Goal: Information Seeking & Learning: Learn about a topic

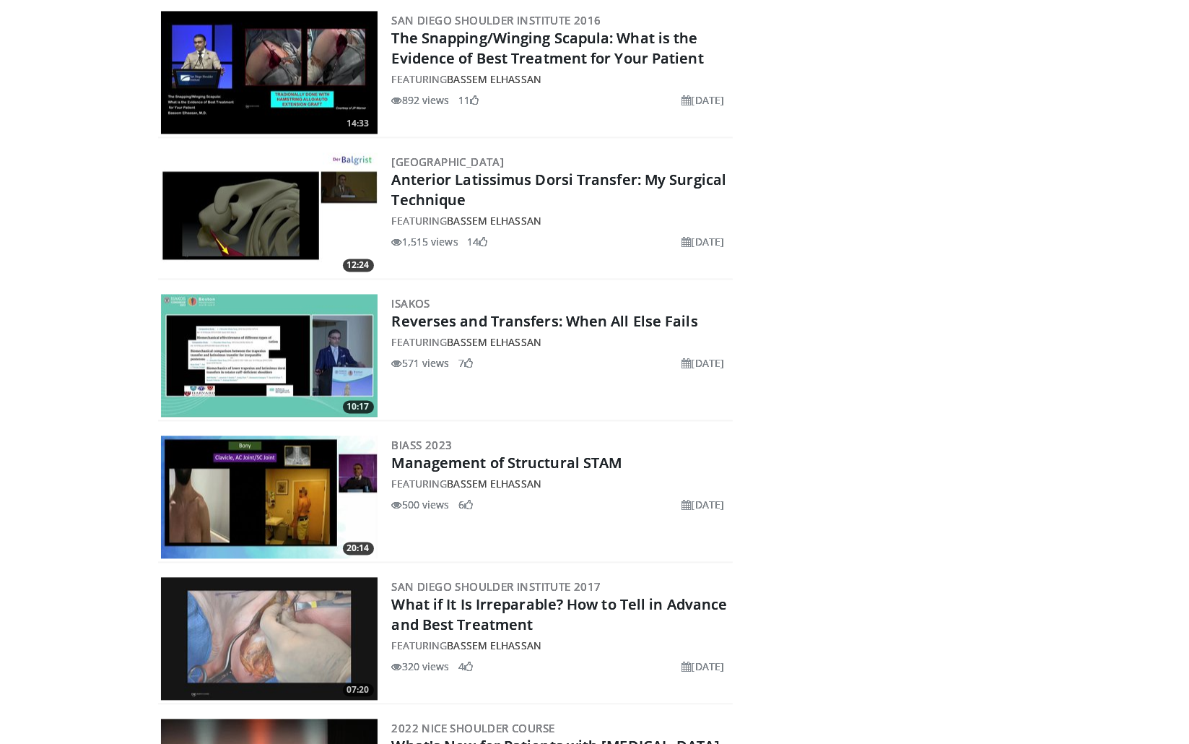
scroll to position [3176, 0]
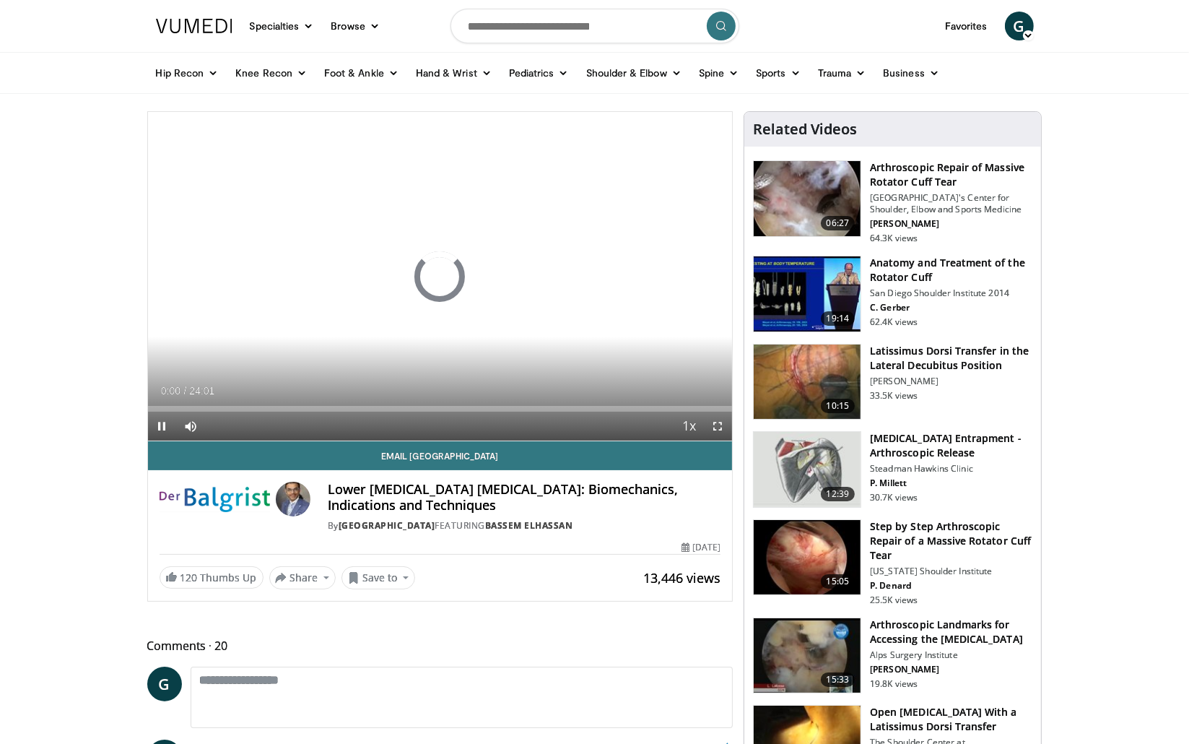
click at [720, 429] on span "Video Player" at bounding box center [717, 425] width 29 height 29
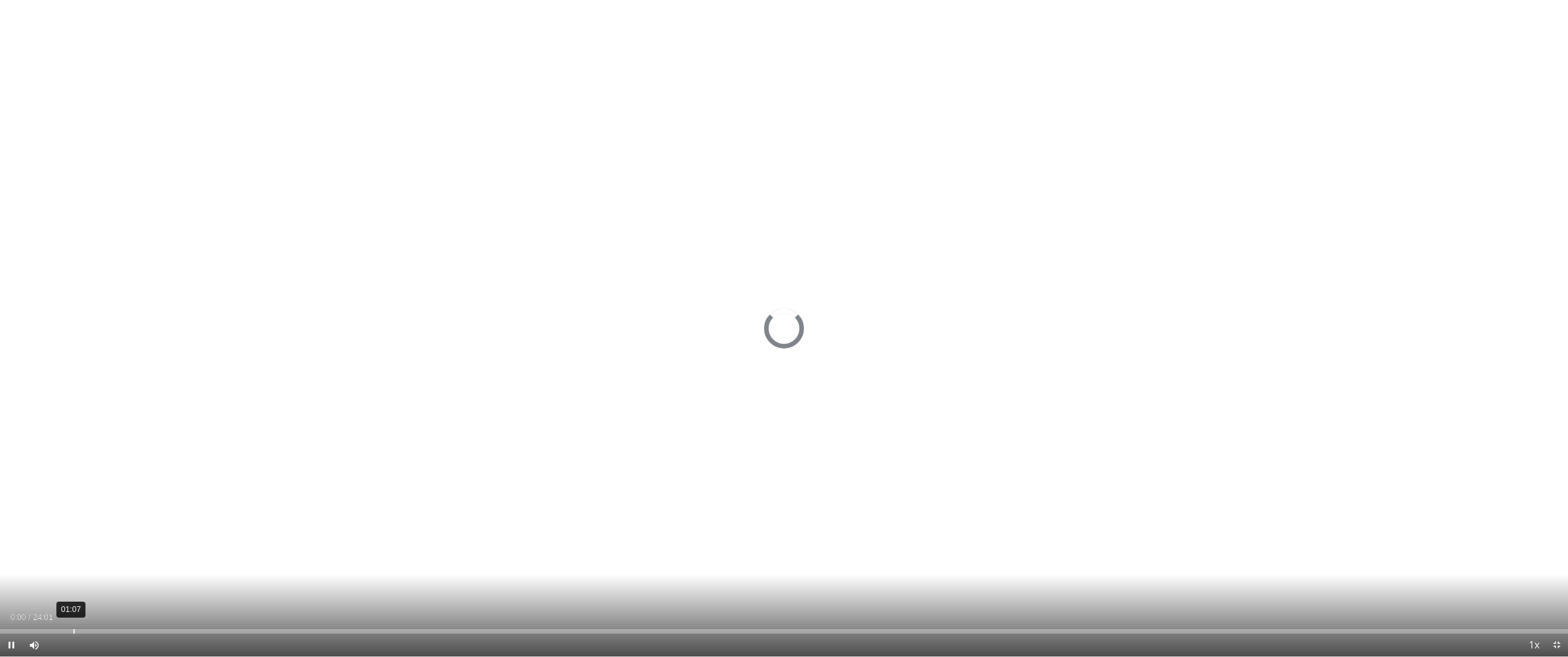
click at [77, 587] on div "Loaded : 0.00% 01:07 00:00" at bounding box center [784, 631] width 1568 height 5
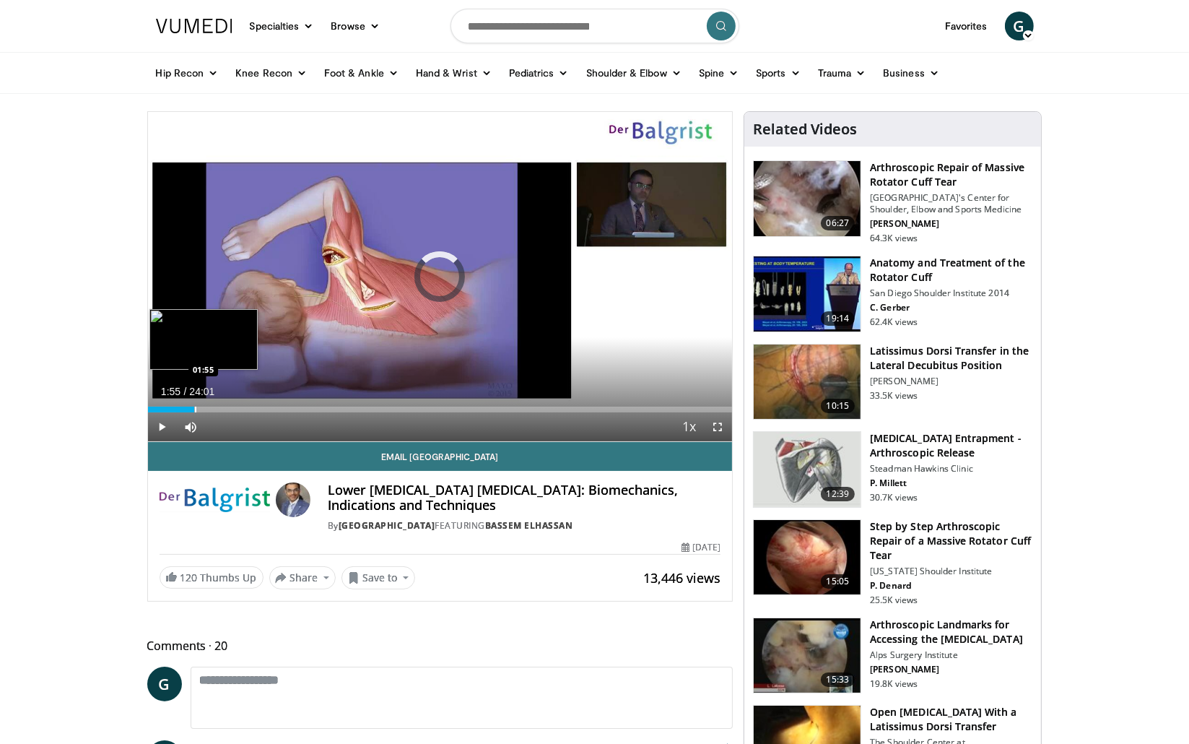
click at [195, 409] on div "Progress Bar" at bounding box center [195, 409] width 1 height 6
click at [217, 409] on div "Progress Bar" at bounding box center [217, 409] width 1 height 6
click at [256, 408] on div "Progress Bar" at bounding box center [256, 409] width 1 height 6
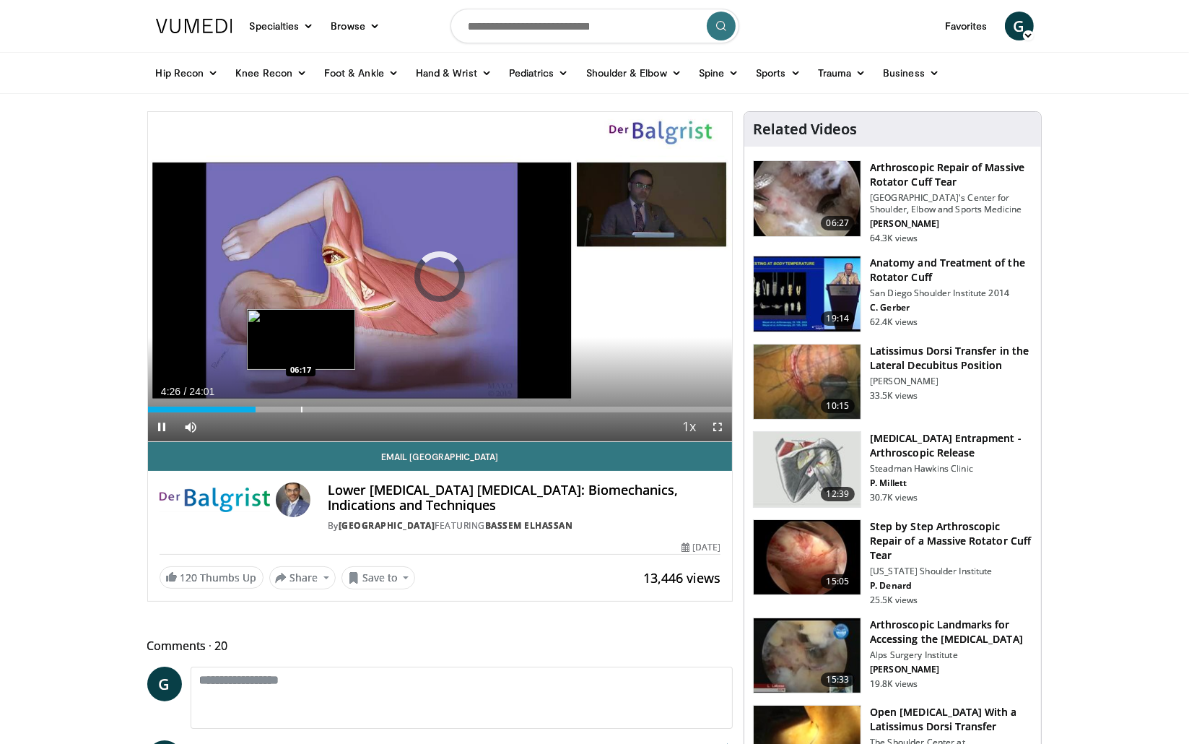
click at [295, 410] on video-js "**********" at bounding box center [440, 277] width 585 height 330
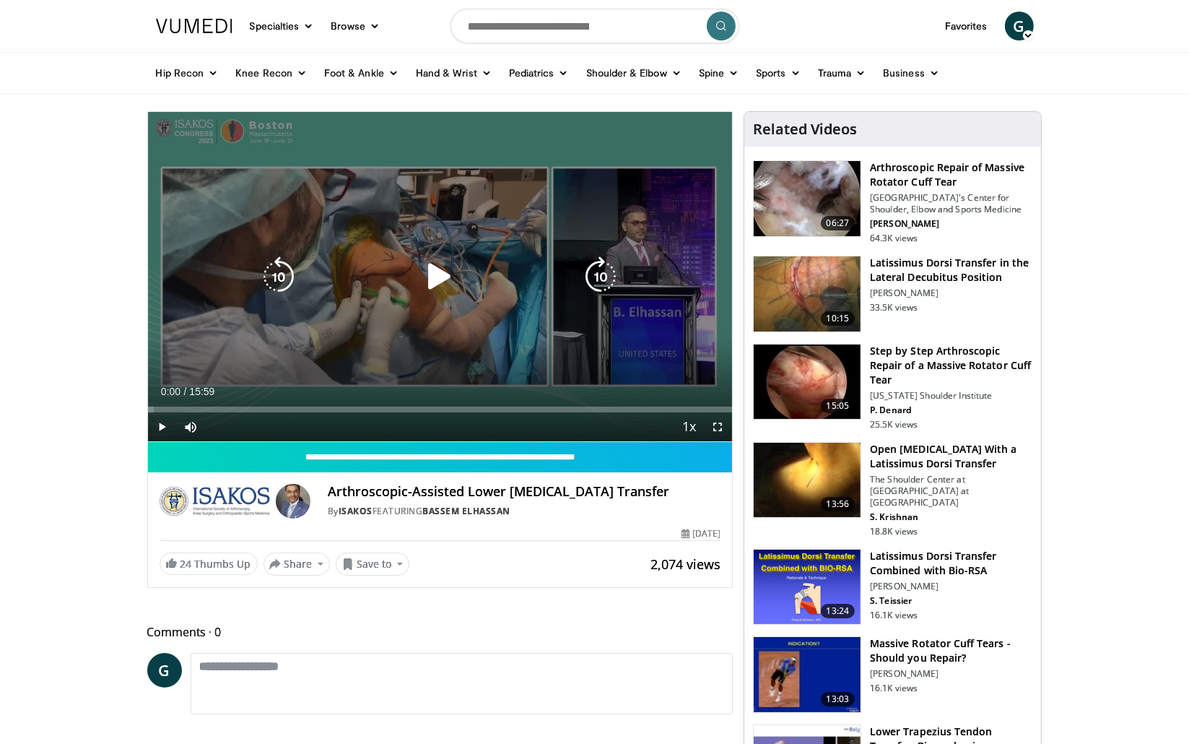
click at [437, 281] on icon "Video Player" at bounding box center [439, 276] width 40 height 40
click at [234, 415] on div "Current Time 0:01 / Duration 15:59 Pause Skip Backward Skip Forward Mute Loaded…" at bounding box center [440, 426] width 585 height 29
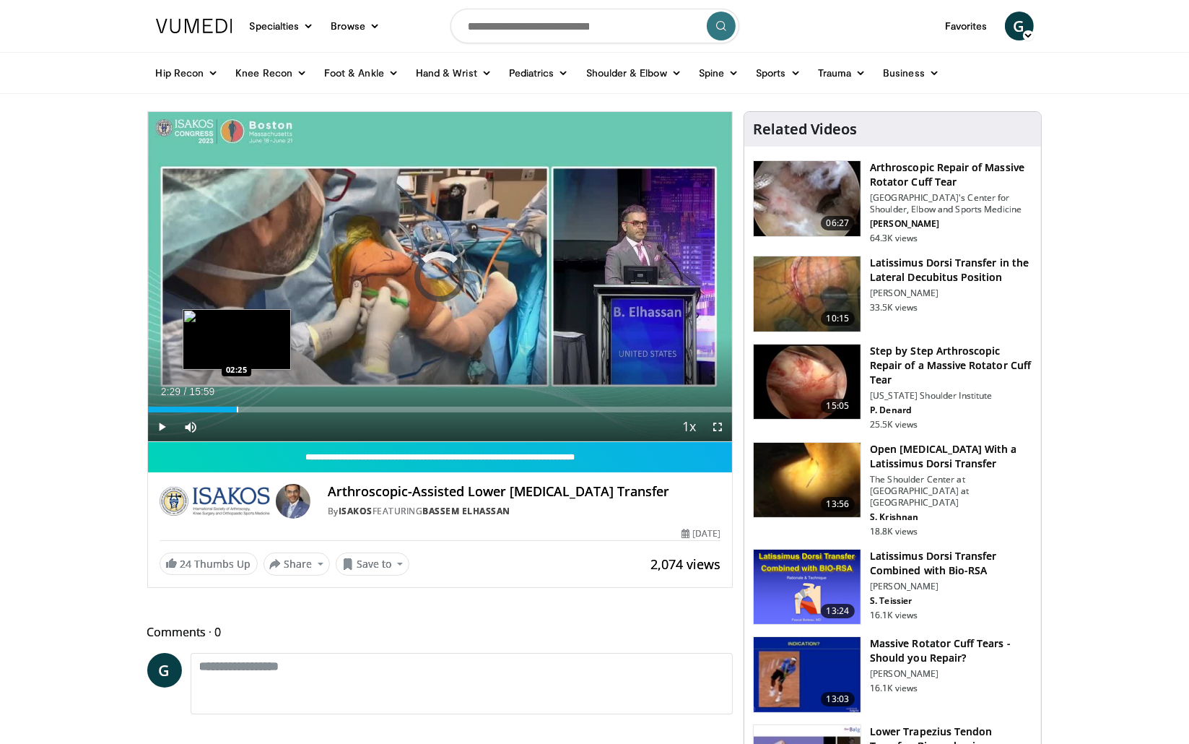
click at [238, 408] on div "Loaded : 1.04% 00:01 02:25" at bounding box center [440, 409] width 585 height 6
click at [722, 428] on span "Video Player" at bounding box center [717, 426] width 29 height 29
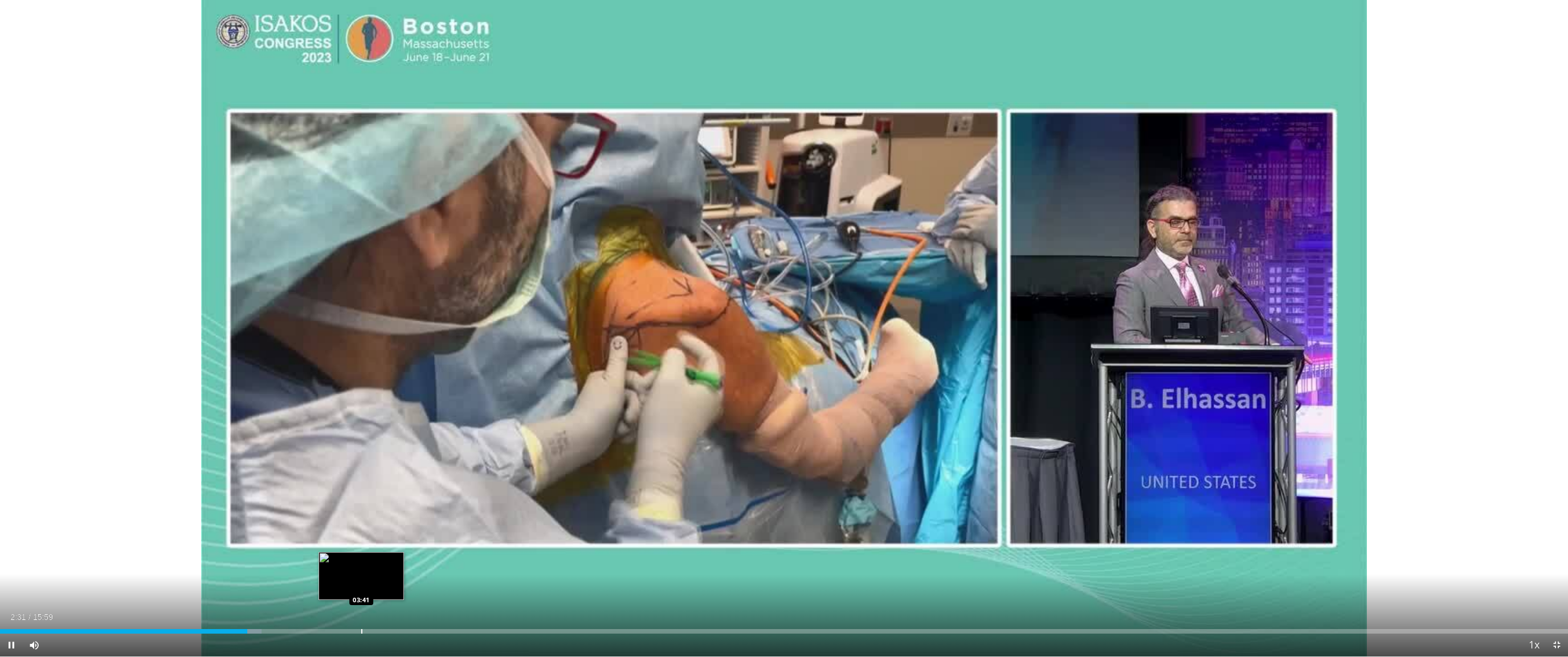
click at [361, 587] on div "Progress Bar" at bounding box center [361, 631] width 1 height 5
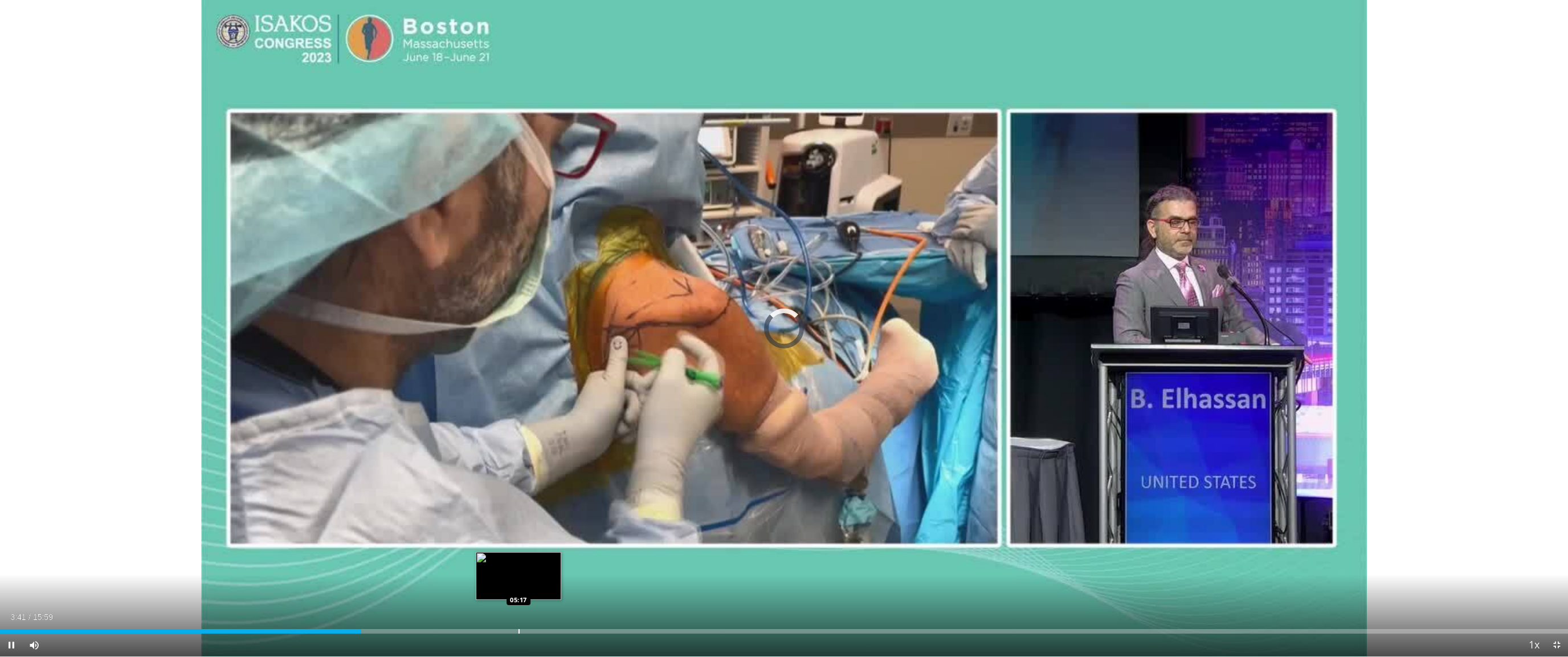
click at [519, 587] on div "Progress Bar" at bounding box center [518, 631] width 1 height 5
click at [571, 587] on div "Current Time 5:48 / Duration 15:59 Pause Skip Backward Skip Forward Mute Loaded…" at bounding box center [784, 644] width 1568 height 23
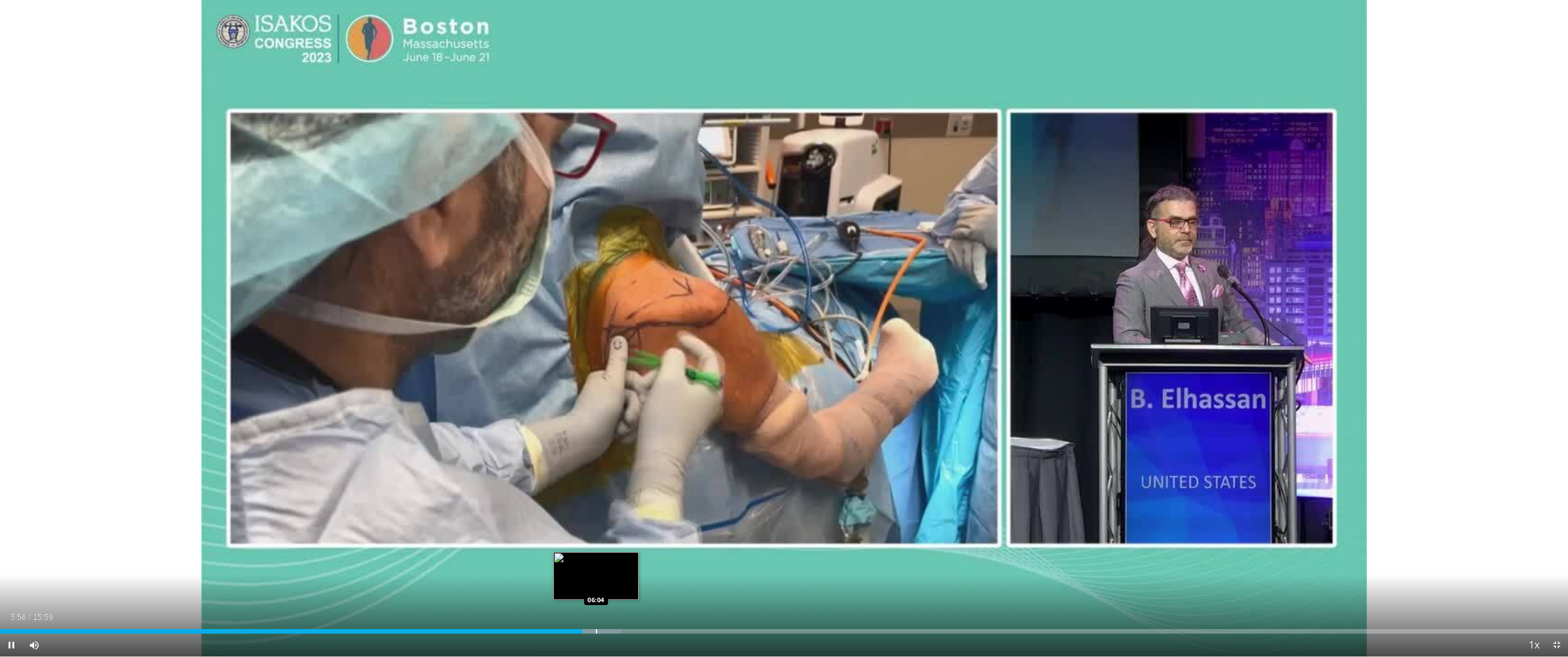
click at [595, 587] on div "Loaded : 39.59% 05:56 06:04" at bounding box center [784, 631] width 1568 height 5
click at [609, 587] on div "Progress Bar" at bounding box center [609, 631] width 1 height 5
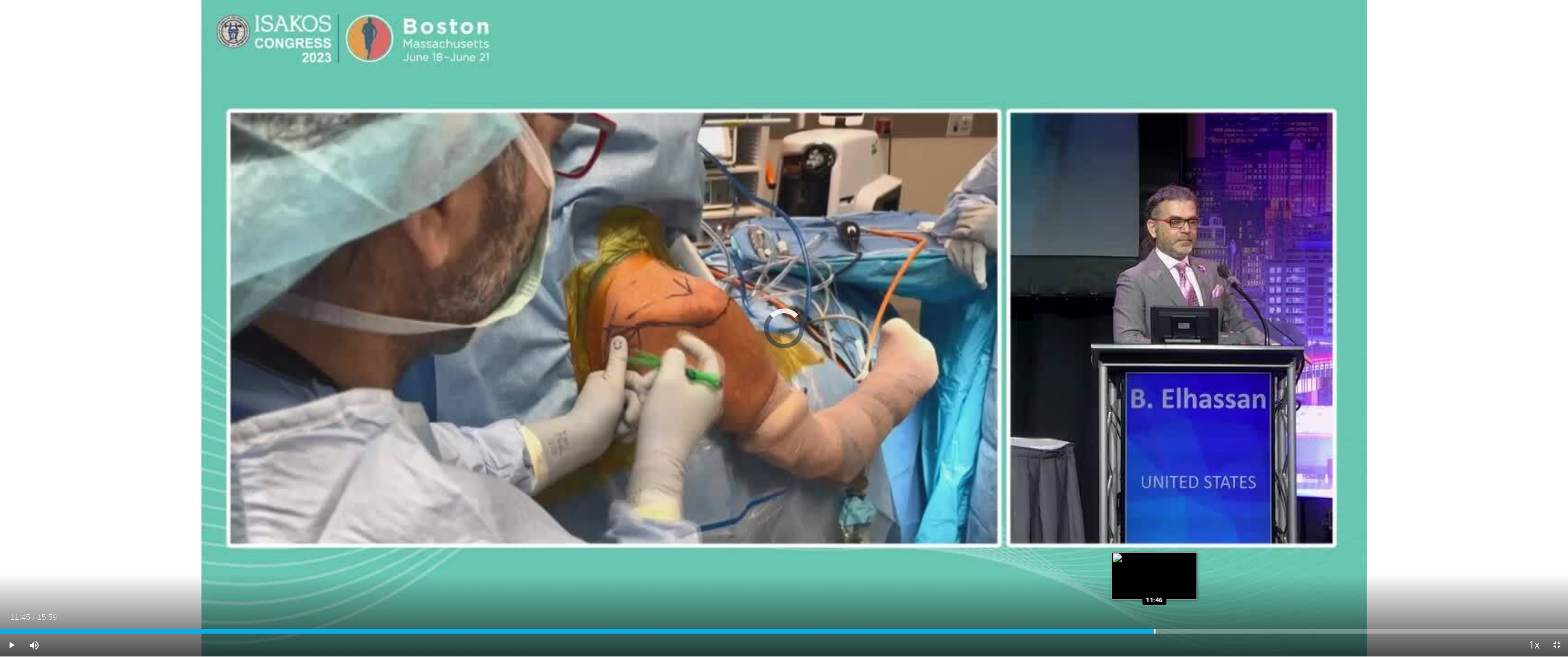
click at [937, 587] on div "Loaded : 72.93% 11:45 11:46" at bounding box center [784, 631] width 1568 height 5
click at [937, 587] on div "Loaded : 0.00% 11:45 12:12" at bounding box center [784, 631] width 1568 height 5
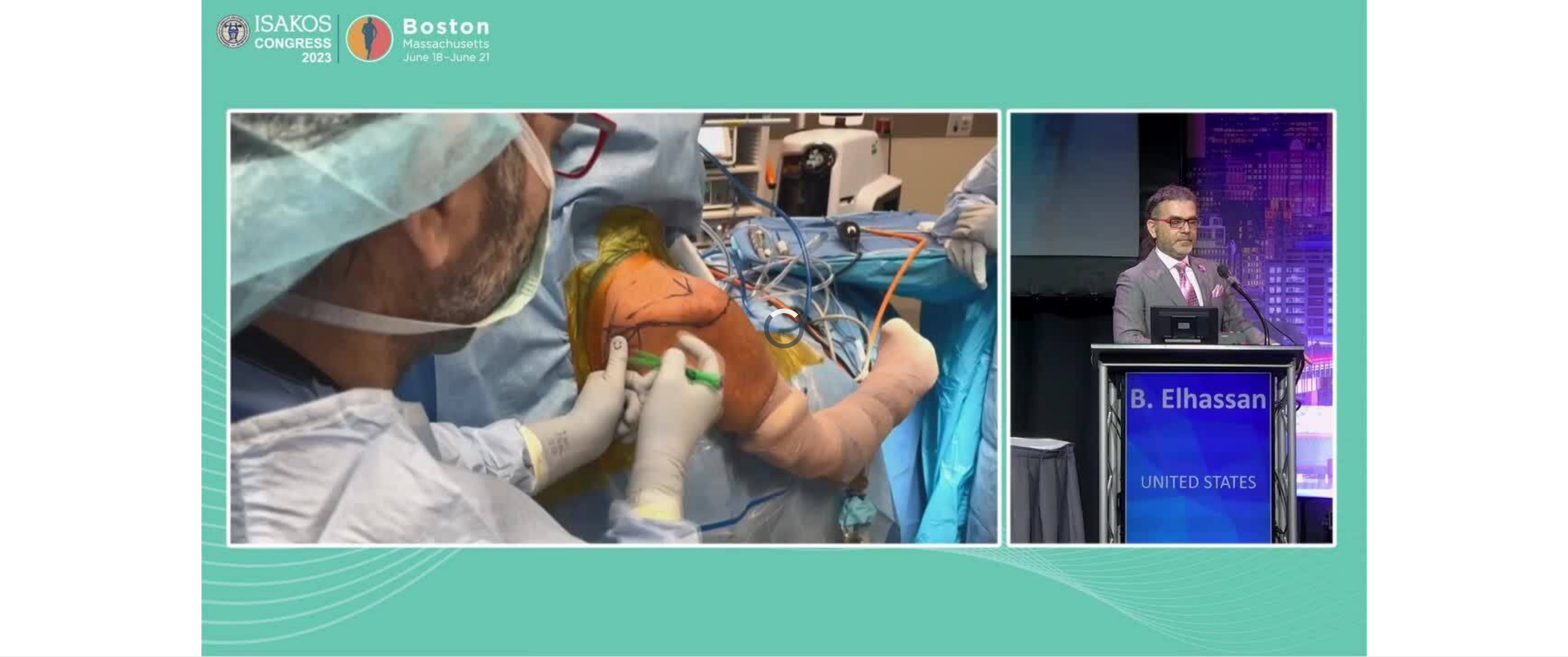
click at [937, 587] on div "10 seconds Tap to unmute" at bounding box center [784, 328] width 1568 height 656
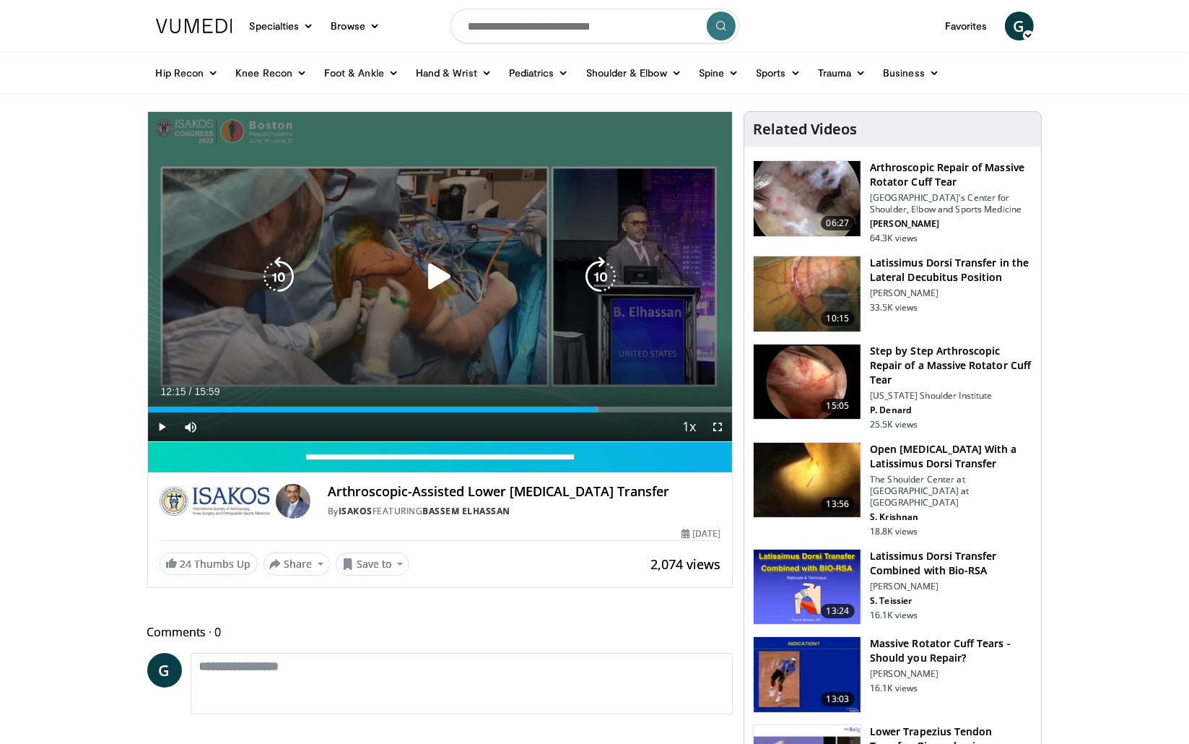
click at [446, 291] on icon "Video Player" at bounding box center [439, 276] width 40 height 40
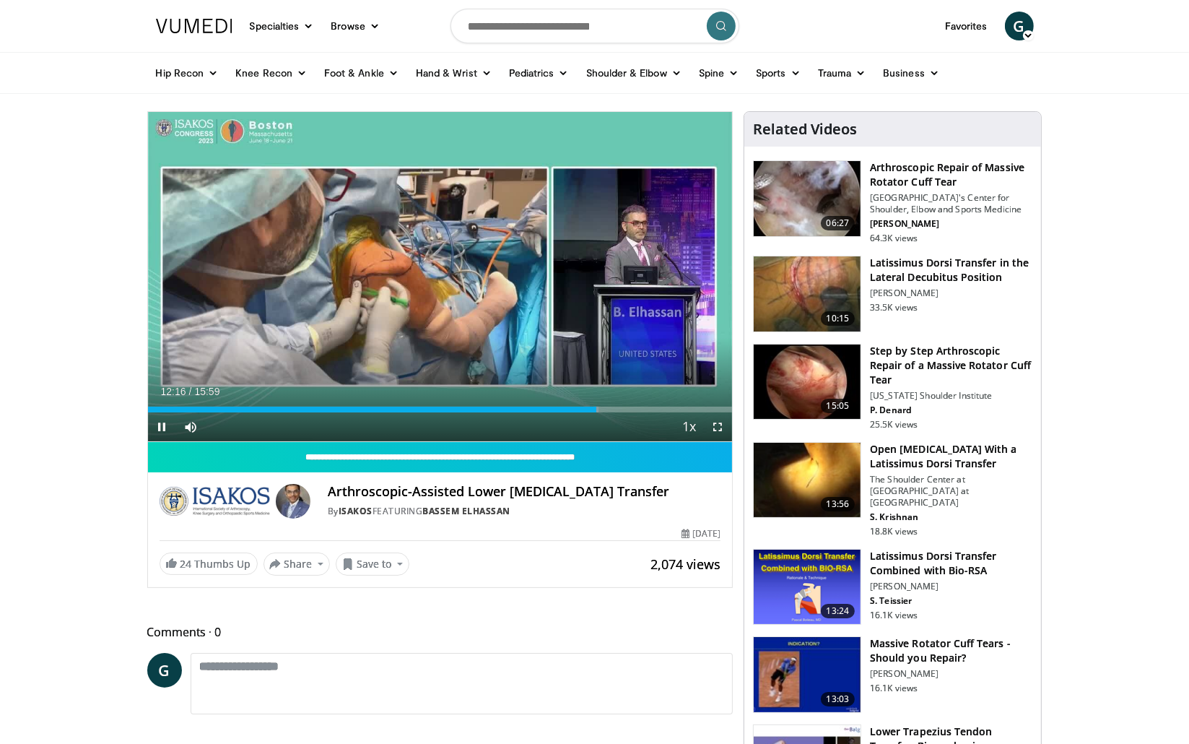
click at [721, 427] on span "Video Player" at bounding box center [717, 426] width 29 height 29
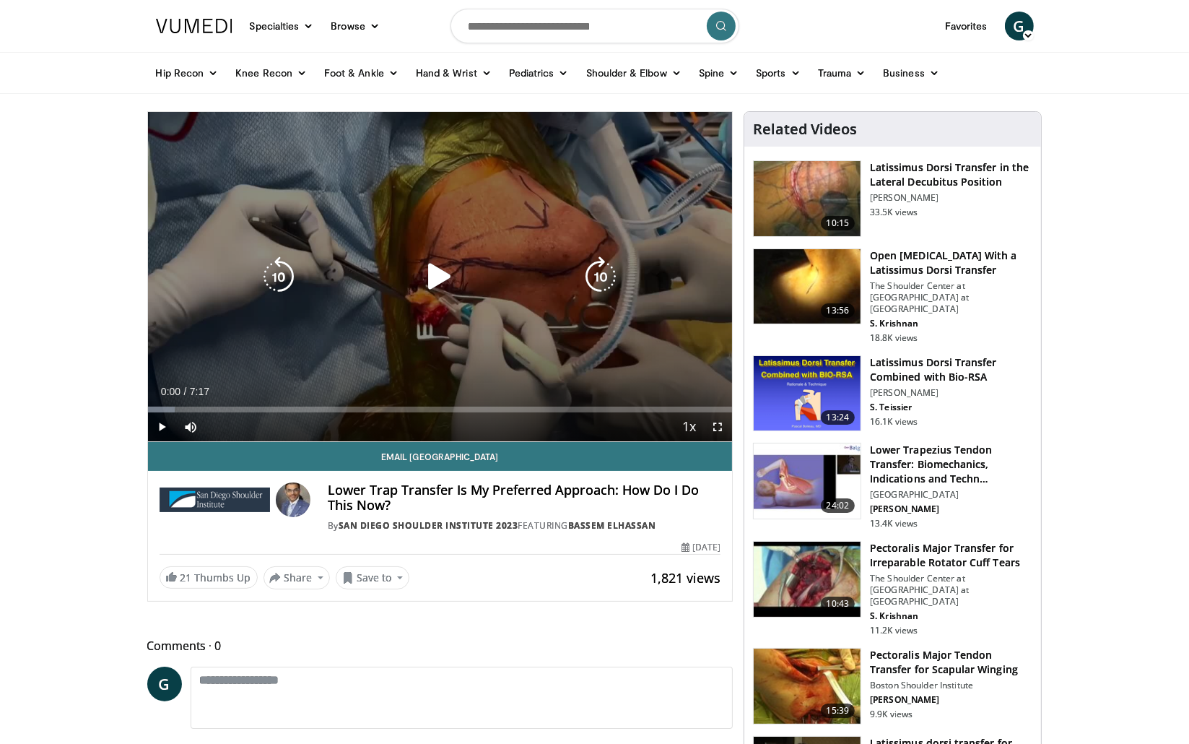
click at [439, 271] on icon "Video Player" at bounding box center [439, 276] width 40 height 40
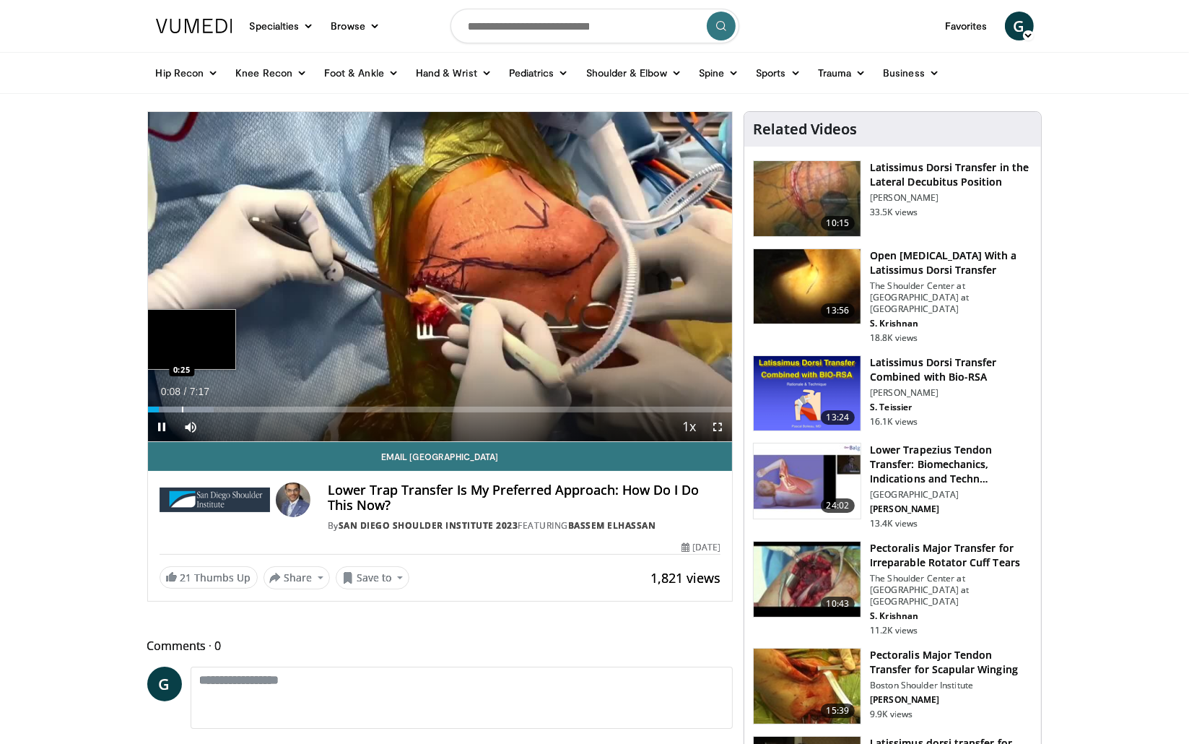
click at [182, 410] on div "Progress Bar" at bounding box center [182, 409] width 1 height 6
click at [209, 409] on div "Loaded : 11.44% 0:26 0:44" at bounding box center [440, 409] width 585 height 6
click at [237, 409] on div "Progress Bar" at bounding box center [206, 409] width 69 height 6
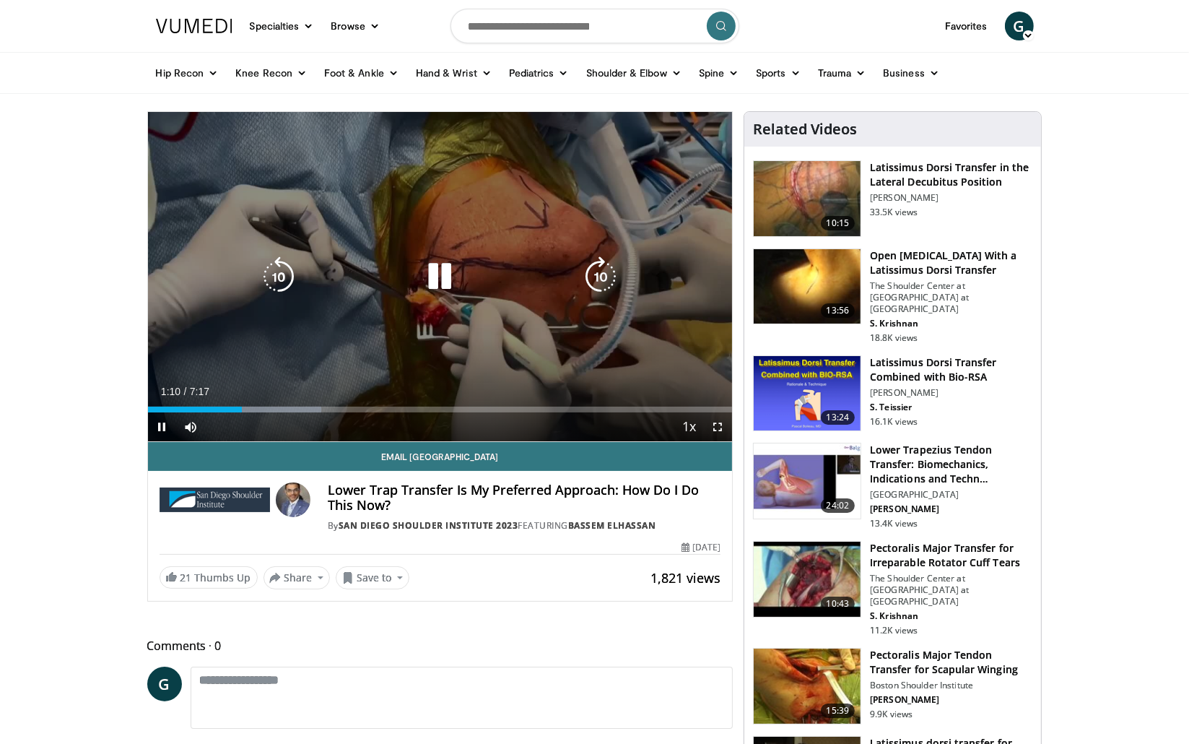
drag, startPoint x: 719, startPoint y: 426, endPoint x: 1094, endPoint y: 514, distance: 384.8
click at [719, 426] on span "Video Player" at bounding box center [717, 426] width 29 height 29
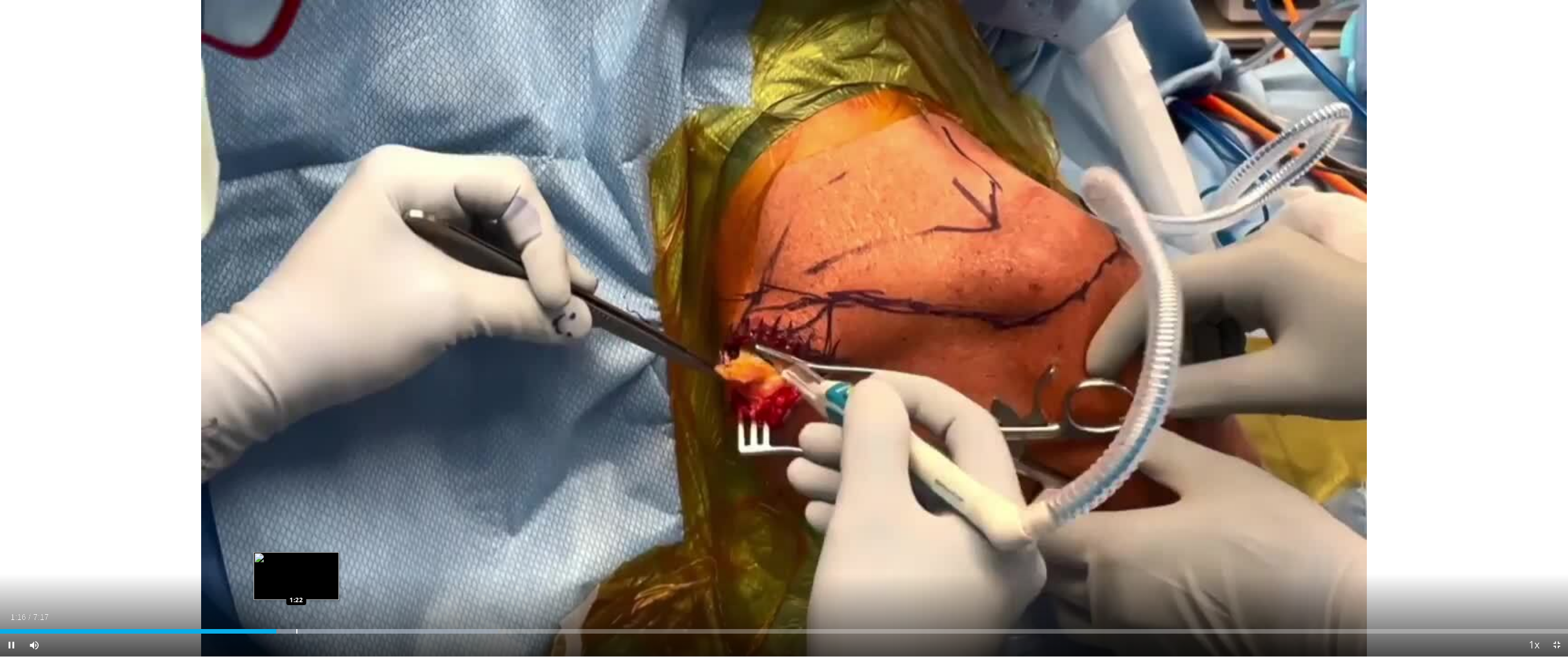
click at [296, 587] on div "Progress Bar" at bounding box center [296, 631] width 1 height 5
click at [312, 587] on div "Loaded : 32.02% 1:27 1:26" at bounding box center [784, 631] width 1568 height 5
click at [333, 587] on div "Progress Bar" at bounding box center [363, 631] width 339 height 5
click at [369, 587] on div "Progress Bar" at bounding box center [369, 631] width 1 height 5
click at [402, 587] on div "Loaded : 36.29% 1:43 1:52" at bounding box center [784, 628] width 1568 height 11
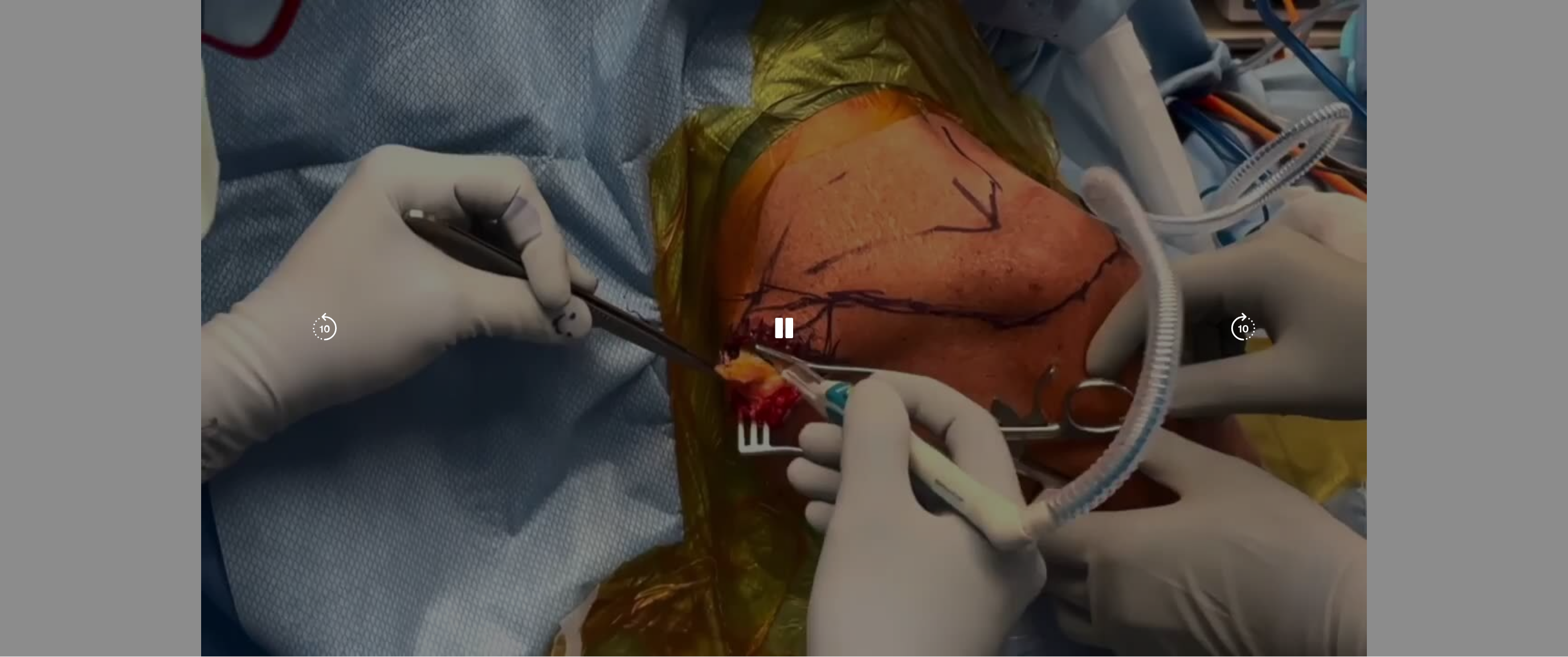
click at [430, 587] on video-js "**********" at bounding box center [784, 328] width 1568 height 657
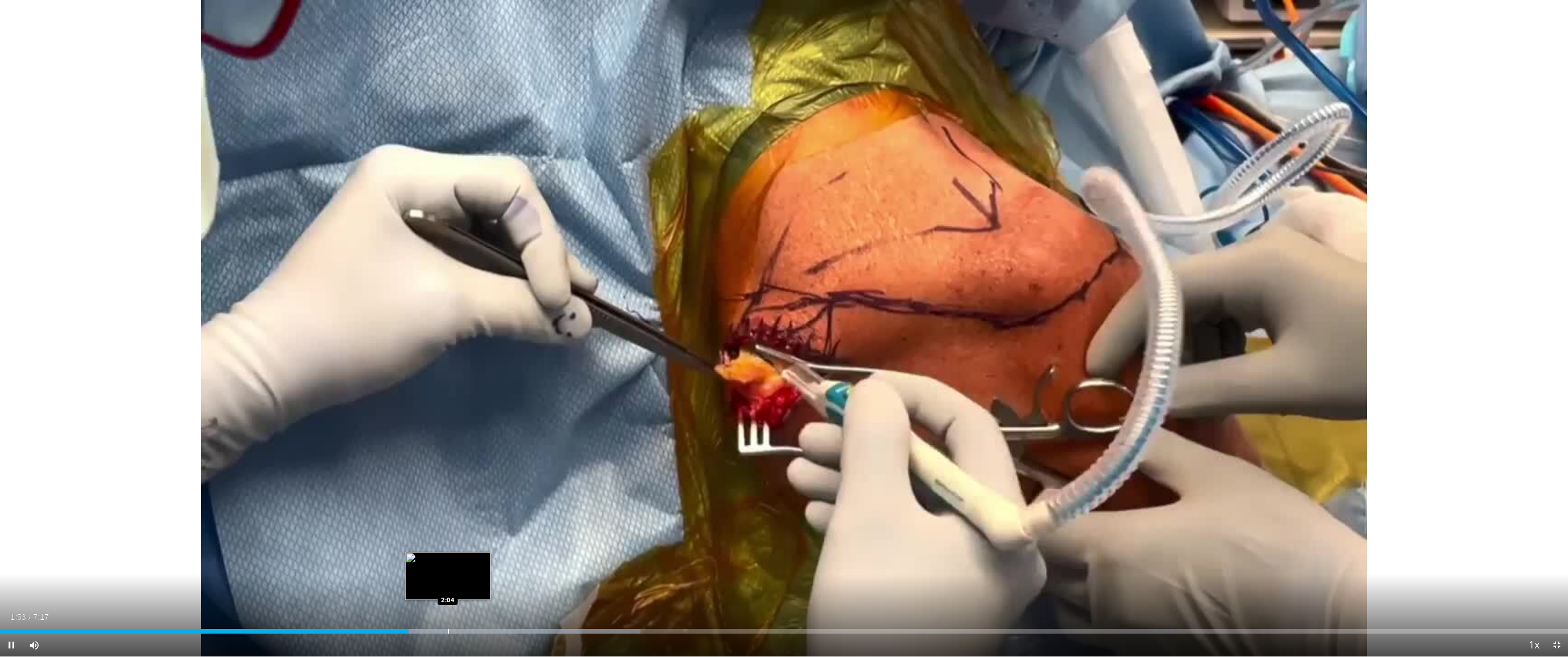
click at [447, 587] on div "Progress Bar" at bounding box center [447, 631] width 1 height 5
click at [483, 587] on div "Progress Bar" at bounding box center [483, 631] width 1 height 5
click at [519, 587] on div "Progress Bar" at bounding box center [530, 631] width 301 height 5
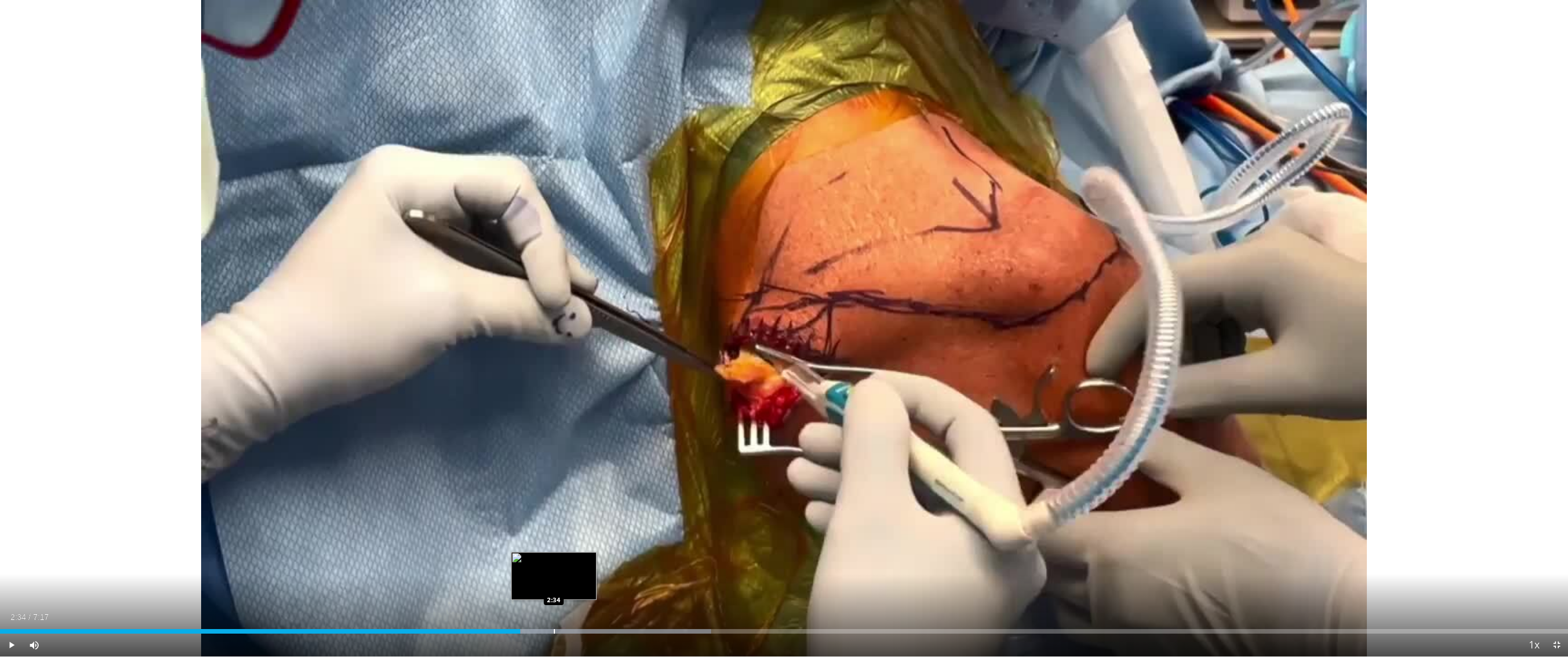
click at [554, 587] on div "Progress Bar" at bounding box center [554, 631] width 1 height 5
click at [599, 587] on div "Progress Bar" at bounding box center [602, 631] width 301 height 5
click at [657, 587] on div "Current Time 2:47 / Duration 7:17 Pause Skip Backward Skip Forward Mute 100% Lo…" at bounding box center [784, 644] width 1568 height 23
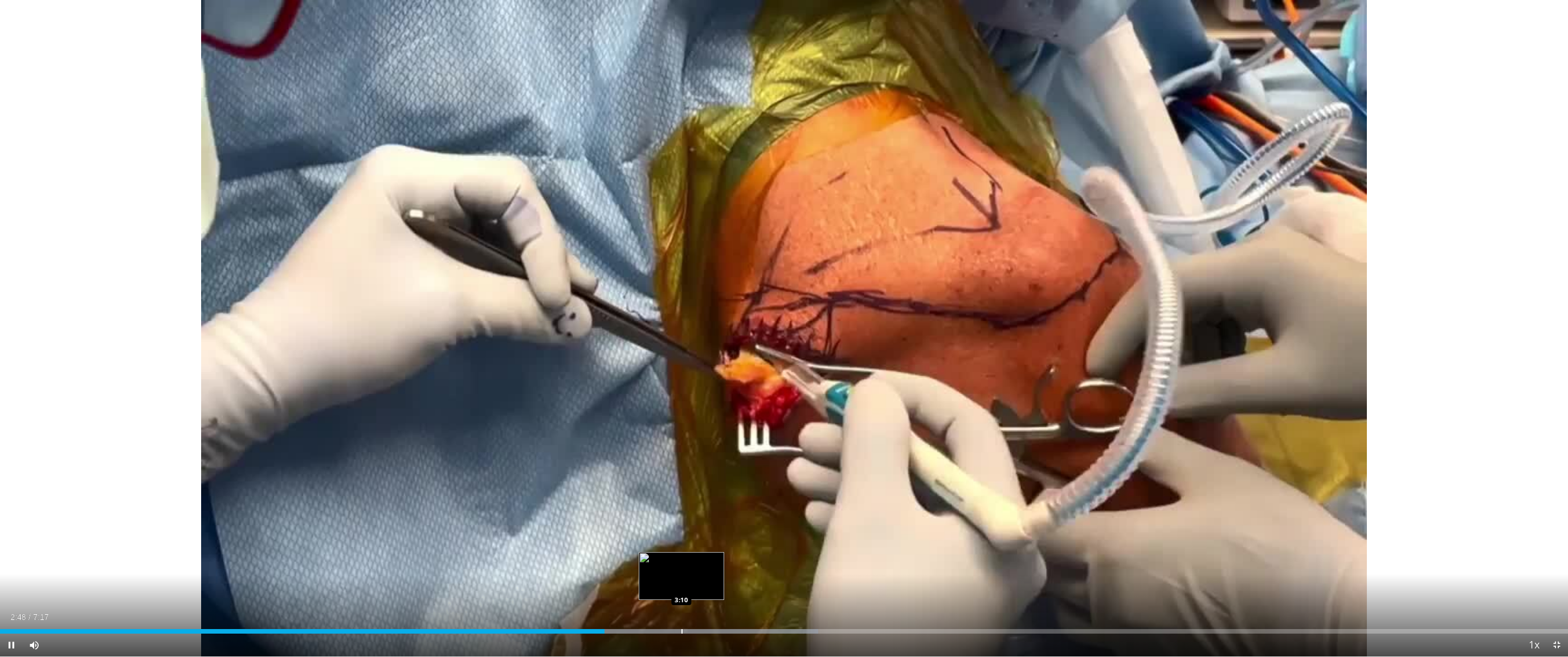
click at [681, 587] on div "Progress Bar" at bounding box center [681, 631] width 1 height 5
click at [714, 587] on div "Current Time 3:10 / Duration 7:17 Pause Skip Backward Skip Forward Mute 100% Lo…" at bounding box center [784, 644] width 1568 height 23
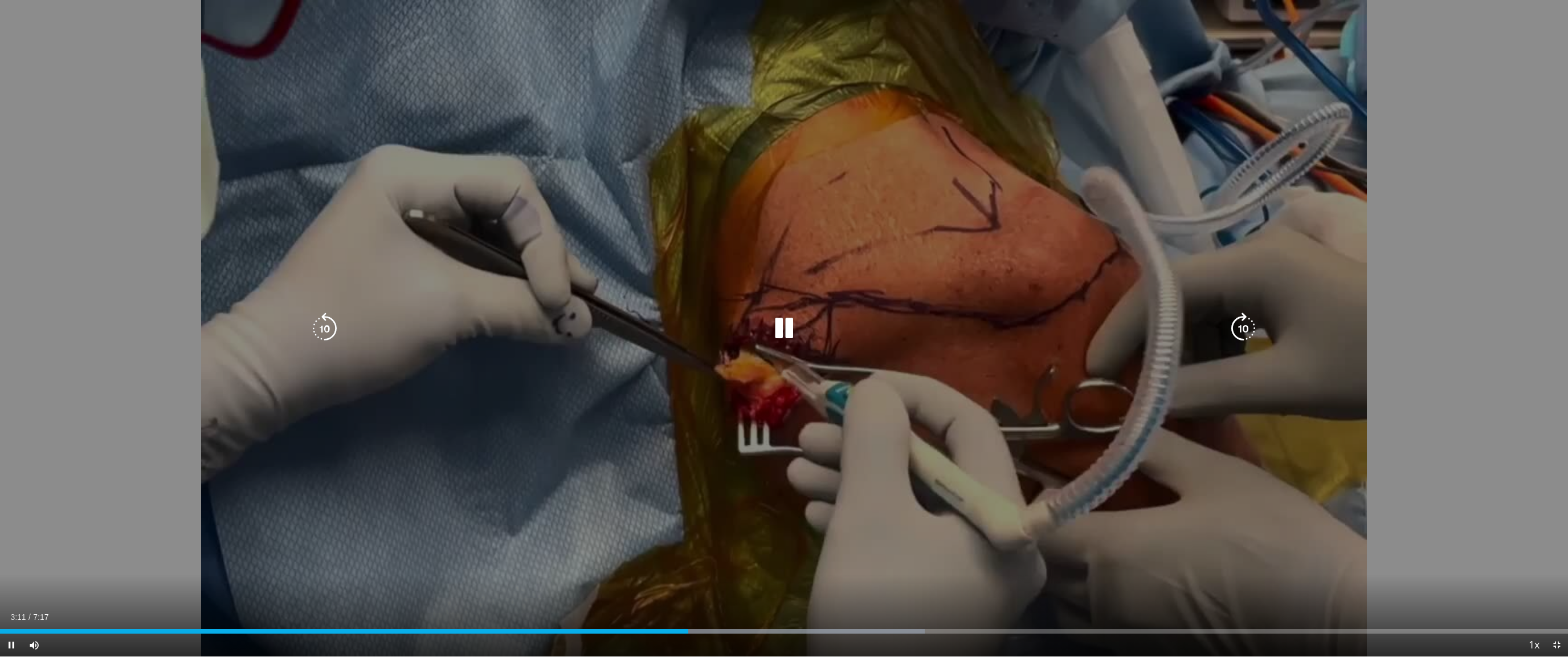
drag, startPoint x: 748, startPoint y: 628, endPoint x: 763, endPoint y: 630, distance: 15.1
click at [749, 587] on div "Loaded : 58.98% 3:11 3:28" at bounding box center [784, 628] width 1568 height 11
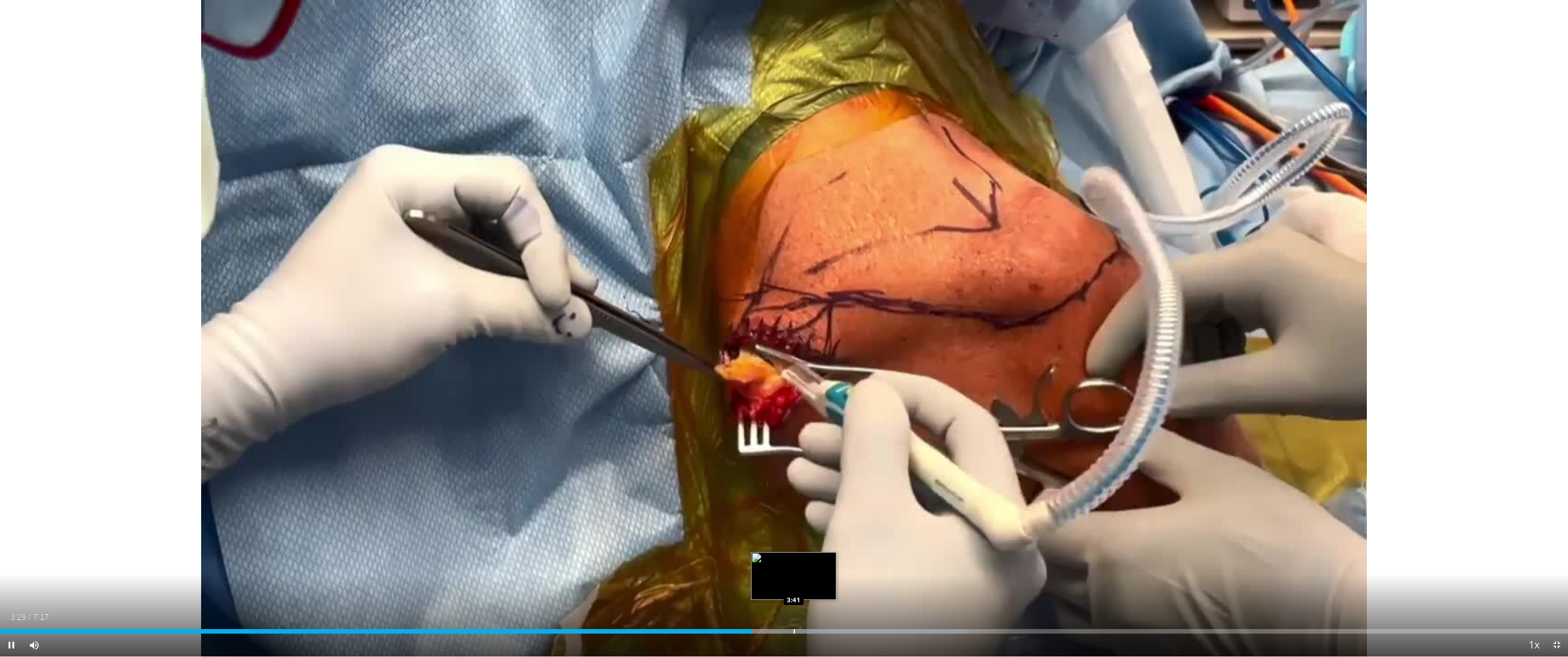
click at [795, 587] on div "Progress Bar" at bounding box center [806, 631] width 323 height 5
click at [836, 587] on div "Progress Bar" at bounding box center [845, 631] width 300 height 5
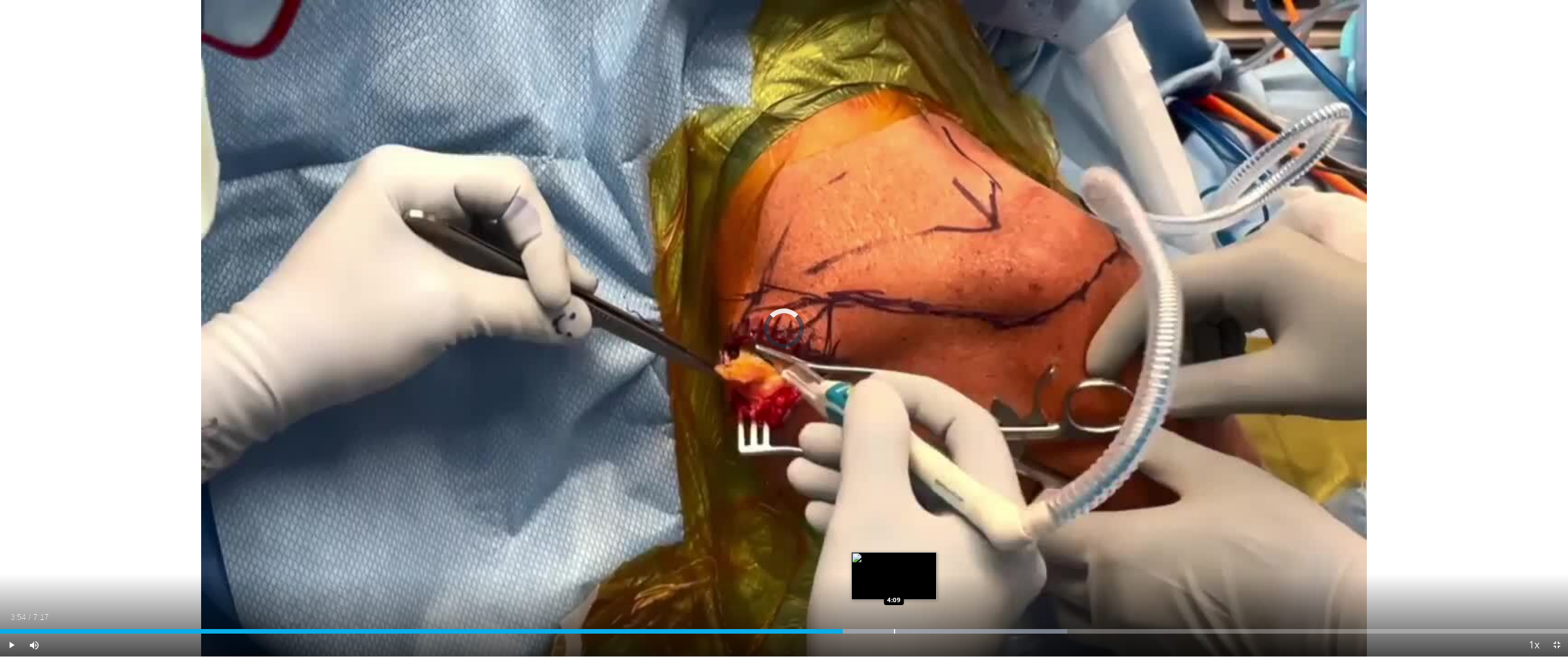
click at [894, 587] on div "Progress Bar" at bounding box center [894, 631] width 1 height 5
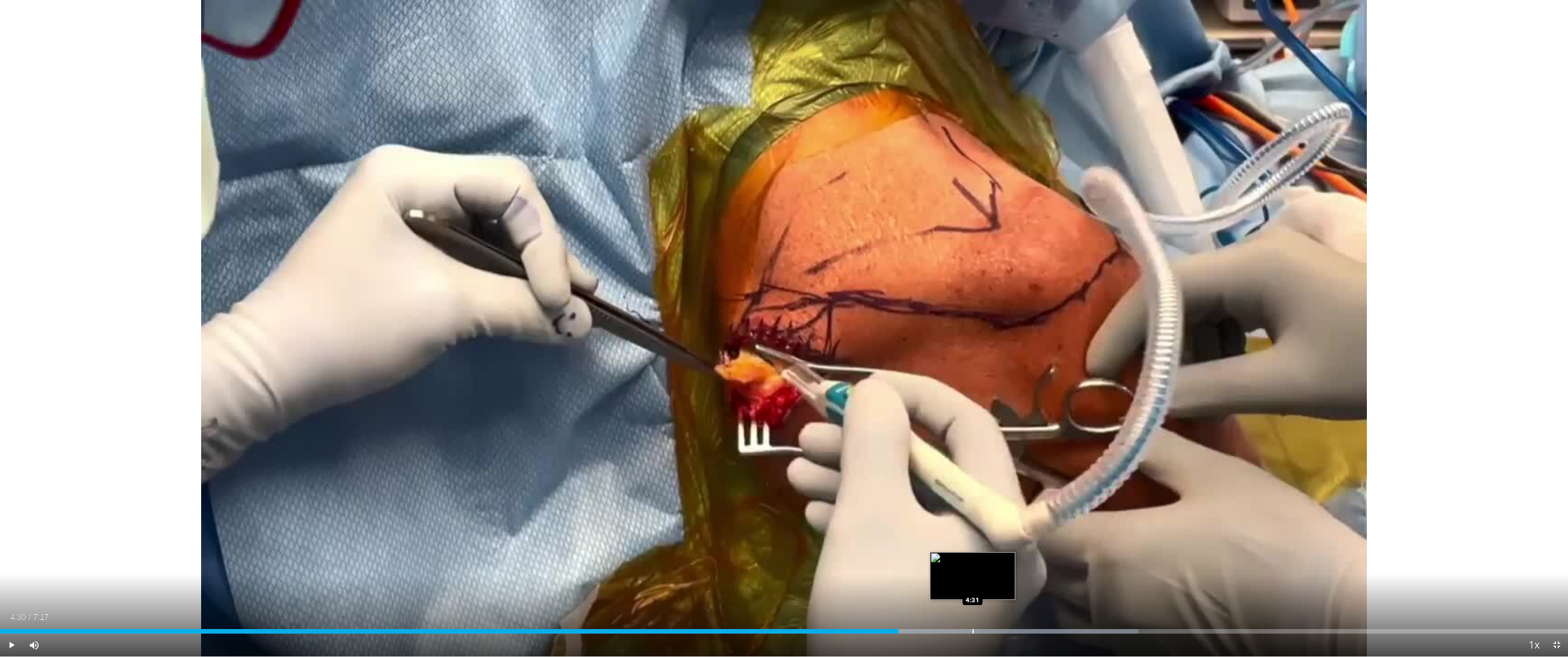
click at [937, 587] on div "Progress Bar" at bounding box center [966, 631] width 342 height 5
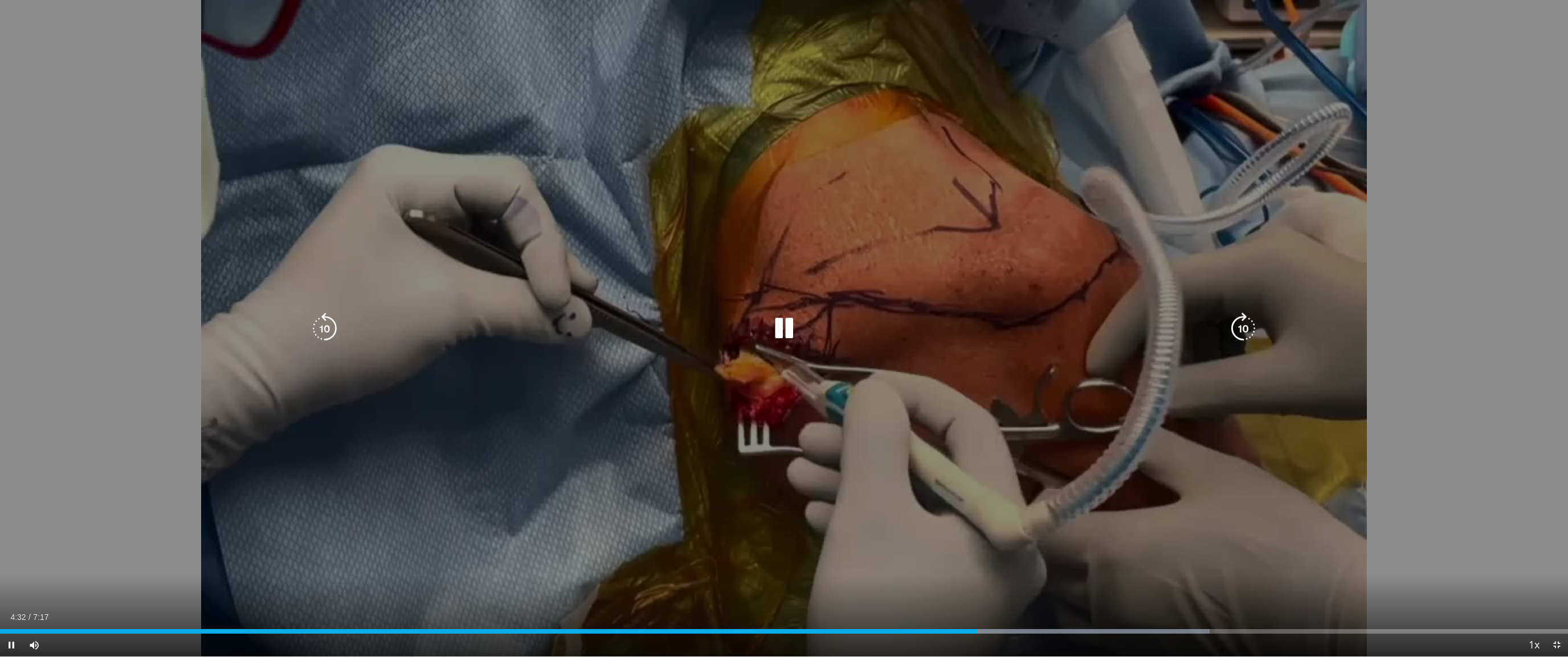
click at [937, 587] on div "Current Time 4:32 / Duration 7:17 Pause Skip Backward Skip Forward Mute 100% Lo…" at bounding box center [784, 644] width 1568 height 23
click at [937, 587] on div "Progress Bar" at bounding box center [1038, 631] width 341 height 5
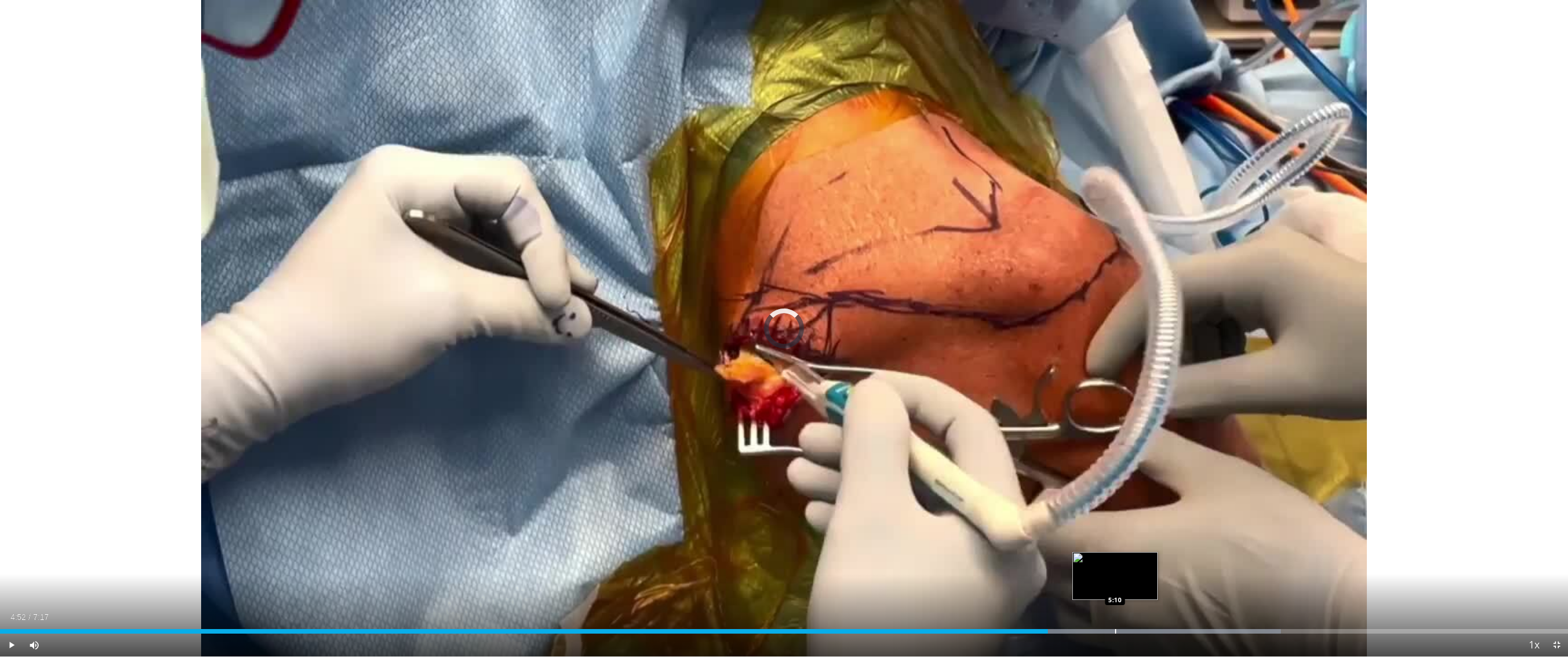
click at [937, 587] on div "Progress Bar" at bounding box center [1115, 631] width 1 height 5
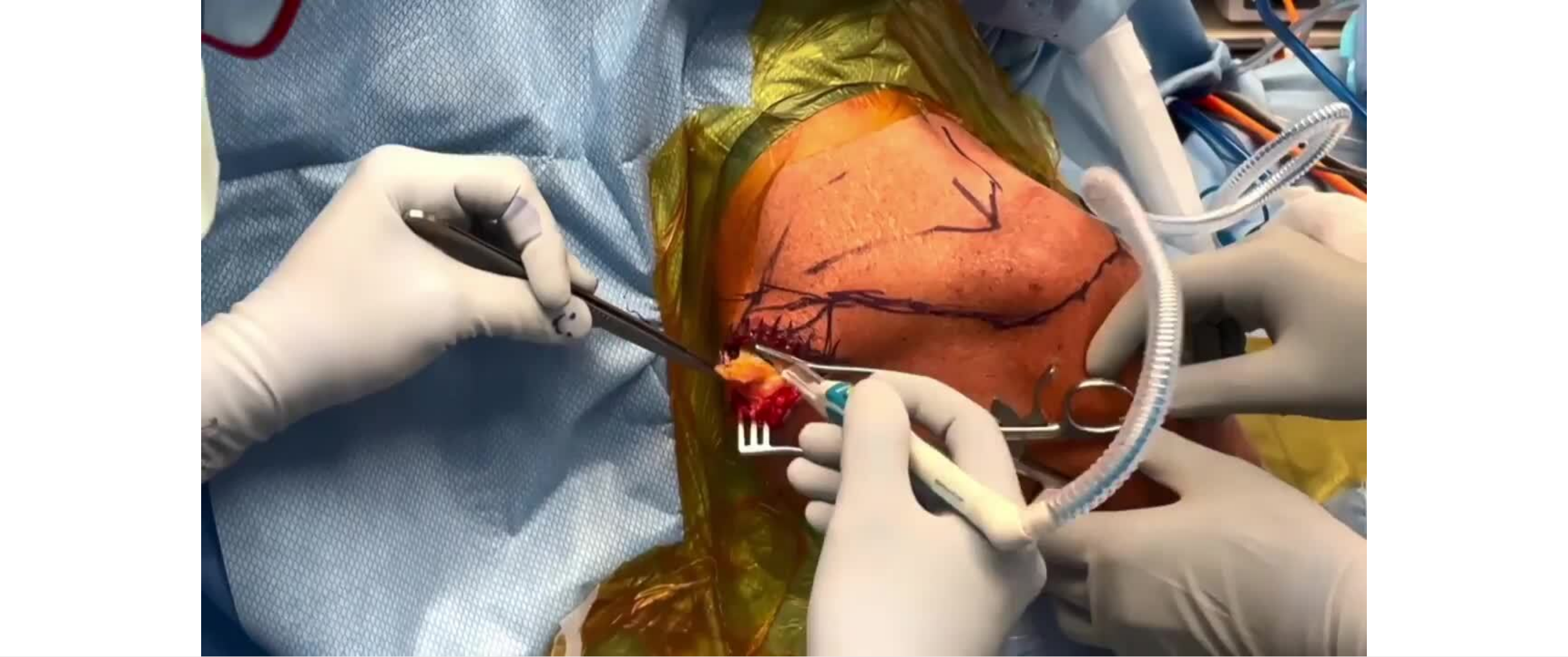
click at [937, 587] on video-js "**********" at bounding box center [784, 328] width 1568 height 657
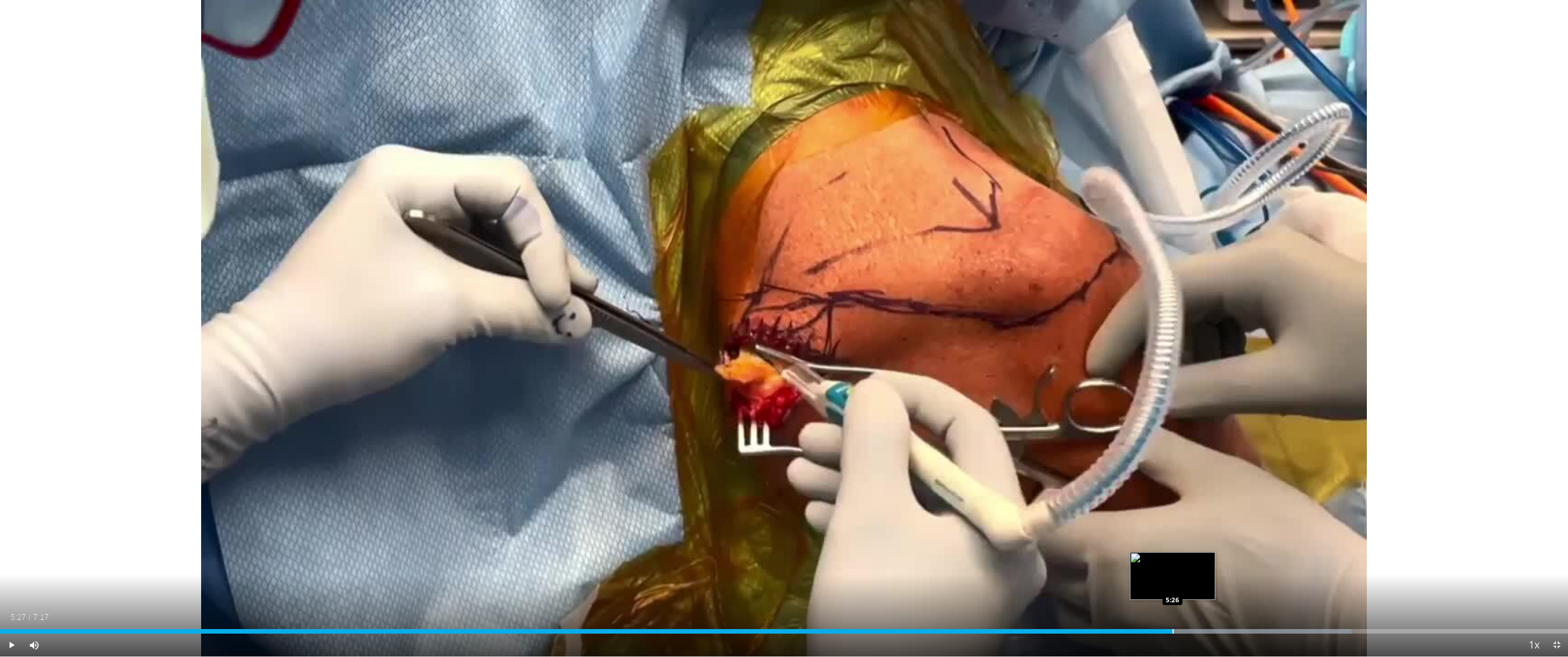
click at [937, 587] on div "Progress Bar" at bounding box center [1173, 631] width 1 height 5
click at [937, 587] on div "Loaded : 86.21% 5:27 5:35" at bounding box center [784, 631] width 1568 height 5
click at [937, 587] on div "Loaded : 90.74% 5:54 5:53" at bounding box center [784, 628] width 1568 height 11
click at [937, 587] on div "Loaded : 95.28% 5:55 6:01" at bounding box center [784, 631] width 1568 height 5
click at [937, 587] on div "Progress Bar" at bounding box center [1342, 631] width 303 height 5
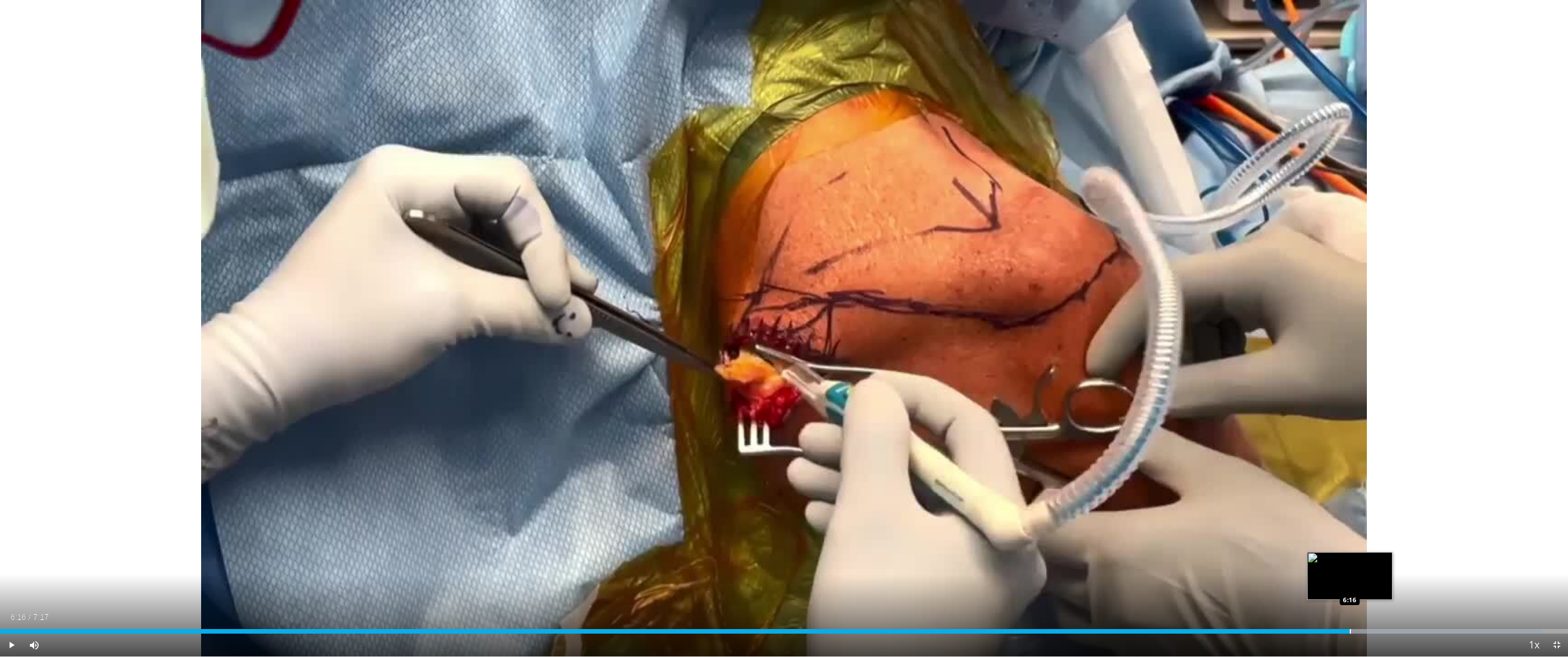
click at [937, 587] on div "Progress Bar" at bounding box center [1349, 631] width 1 height 5
click at [937, 587] on div "Current Time 6:16 / Duration 7:17 Pause Skip Backward Skip Forward Mute 100% Lo…" at bounding box center [784, 644] width 1568 height 23
click at [937, 587] on div "Current Time 6:17 / Duration 7:17 Pause Skip Backward Skip Forward Mute 100% Lo…" at bounding box center [784, 644] width 1568 height 23
click at [937, 587] on div "Progress Bar" at bounding box center [1431, 631] width 1 height 5
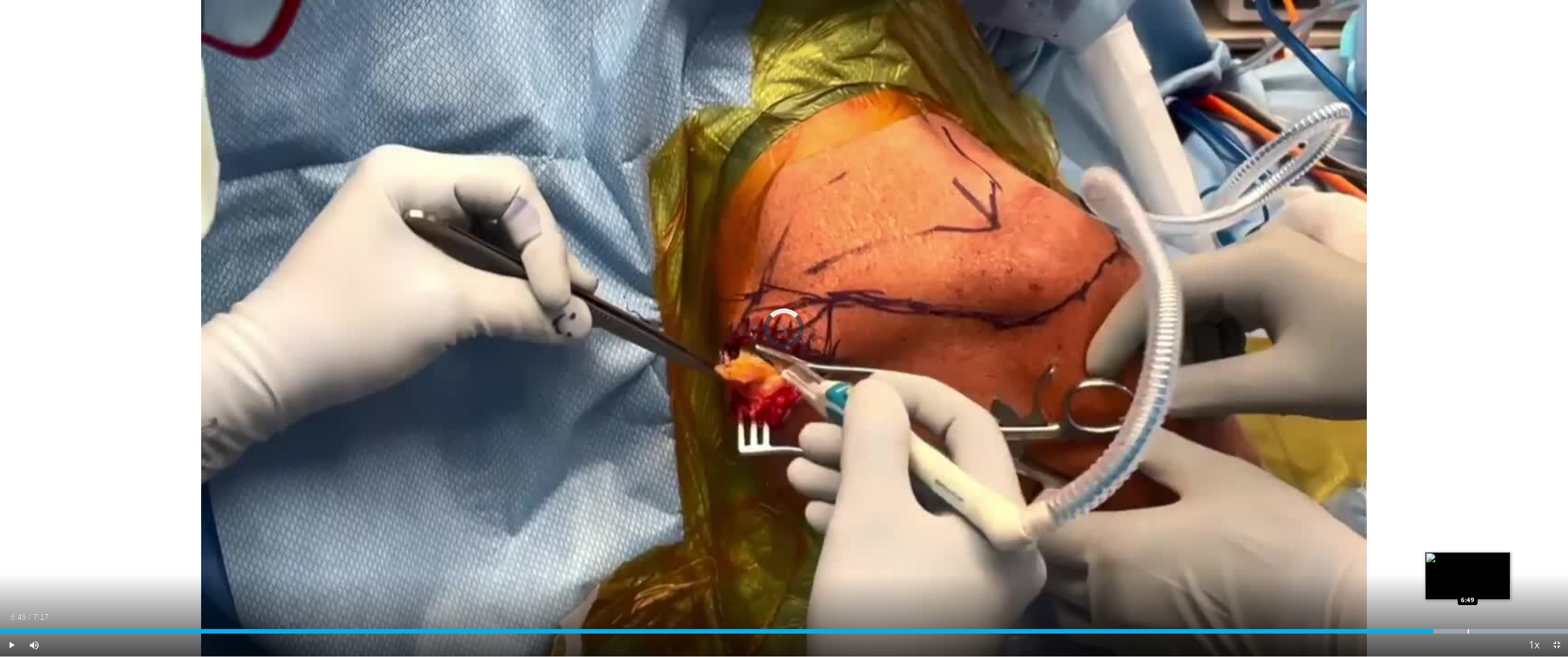
click at [937, 587] on div "Loaded : 100.00% 6:39 6:49" at bounding box center [784, 628] width 1568 height 11
click at [937, 587] on div "Current Time 6:50 / Duration 7:17 Pause Skip Backward Skip Forward Mute 100% Lo…" at bounding box center [784, 644] width 1568 height 23
click at [937, 587] on div "Current Time 6:51 / Duration 7:17 Pause Skip Backward Skip Forward Mute 100% Lo…" at bounding box center [784, 644] width 1568 height 23
click at [937, 587] on div "Progress Bar" at bounding box center [1439, 631] width 1 height 5
click at [937, 587] on div "Progress Bar" at bounding box center [1409, 631] width 1 height 5
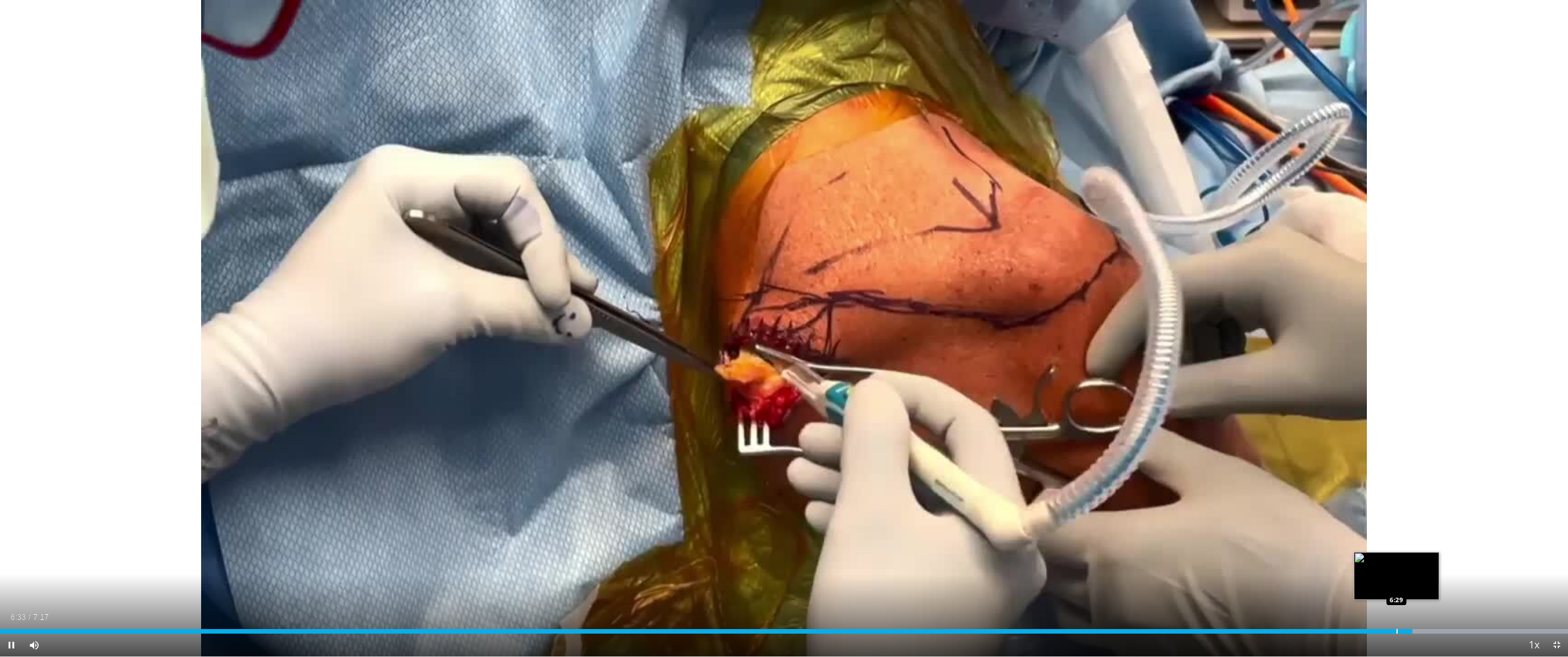
click at [937, 587] on div "Progress Bar" at bounding box center [1396, 631] width 1 height 5
click at [937, 587] on div "Current Time 6:29 / Duration 7:17 Pause Skip Backward Skip Forward Mute 100% Lo…" at bounding box center [784, 644] width 1568 height 23
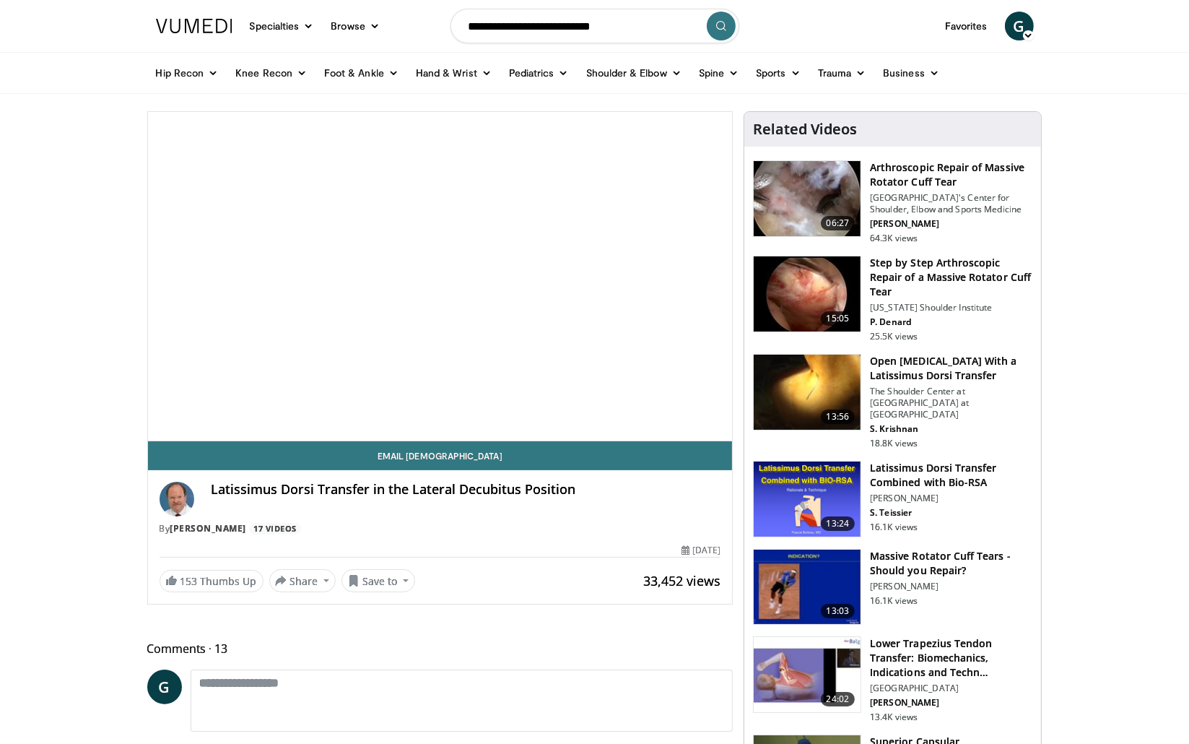
click at [616, 29] on input "Search topics, interventions" at bounding box center [594, 26] width 289 height 35
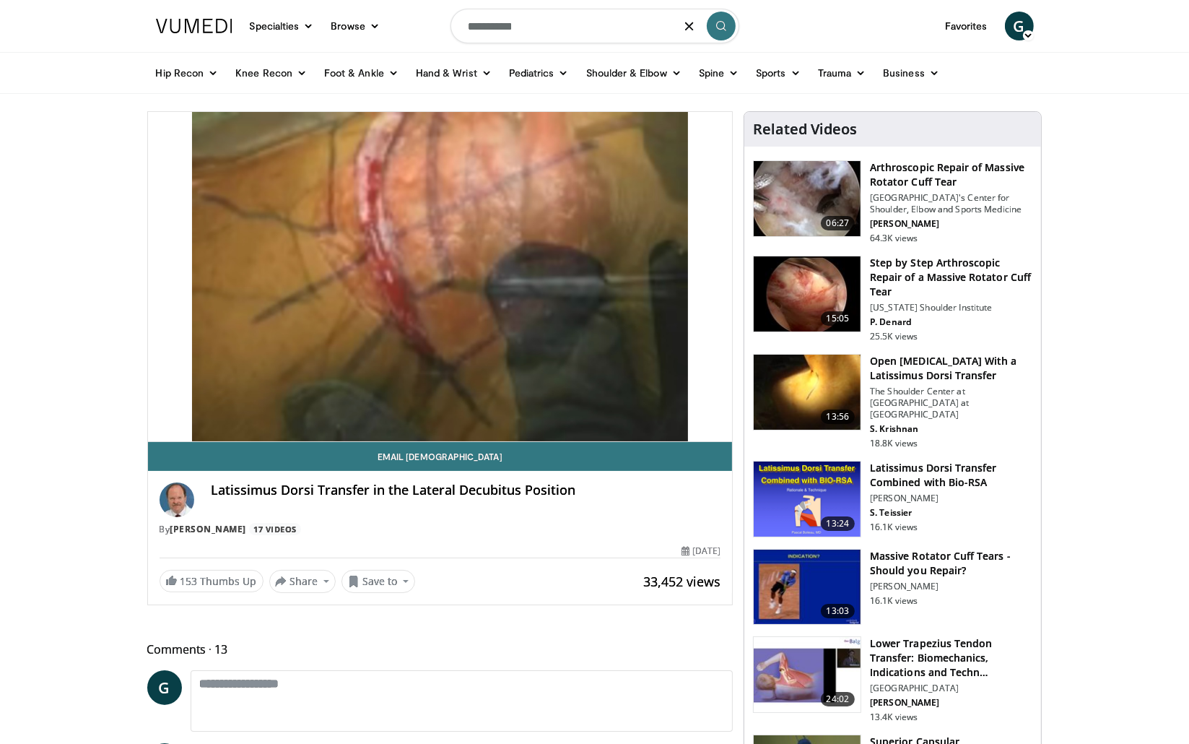
type input "**********"
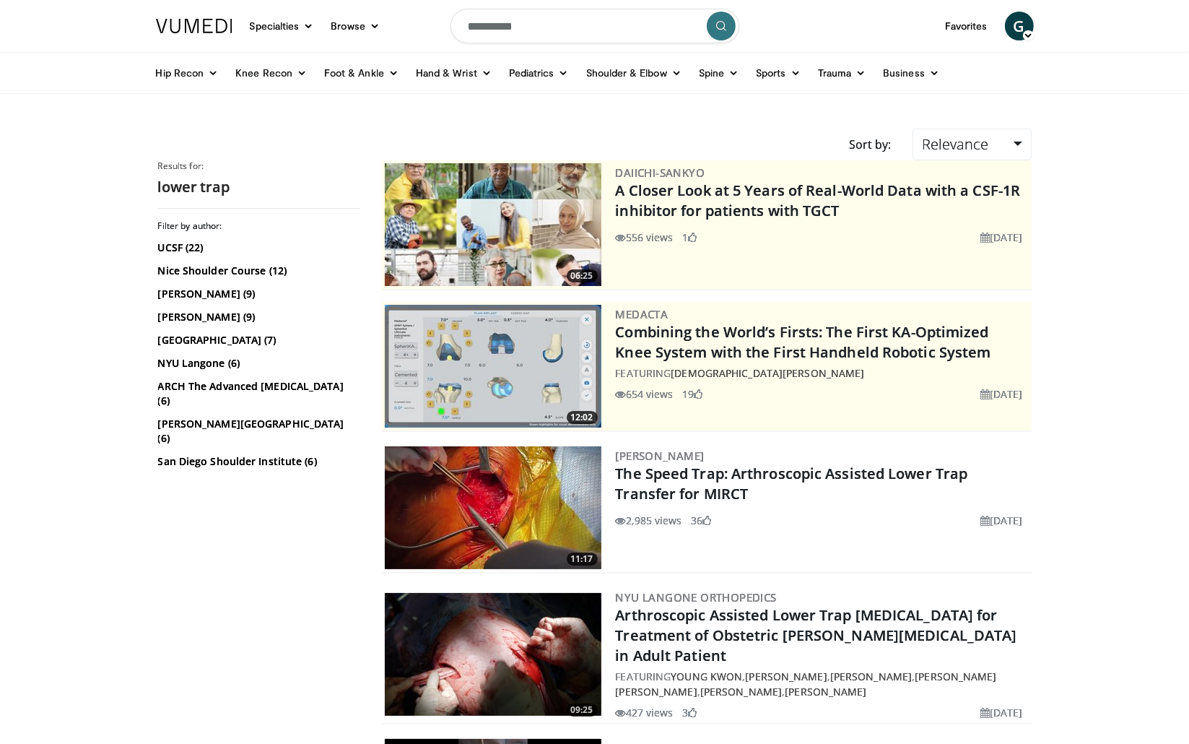
click at [566, 25] on input "**********" at bounding box center [594, 26] width 289 height 35
type input "**********"
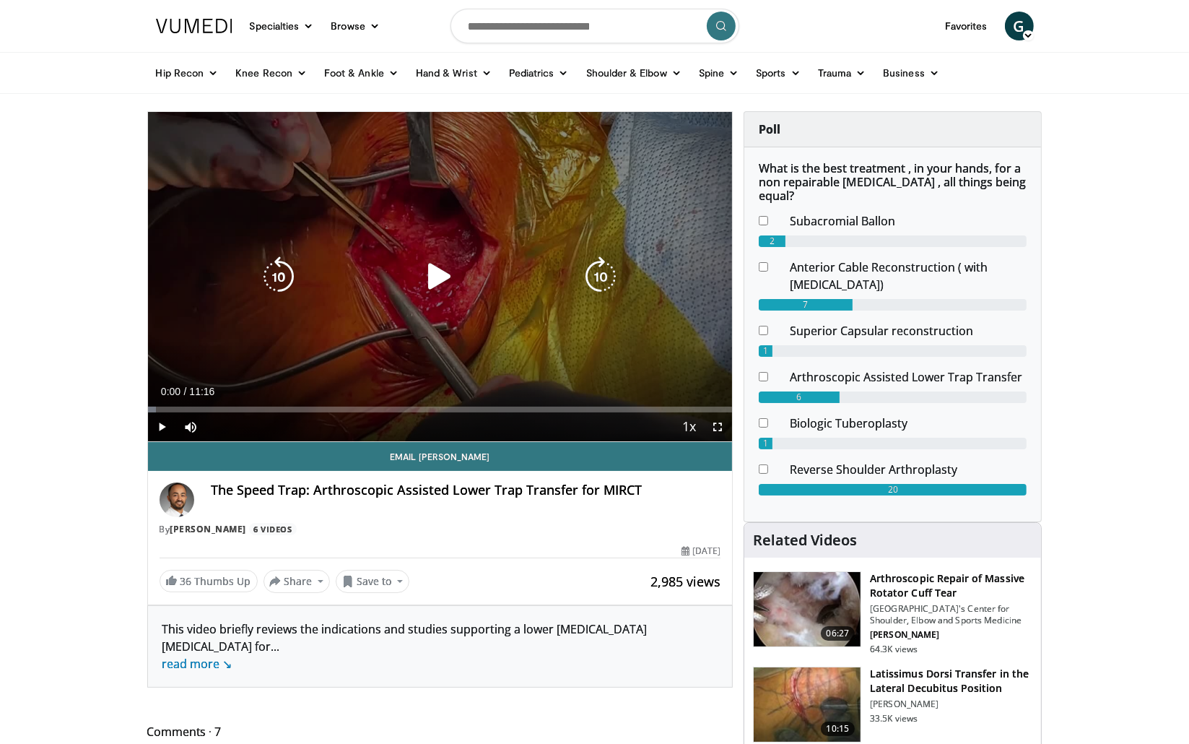
click at [433, 268] on icon "Video Player" at bounding box center [439, 276] width 40 height 40
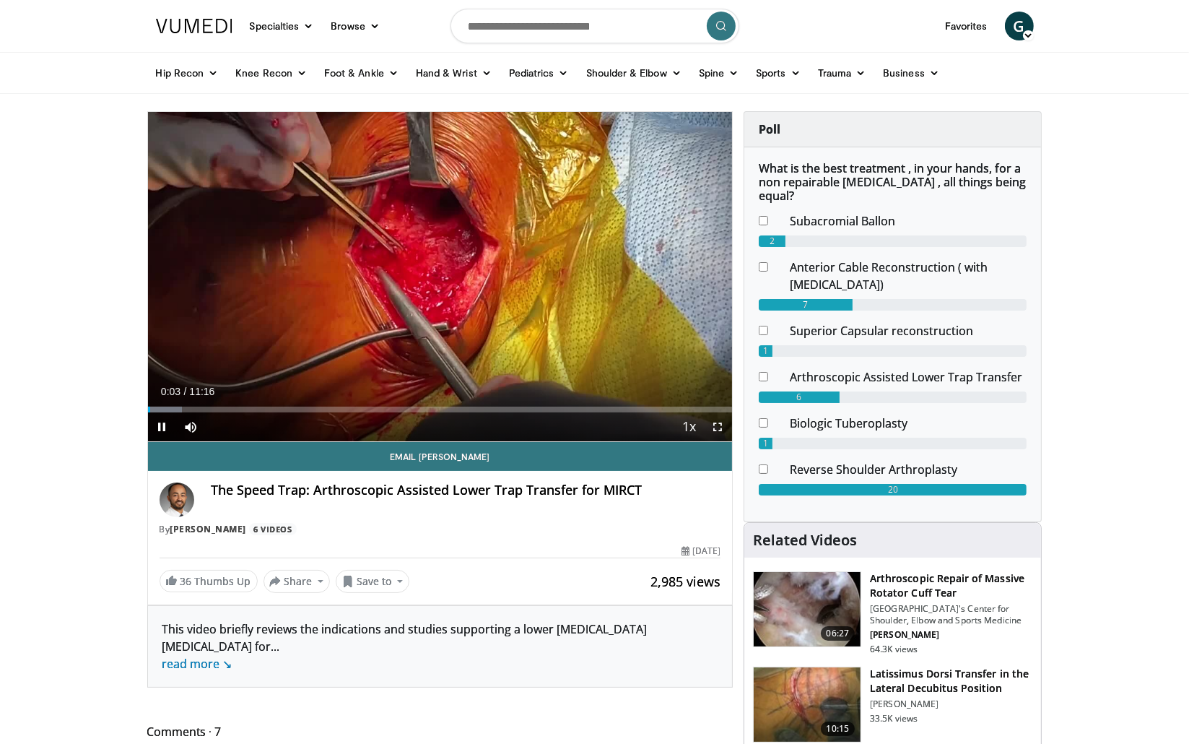
click at [720, 427] on span "Video Player" at bounding box center [717, 426] width 29 height 29
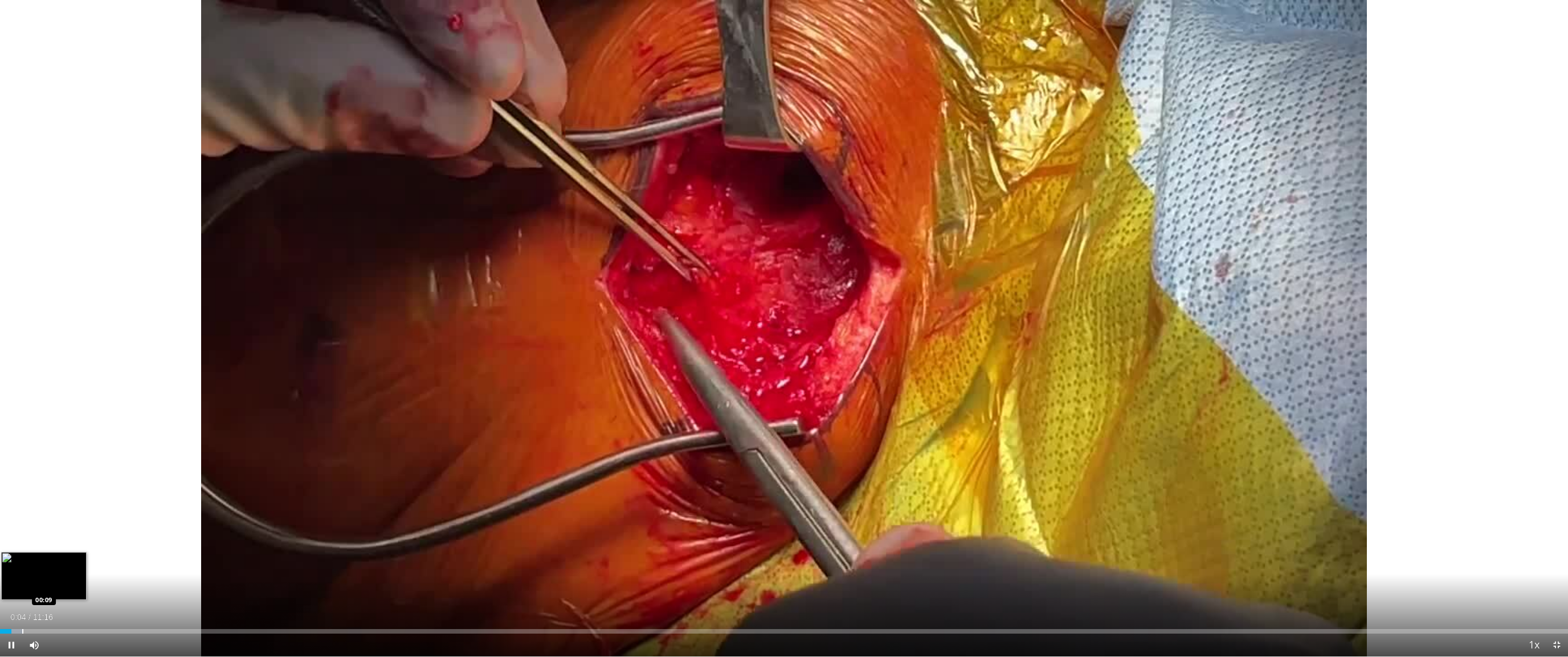
click at [22, 587] on div "Progress Bar" at bounding box center [22, 631] width 1 height 5
click at [39, 587] on div "Progress Bar" at bounding box center [38, 631] width 1 height 5
click at [54, 587] on div "Progress Bar" at bounding box center [54, 631] width 1 height 5
click at [72, 587] on div "Progress Bar" at bounding box center [72, 631] width 1 height 5
click at [101, 587] on div "Progress Bar" at bounding box center [101, 631] width 1 height 5
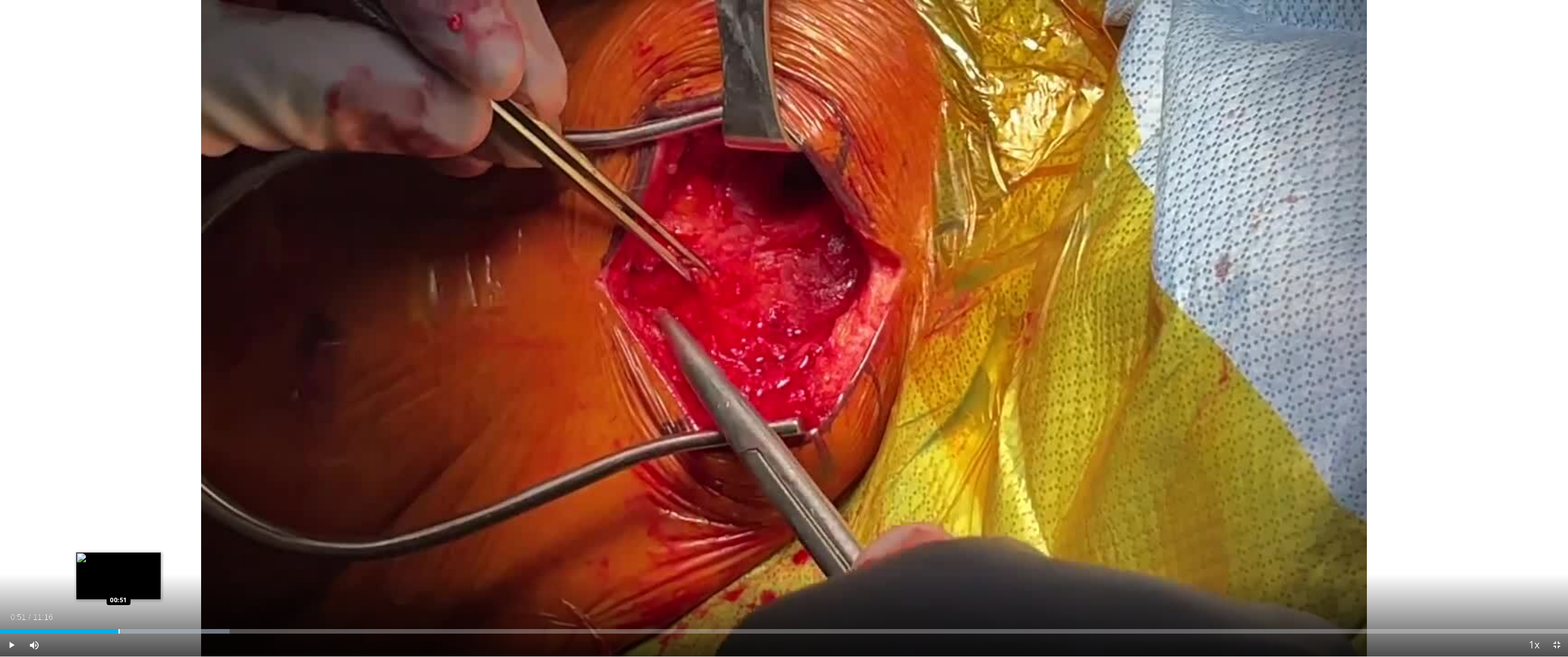
click at [118, 587] on div "Progress Bar" at bounding box center [118, 631] width 1 height 5
click at [134, 587] on div "Loaded : 16.11% 00:58 00:56" at bounding box center [784, 631] width 1568 height 5
click at [159, 587] on div "Current Time 0:58 / Duration 11:16 Pause Skip Backward Skip Forward Mute 0% Loa…" at bounding box center [784, 644] width 1568 height 23
click at [169, 587] on div "Progress Bar" at bounding box center [169, 631] width 1 height 5
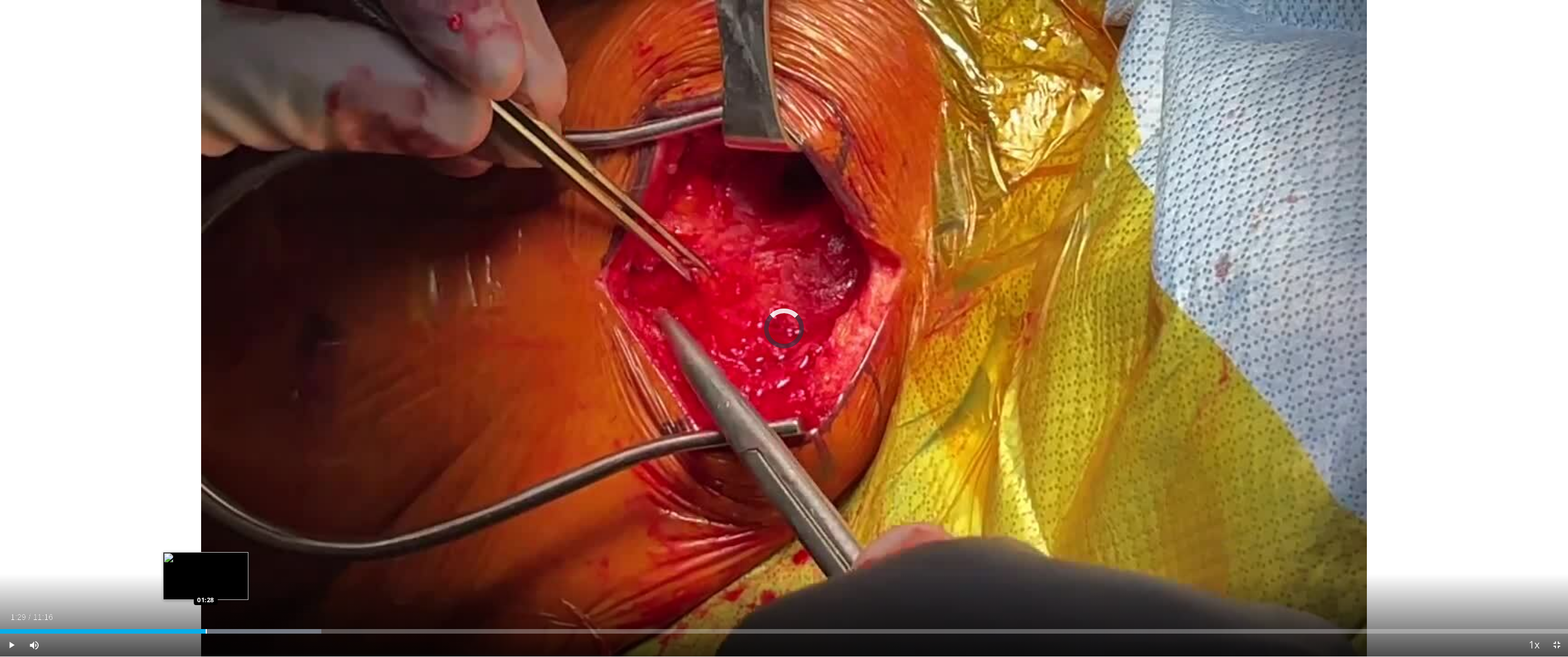
click at [207, 587] on div "Progress Bar" at bounding box center [211, 631] width 219 height 5
click at [240, 587] on div "Progress Bar" at bounding box center [243, 631] width 208 height 5
click at [278, 587] on div "Progress Bar" at bounding box center [280, 631] width 219 height 5
click at [303, 587] on div "Progress Bar" at bounding box center [303, 631] width 1 height 5
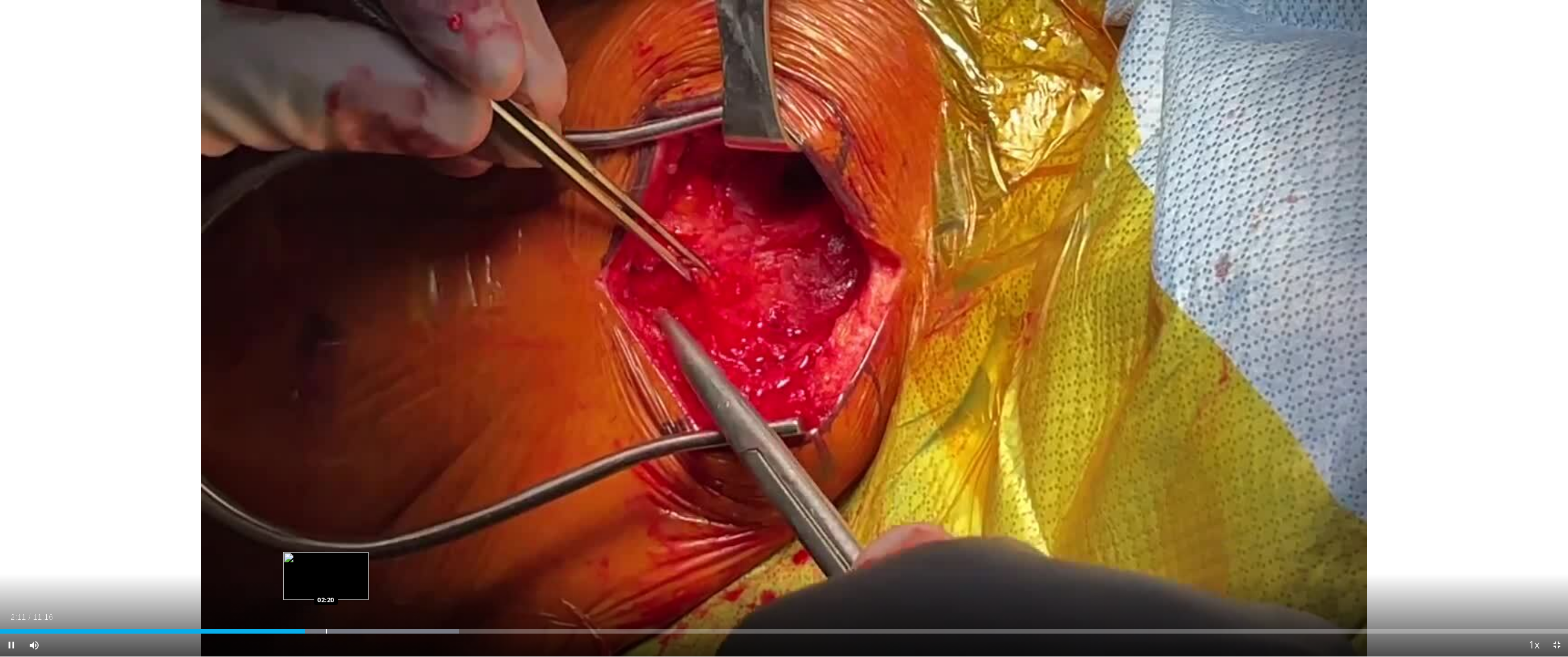
click at [328, 587] on div "Loaded : 29.30% 02:11 02:20" at bounding box center [784, 631] width 1568 height 5
click at [357, 587] on div "Loaded : 29.30% 02:34 02:33" at bounding box center [784, 631] width 1568 height 5
click at [384, 587] on div "Progress Bar" at bounding box center [383, 631] width 1 height 5
click at [412, 587] on div "Current Time 2:45 / Duration 11:16 Pause Skip Backward Skip Forward Mute 0% Loa…" at bounding box center [784, 644] width 1568 height 23
click at [423, 587] on div "Progress Bar" at bounding box center [423, 631] width 1 height 5
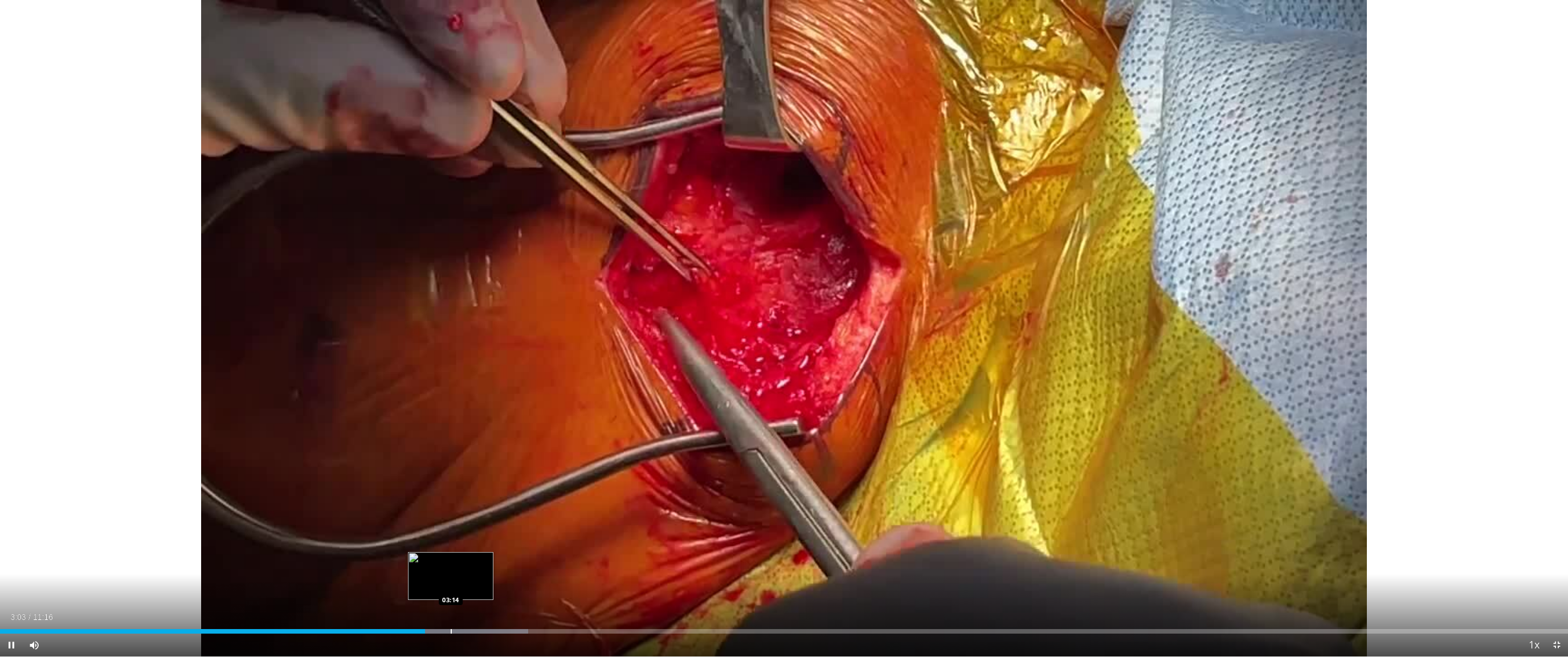
click at [451, 587] on div "Progress Bar" at bounding box center [451, 631] width 1 height 5
click at [490, 587] on div "Progress Bar" at bounding box center [482, 631] width 195 height 5
click at [515, 587] on div "Progress Bar" at bounding box center [515, 631] width 1 height 5
click at [536, 587] on div "Loaded : 41.41% 03:43 03:49" at bounding box center [784, 631] width 1568 height 5
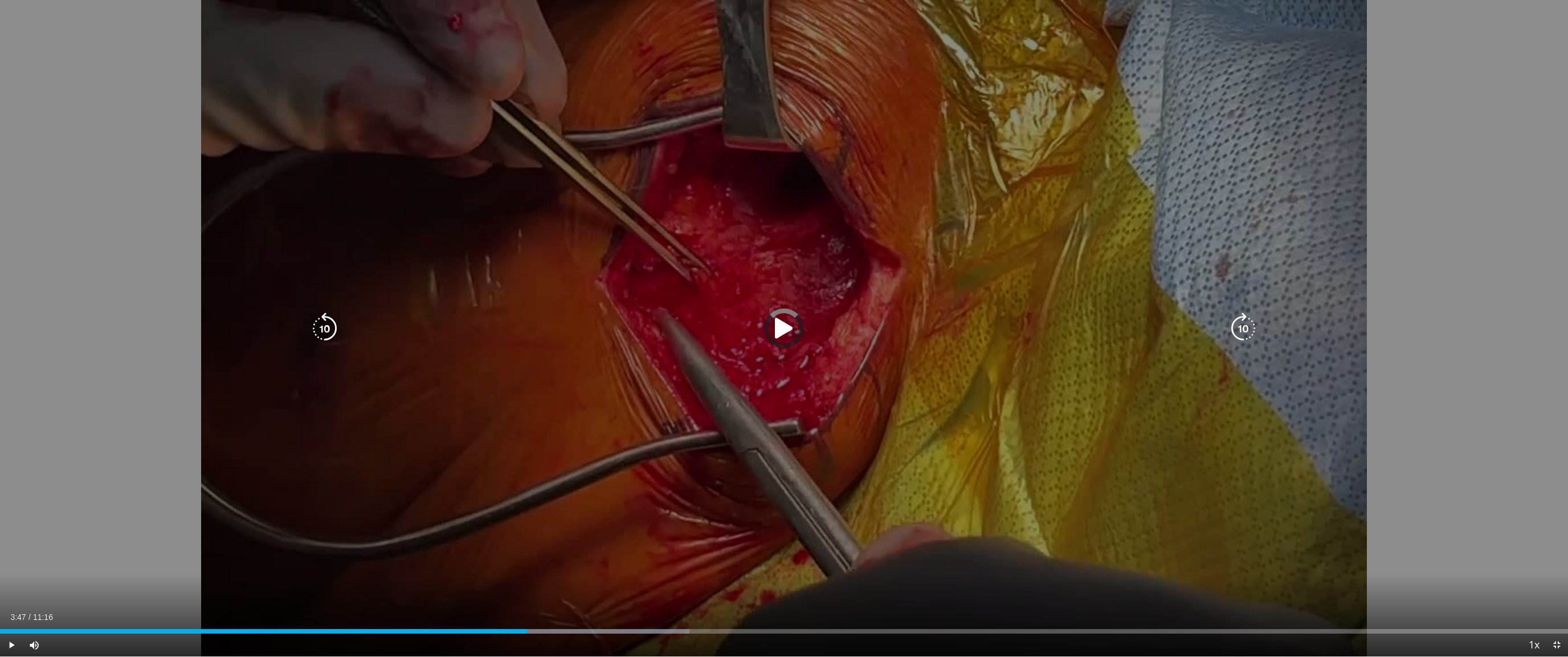
click at [526, 587] on div "03:52" at bounding box center [264, 631] width 527 height 5
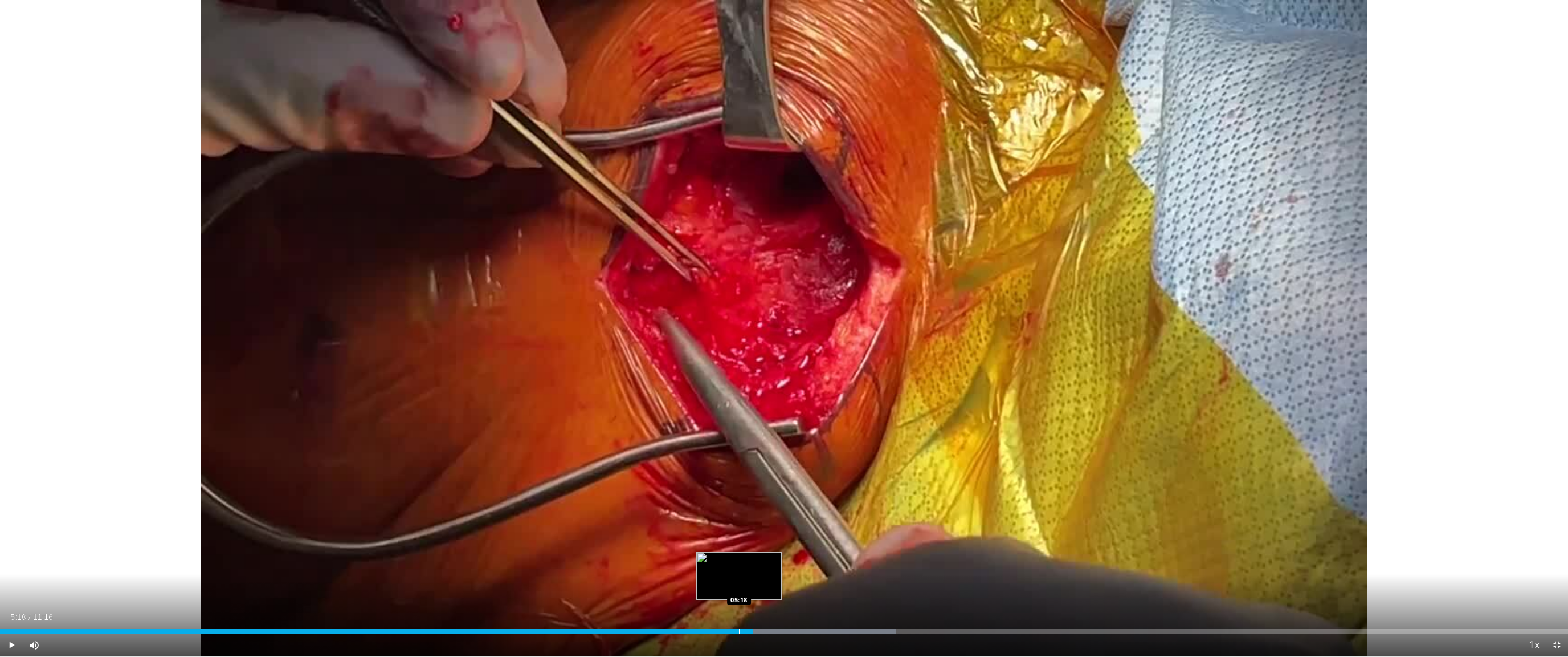
click at [739, 587] on div "Progress Bar" at bounding box center [739, 631] width 1 height 5
click at [708, 587] on div "Progress Bar" at bounding box center [708, 631] width 1 height 5
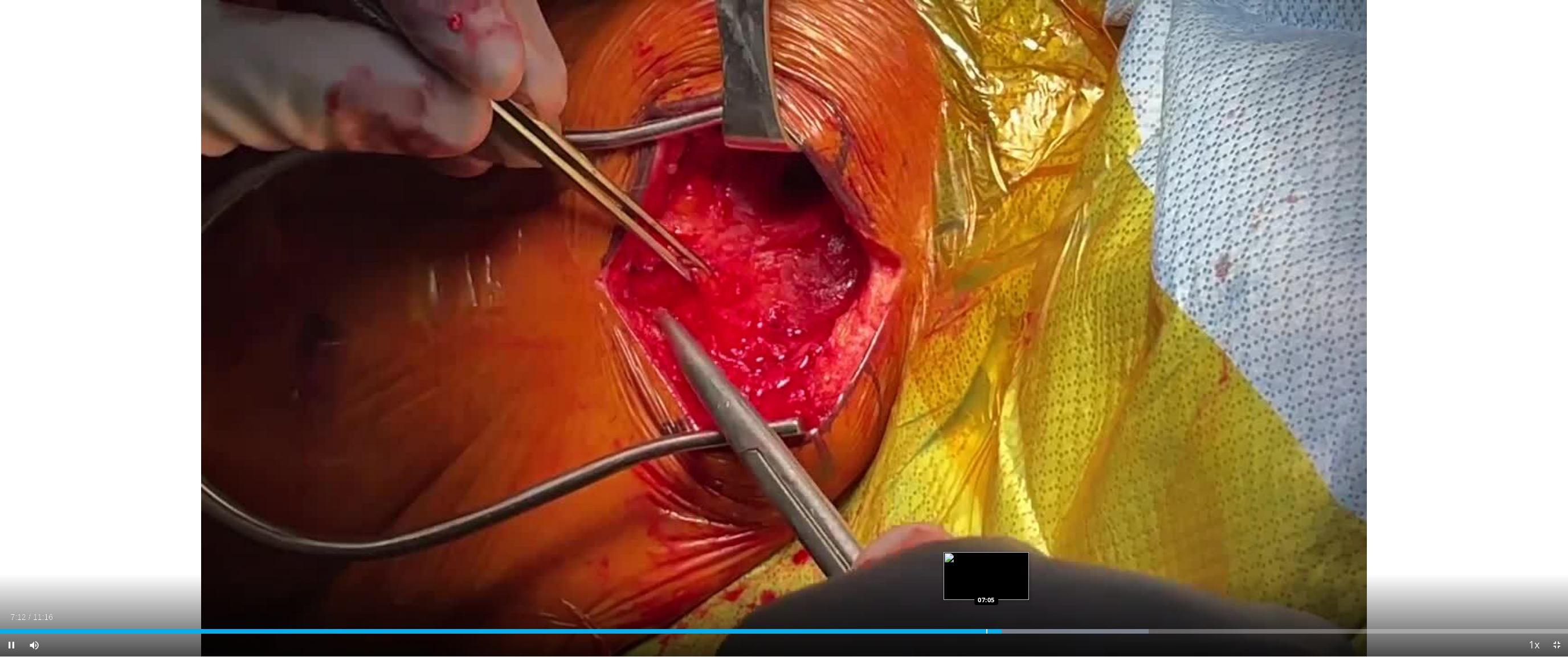
click at [937, 587] on div "Progress Bar" at bounding box center [986, 631] width 1 height 5
click at [937, 587] on div "Progress Bar" at bounding box center [967, 631] width 1 height 5
click at [937, 587] on div "06:58" at bounding box center [485, 631] width 970 height 5
click at [934, 587] on div "Current Time 6:53 / Duration 11:16 Pause Skip Backward Skip Forward Mute 0% Loa…" at bounding box center [784, 644] width 1568 height 23
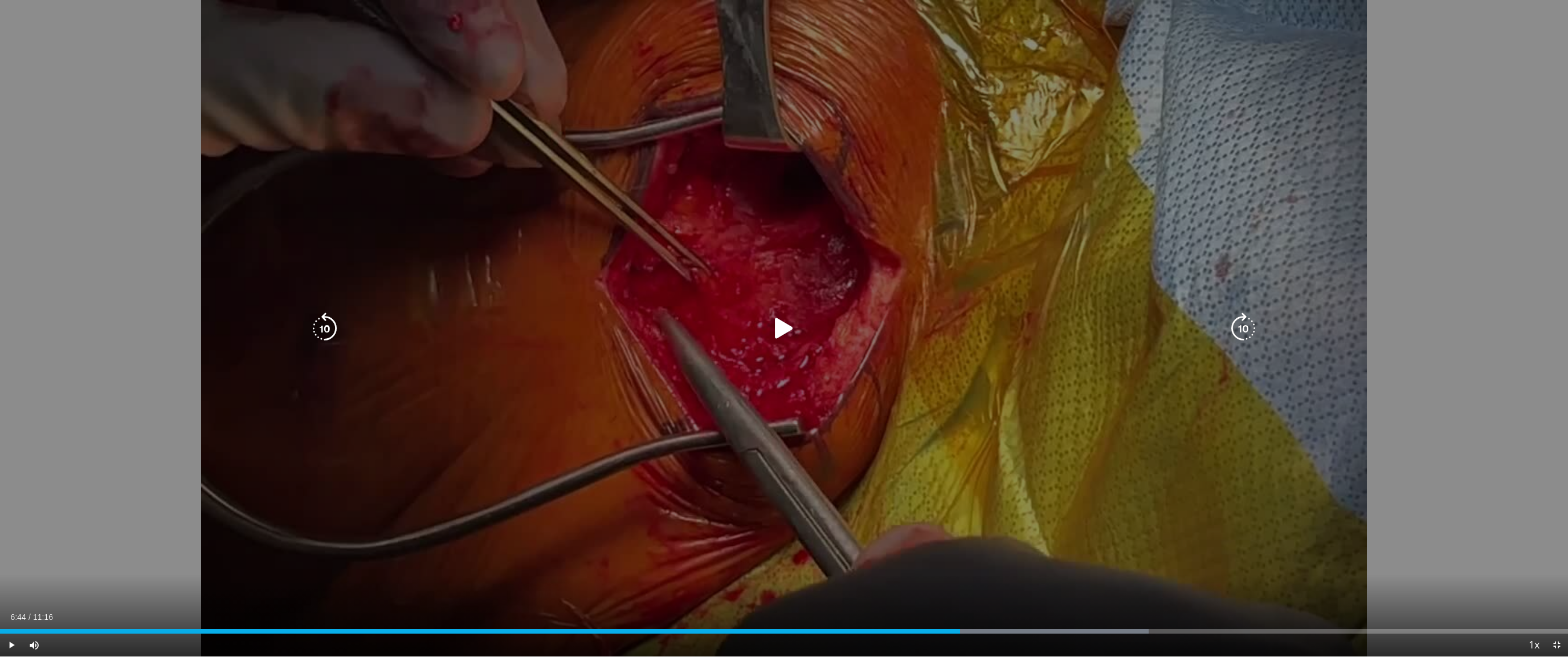
click at [937, 587] on div "06:54" at bounding box center [480, 631] width 960 height 5
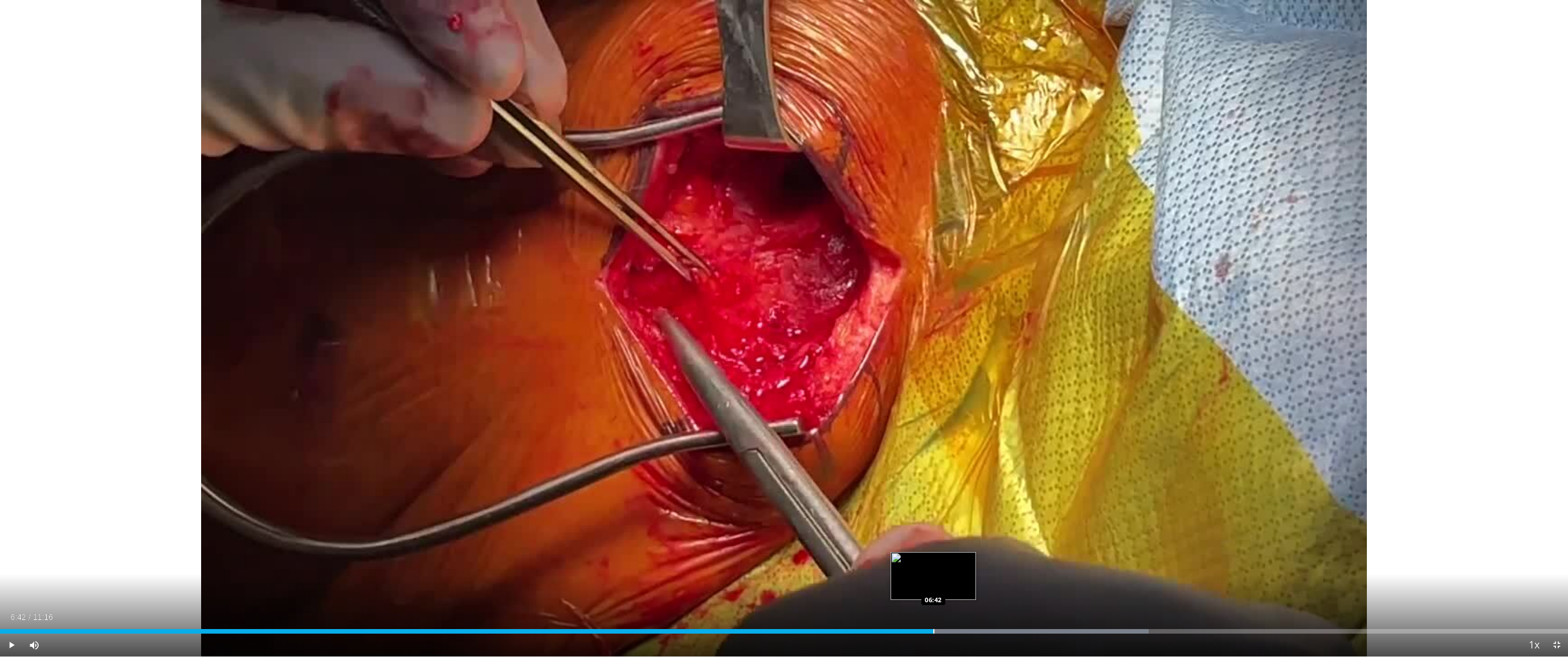
click at [933, 587] on div "Progress Bar" at bounding box center [933, 631] width 1 height 5
click at [923, 587] on div "Progress Bar" at bounding box center [923, 631] width 1 height 5
click at [911, 587] on div "Current Time 6:39 / Duration 11:16 Pause Skip Backward Skip Forward Mute 0% Loa…" at bounding box center [784, 644] width 1568 height 23
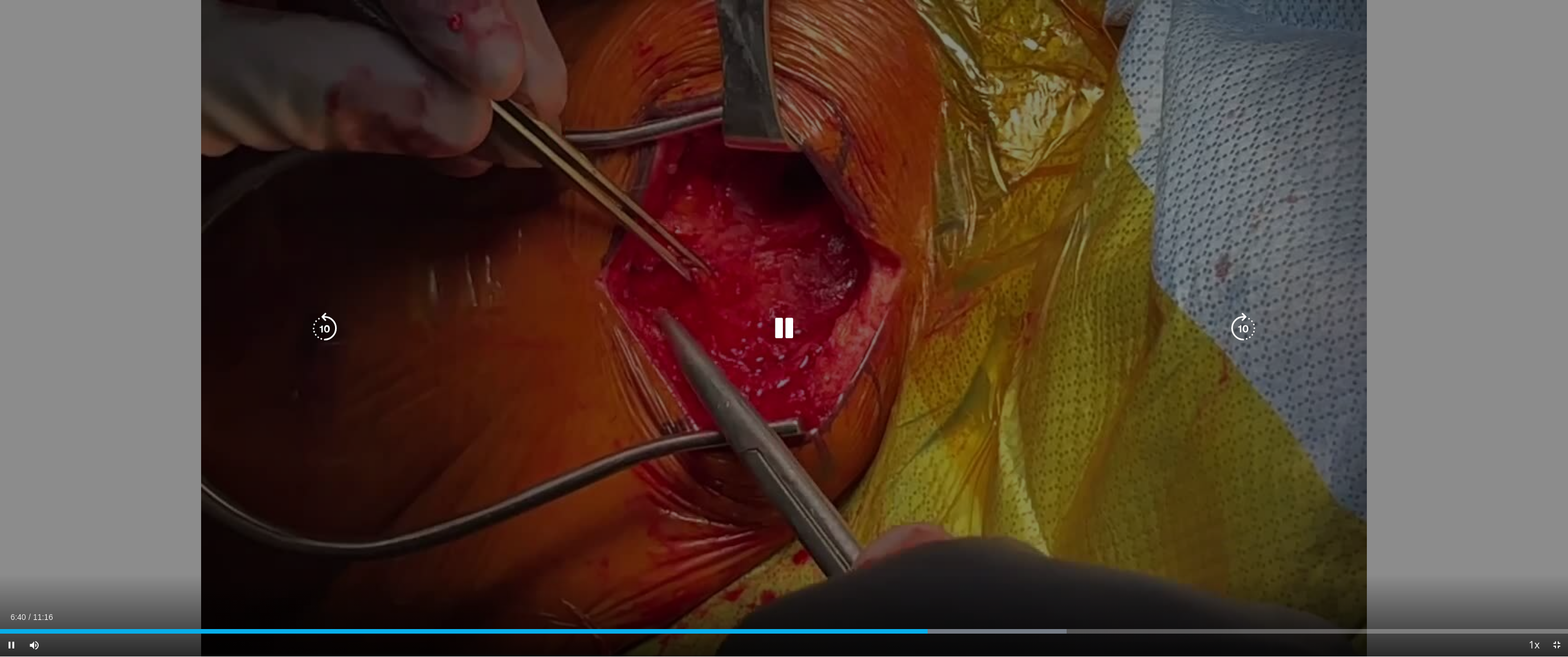
click at [911, 587] on div "Loaded : 68.03% 06:40 06:37" at bounding box center [784, 631] width 1568 height 5
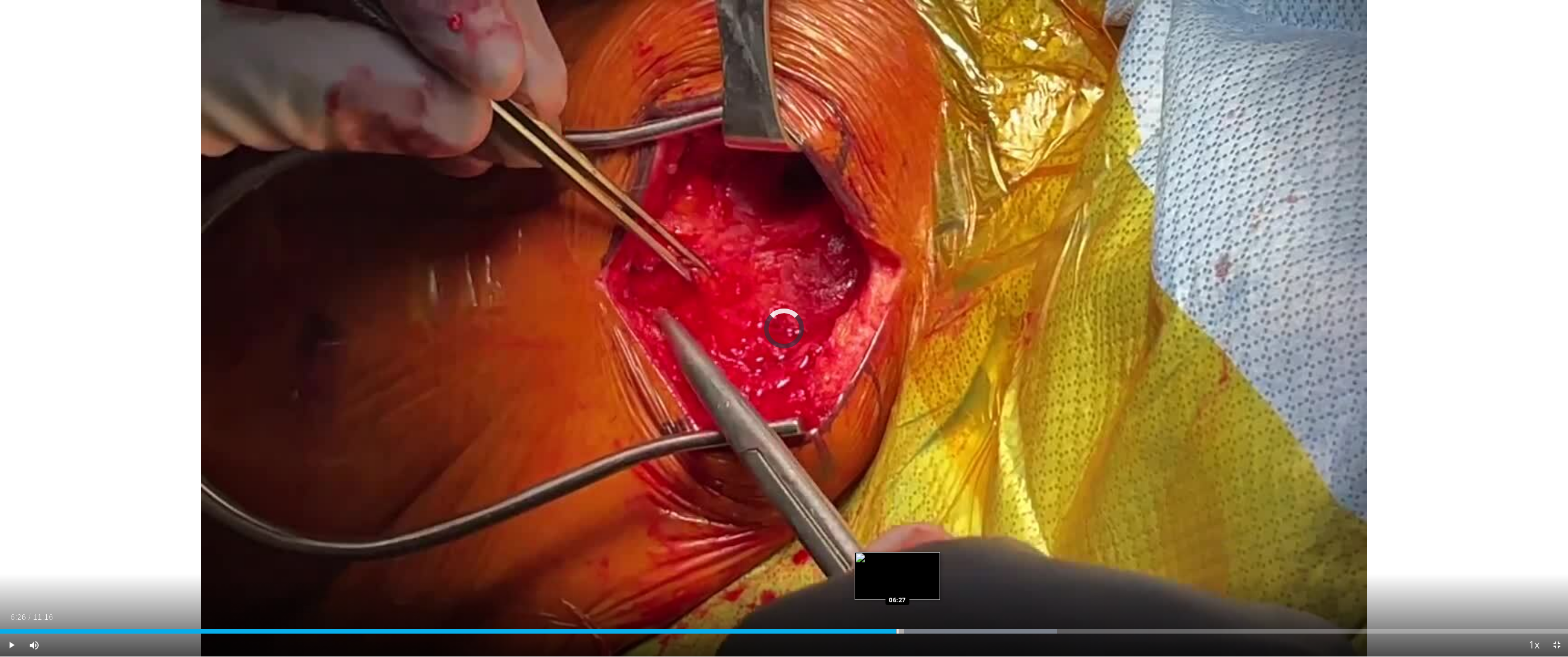
click at [896, 587] on div "06:26" at bounding box center [447, 631] width 896 height 5
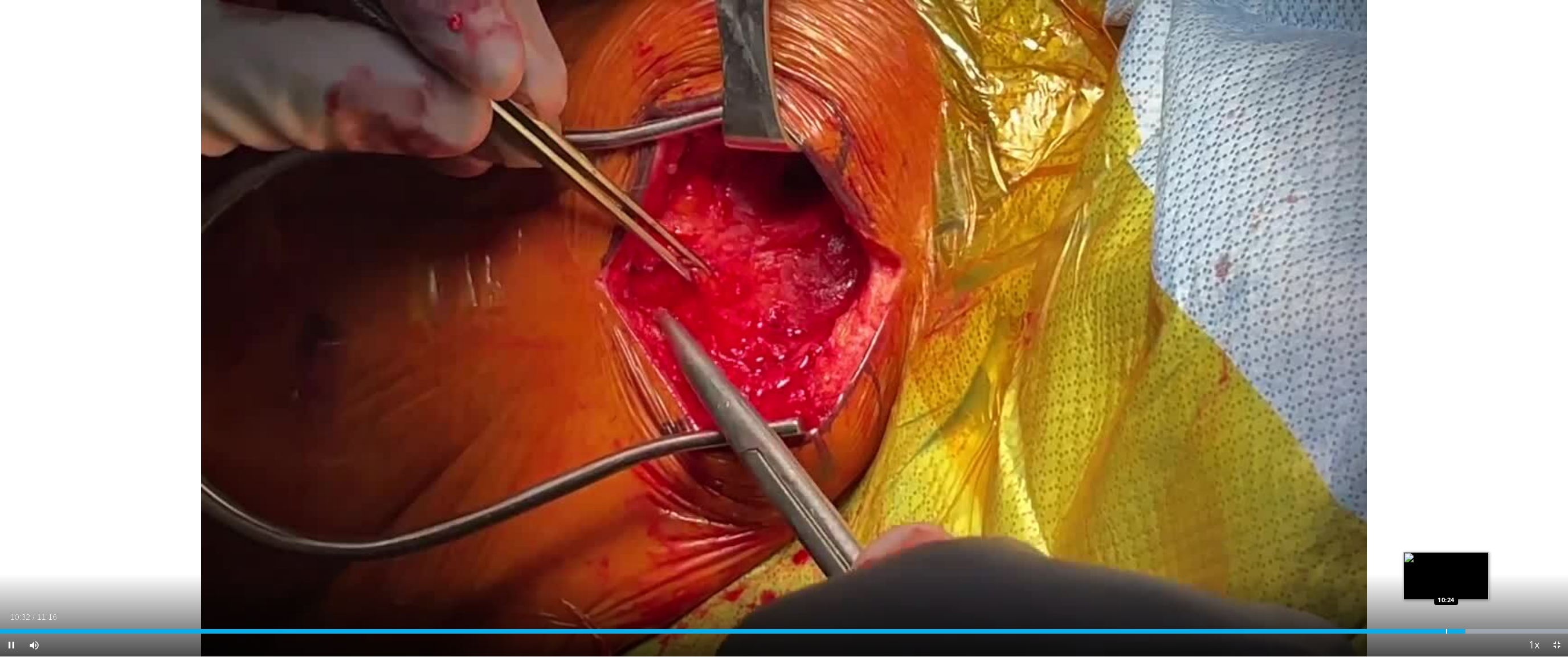
click at [937, 587] on div "Loaded : 100.00% 10:32 10:24" at bounding box center [784, 631] width 1568 height 5
click at [937, 587] on div "10:25" at bounding box center [717, 631] width 1434 height 5
click at [937, 587] on div "Progress Bar" at bounding box center [1408, 631] width 1 height 5
click at [937, 587] on div "Loaded : 100.00% 10:01 10:03" at bounding box center [784, 631] width 1568 height 5
click at [937, 587] on div "Progress Bar" at bounding box center [1401, 631] width 1 height 5
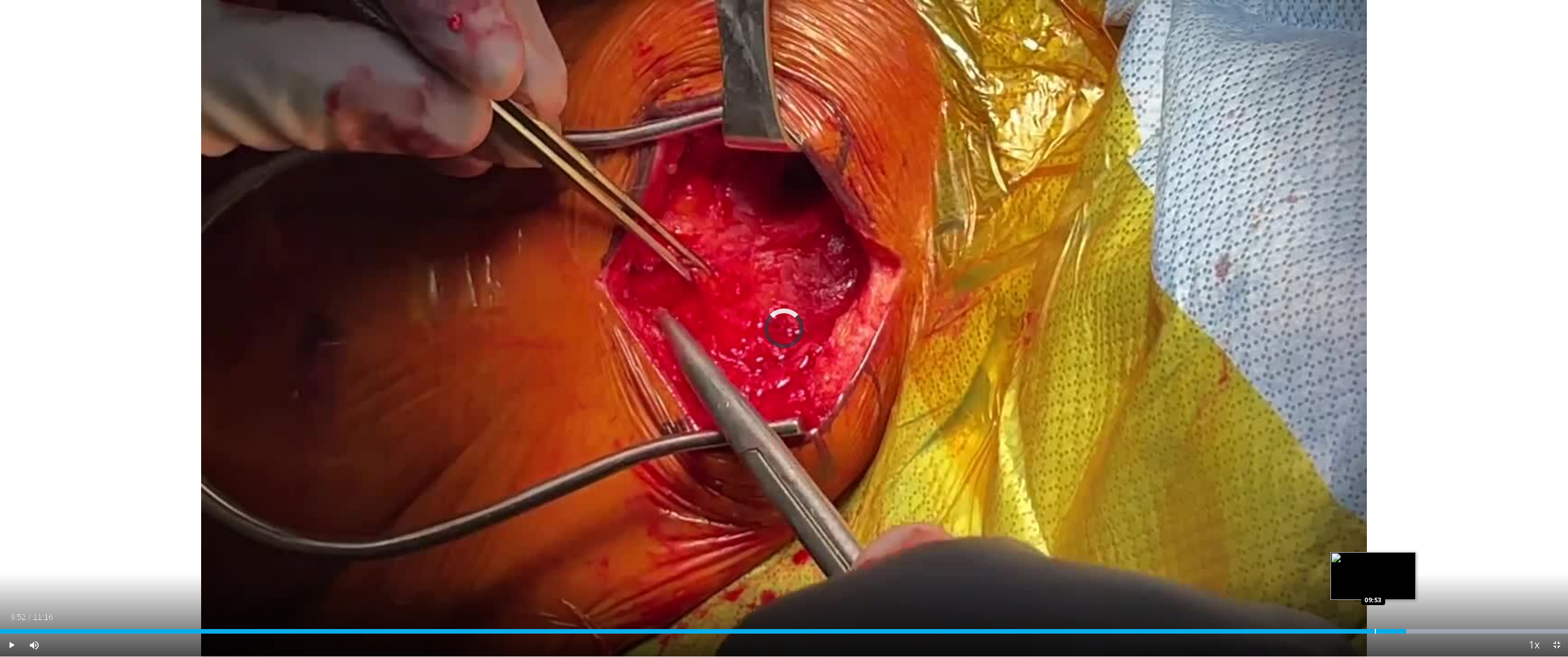
click at [937, 587] on div "10:07" at bounding box center [703, 631] width 1406 height 5
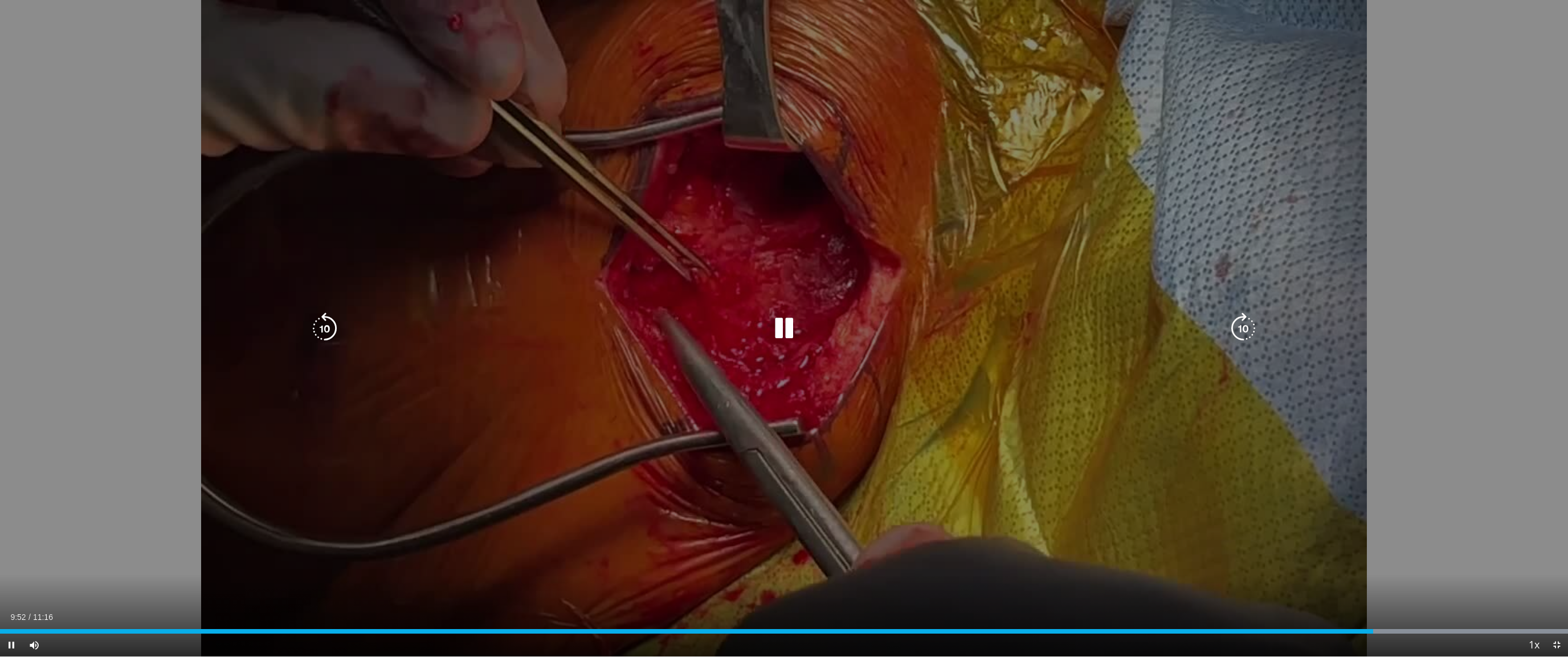
click at [937, 587] on video-js "**********" at bounding box center [784, 328] width 1568 height 657
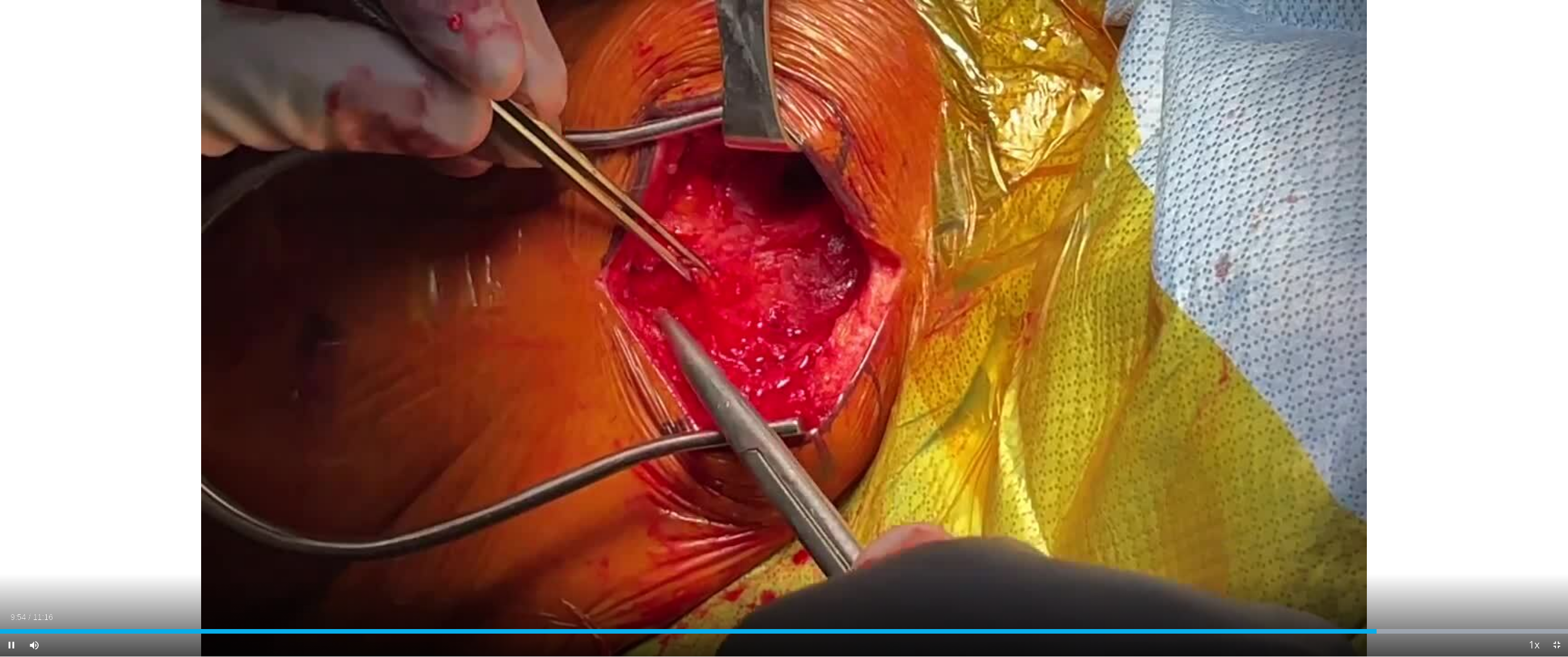
click at [937, 587] on div "Current Time 9:54 / Duration 11:16 Pause Skip Backward Skip Forward Mute 0% Loa…" at bounding box center [784, 644] width 1568 height 23
click at [937, 587] on div "Progress Bar" at bounding box center [1392, 631] width 1 height 5
click at [937, 587] on div "Loaded : 100.00% 09:56 09:57" at bounding box center [784, 631] width 1568 height 5
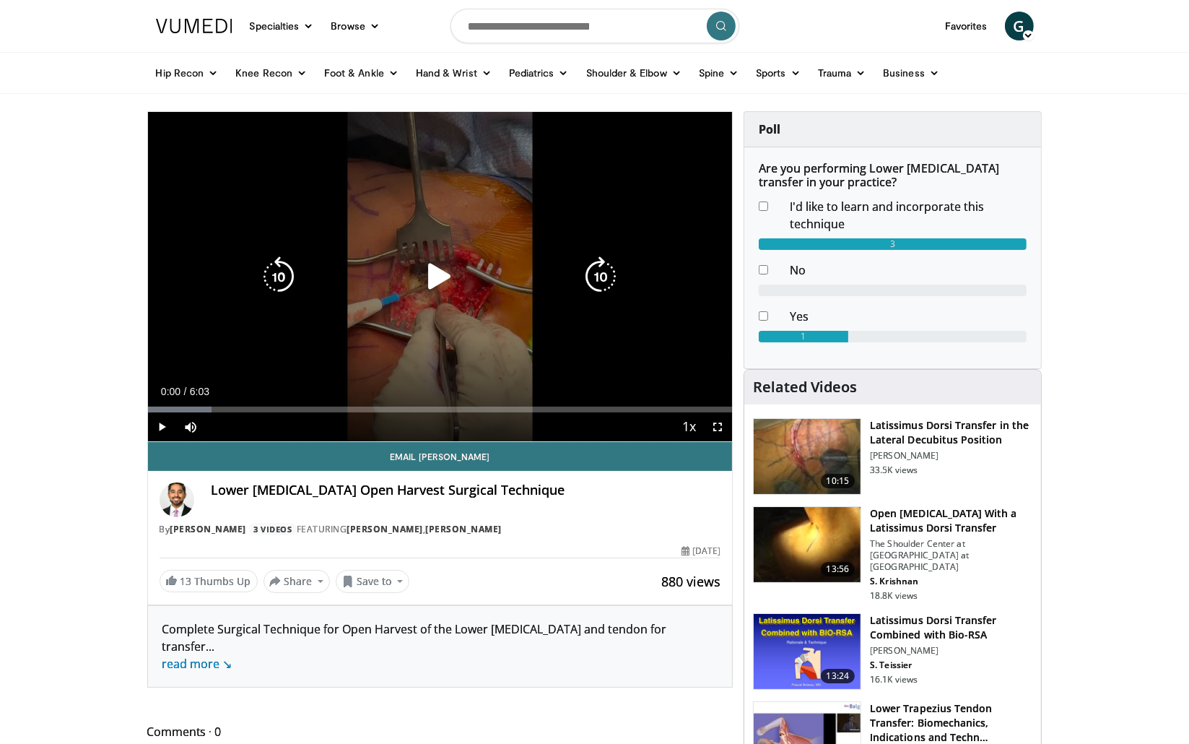
click at [435, 275] on icon "Video Player" at bounding box center [439, 276] width 40 height 40
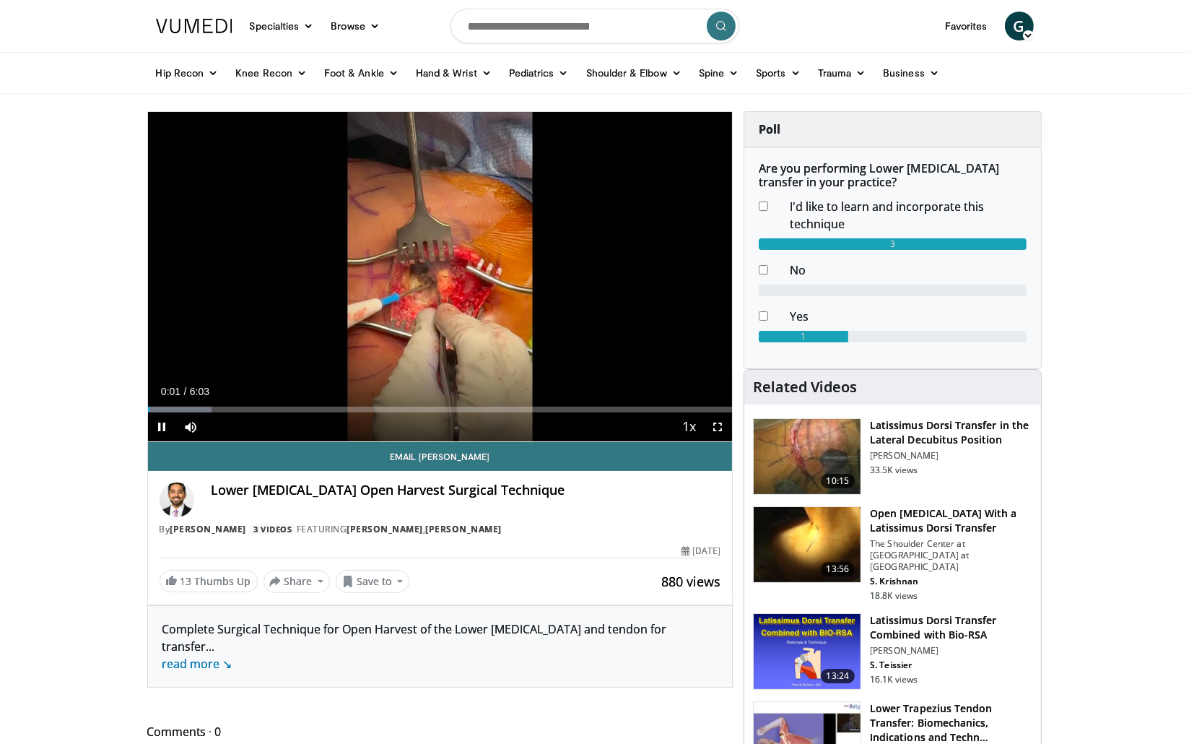
click at [716, 424] on span "Video Player" at bounding box center [717, 426] width 29 height 29
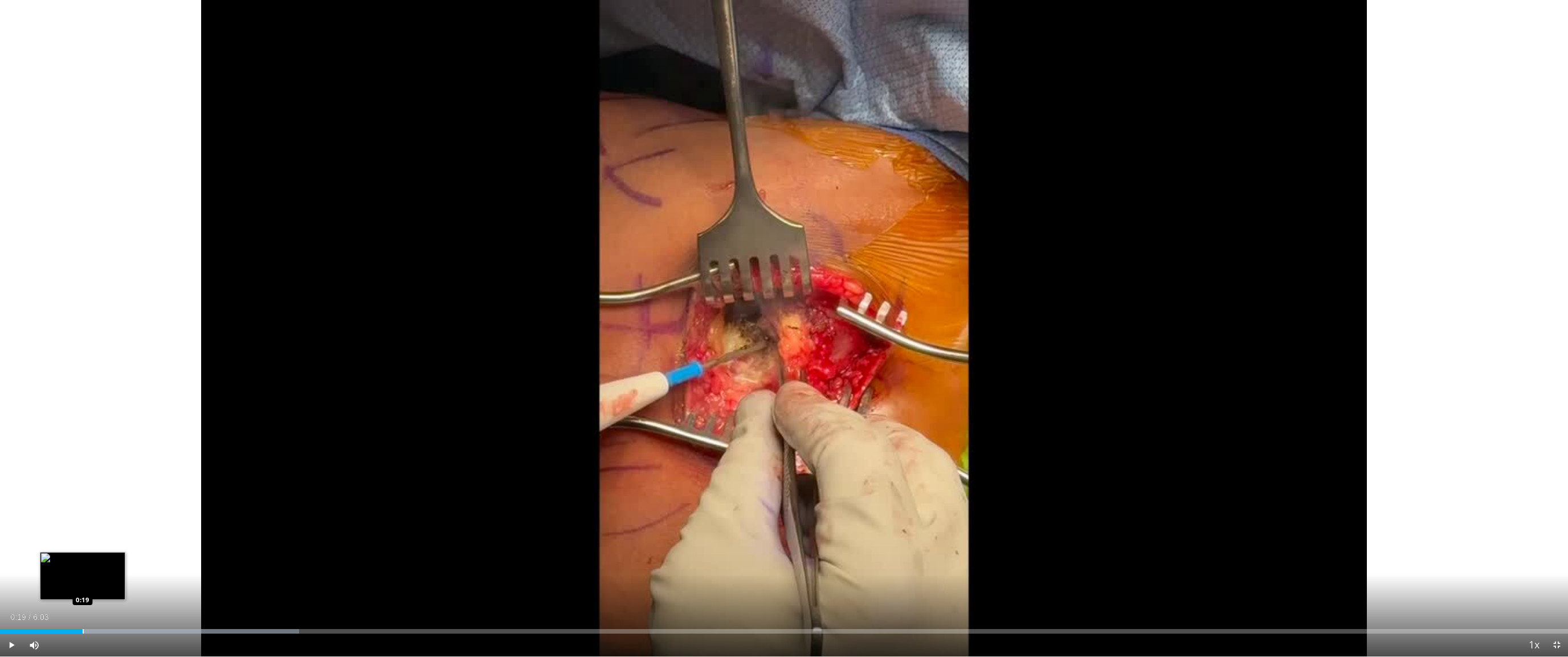
click at [82, 587] on div "Loaded : 19.07% 0:19 0:19" at bounding box center [784, 631] width 1568 height 5
click at [97, 587] on div "Progress Bar" at bounding box center [149, 631] width 299 height 5
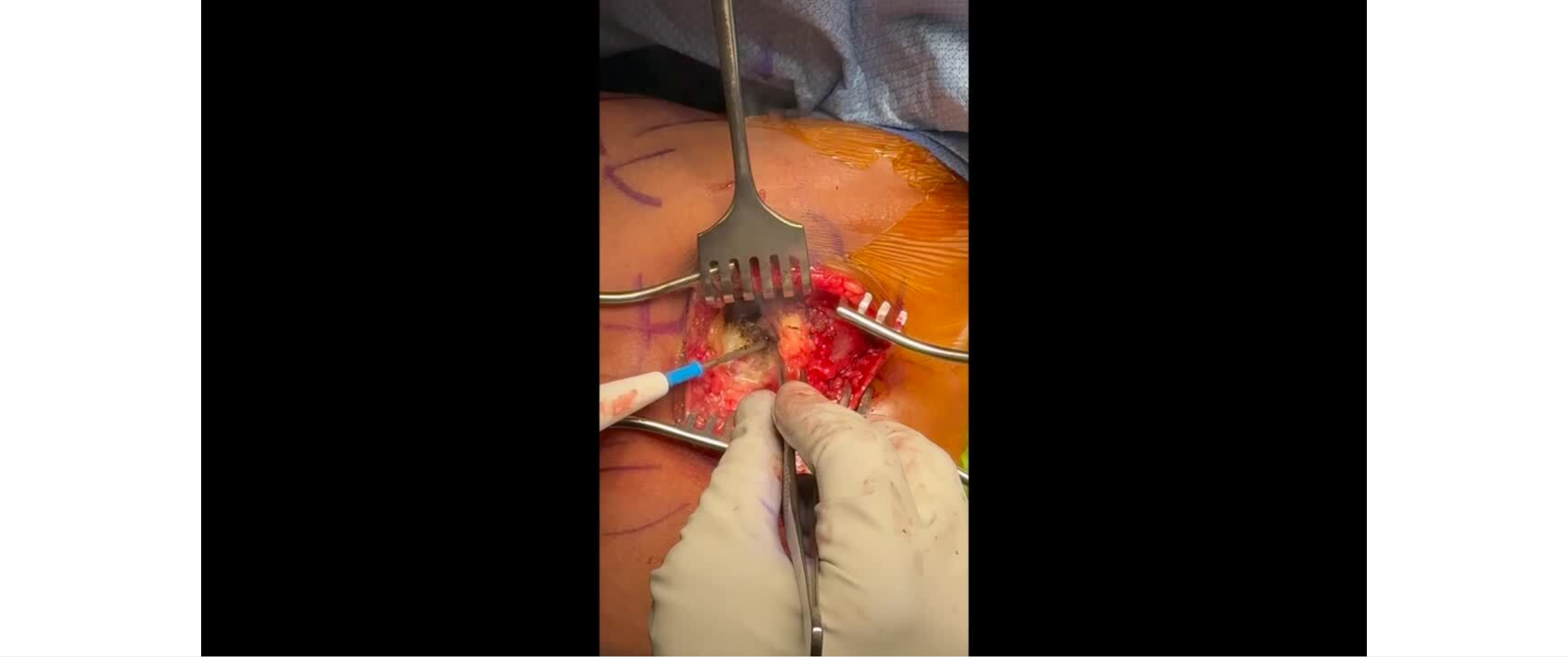
click at [114, 587] on video-js "**********" at bounding box center [784, 328] width 1568 height 657
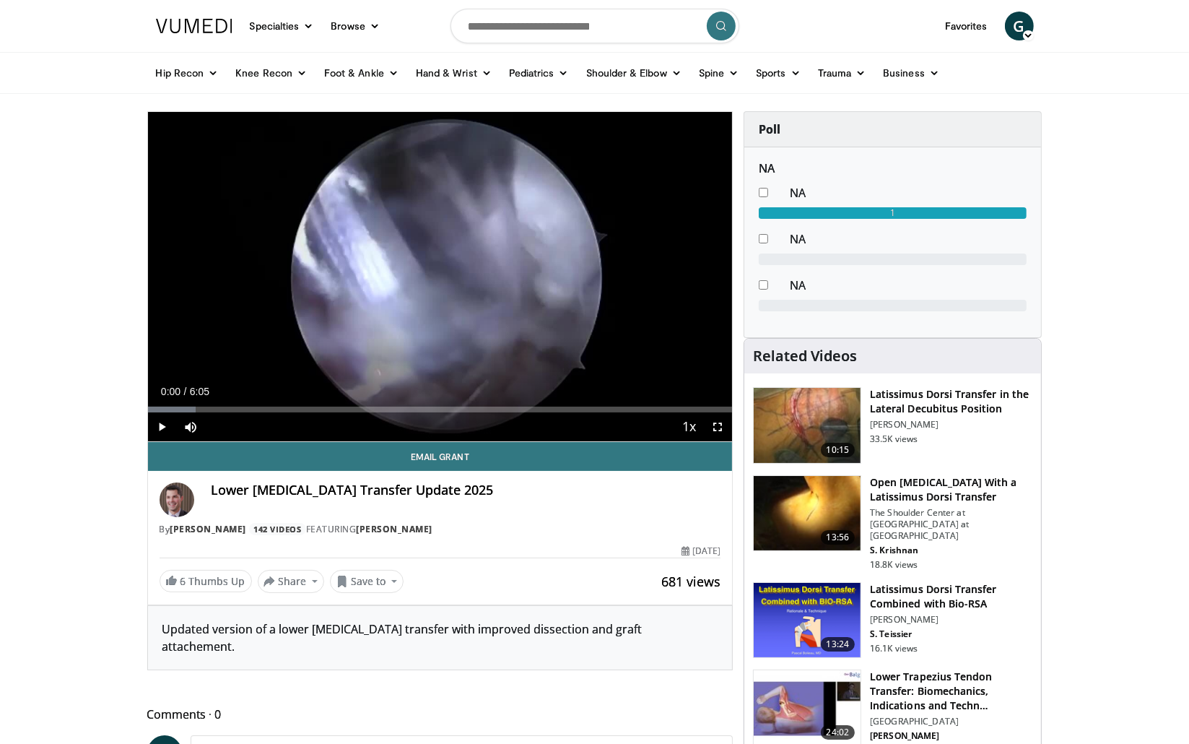
click at [159, 426] on span "Video Player" at bounding box center [162, 426] width 29 height 29
click at [170, 411] on div "Loaded : 10.85% 0:14 0:14" at bounding box center [440, 409] width 585 height 6
click at [162, 409] on div "Loaded : 19.00% 0:16 0:07" at bounding box center [440, 409] width 585 height 6
click at [715, 429] on span "Video Player" at bounding box center [717, 426] width 29 height 29
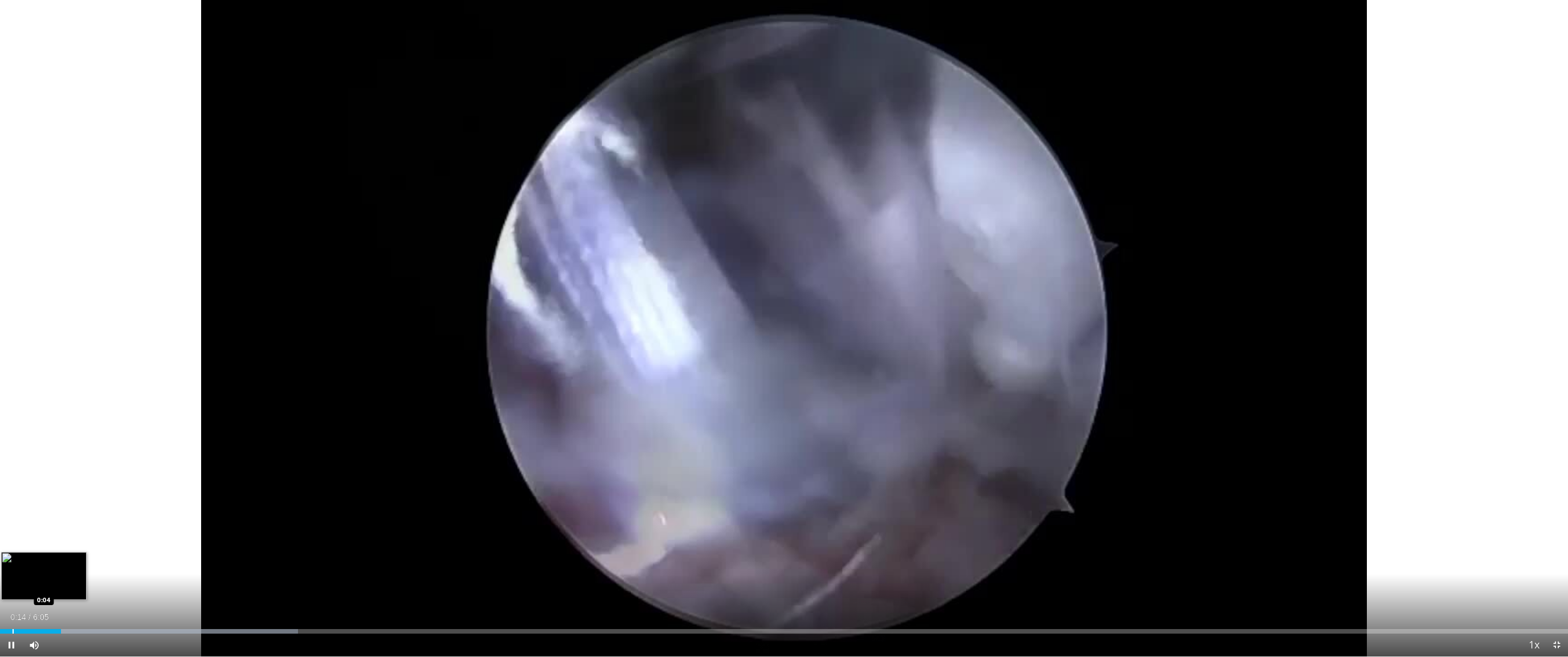
click at [11, 587] on div "Loaded : 19.00% 0:14 0:04" at bounding box center [784, 631] width 1568 height 5
click at [20, 587] on div "Progress Bar" at bounding box center [20, 631] width 1 height 5
click at [28, 587] on div "Progress Bar" at bounding box center [28, 631] width 1 height 5
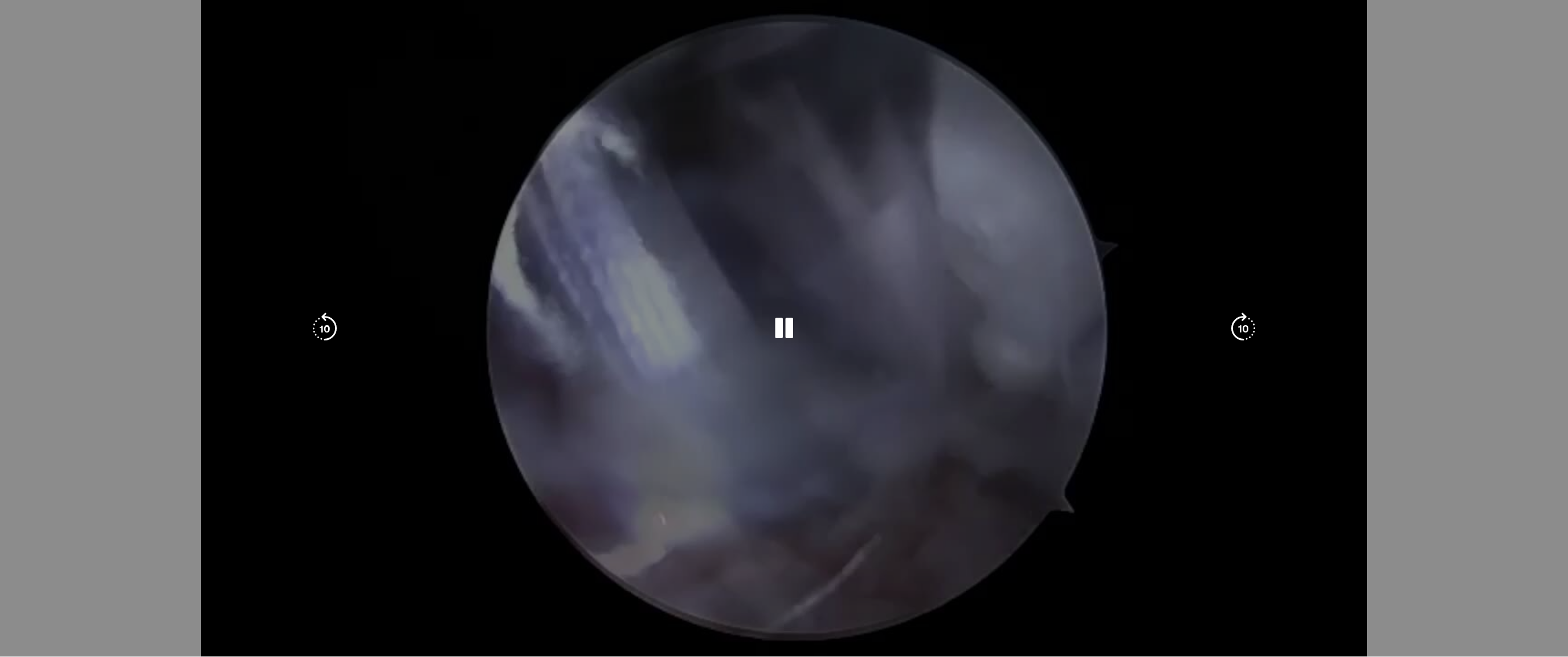
click at [428, 587] on div "Loaded : 40.74% 1:27 1:07" at bounding box center [784, 654] width 1568 height 5
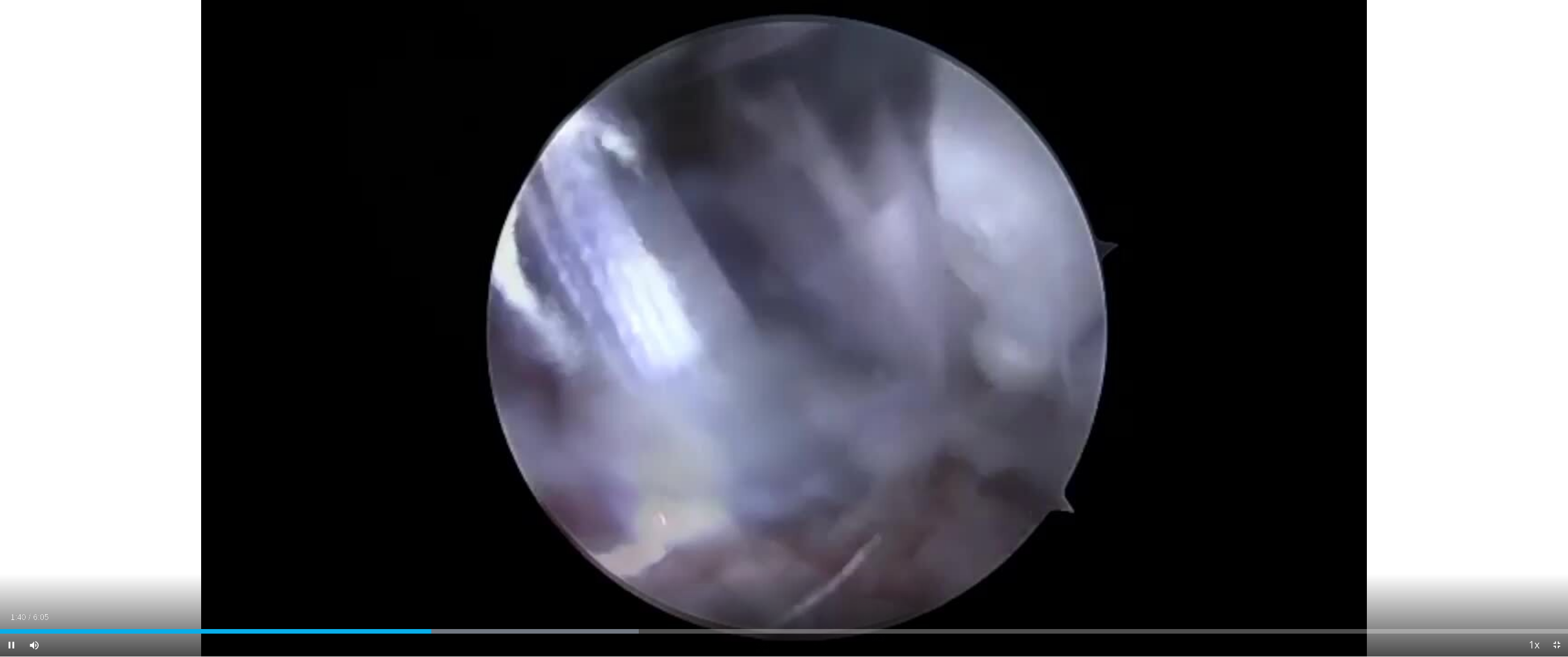
click at [464, 587] on div "Current Time 1:40 / Duration 6:05 Pause Skip Backward Skip Forward Mute 0% Load…" at bounding box center [784, 644] width 1568 height 23
click at [495, 587] on div "Progress Bar" at bounding box center [495, 631] width 1 height 5
click at [548, 587] on div "Current Time 1:55 / Duration 6:05 Pause Skip Backward Skip Forward Mute 0% Load…" at bounding box center [784, 644] width 1568 height 23
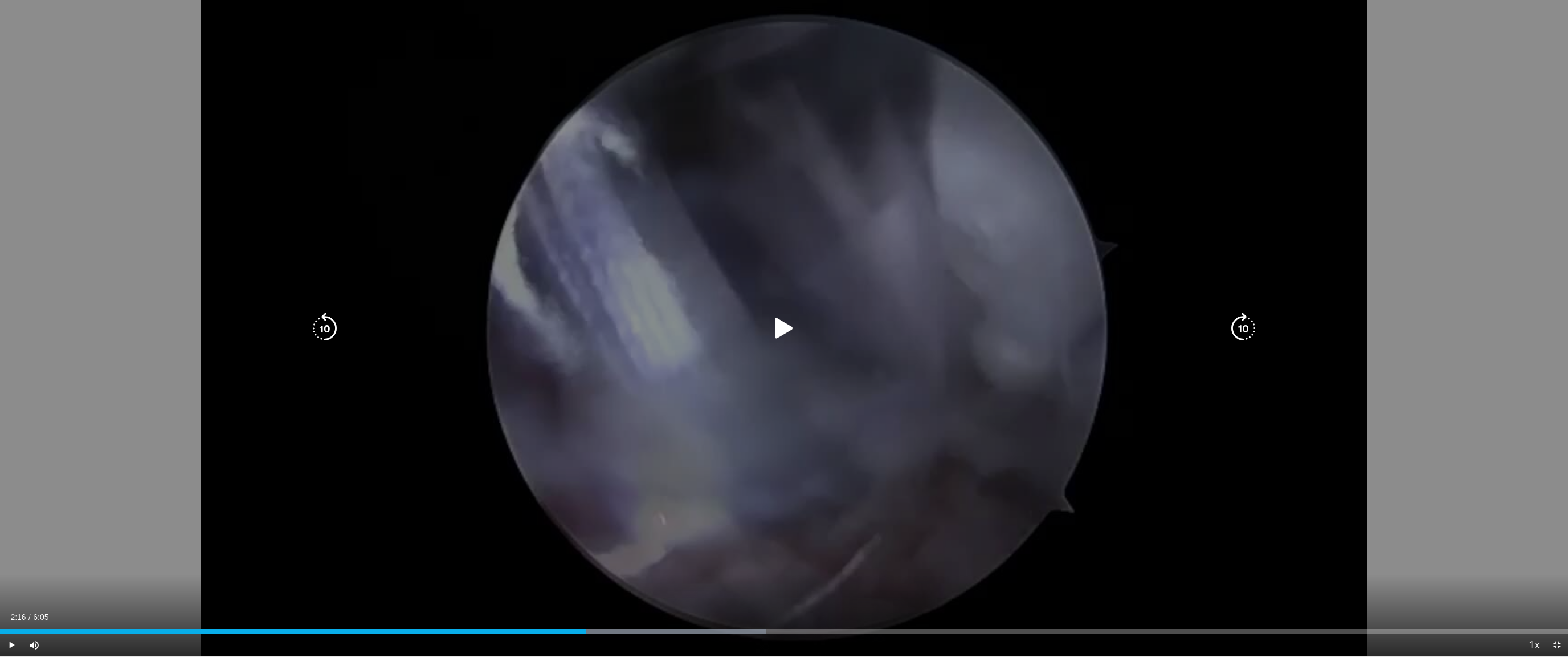
click at [586, 587] on div "Loaded : 48.89% 1:56 1:56" at bounding box center [784, 631] width 1568 height 5
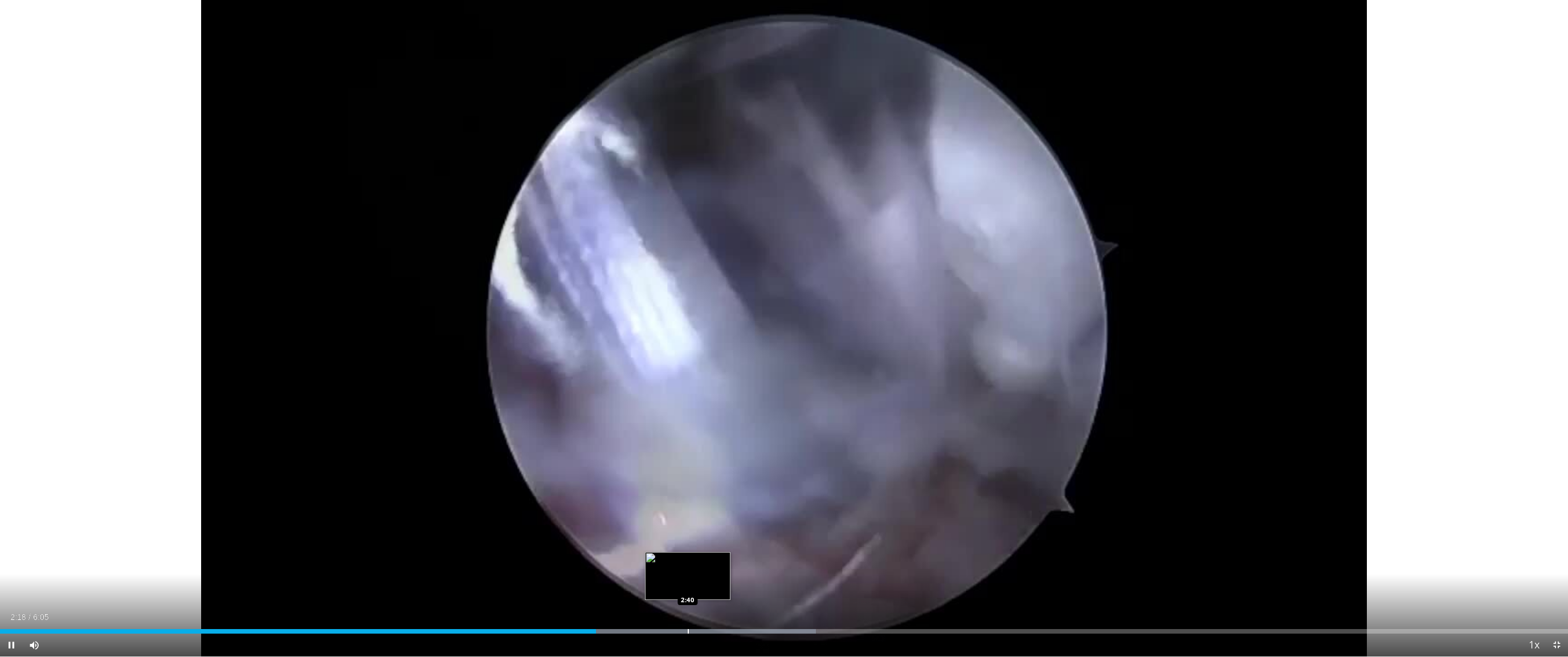
click at [687, 587] on div "10 seconds Tap to unmute" at bounding box center [784, 328] width 1568 height 656
click at [759, 587] on div "Progress Bar" at bounding box center [642, 631] width 349 height 5
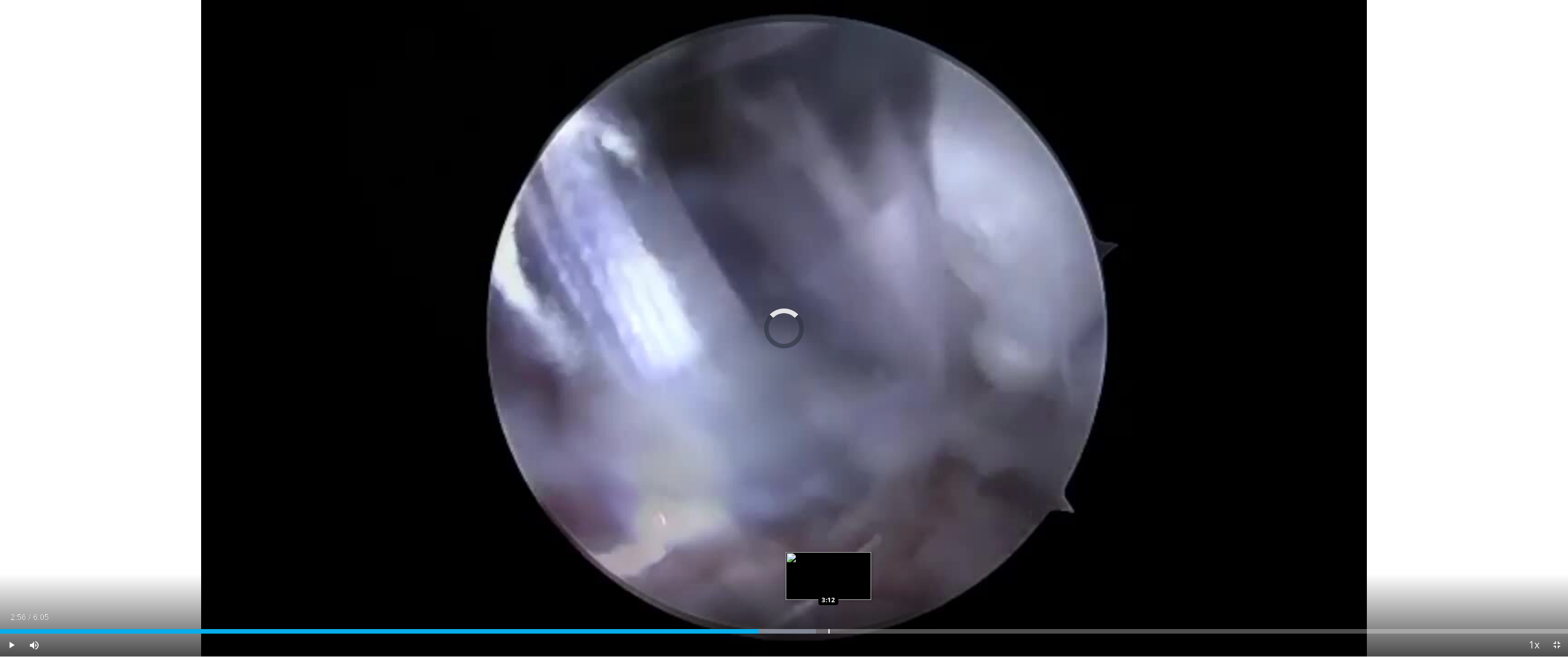
click at [829, 587] on div "Loaded : 52.05% 2:56 3:12" at bounding box center [784, 628] width 1568 height 11
click at [921, 587] on div "Loaded : 0.00% 3:12 3:34" at bounding box center [784, 631] width 1568 height 5
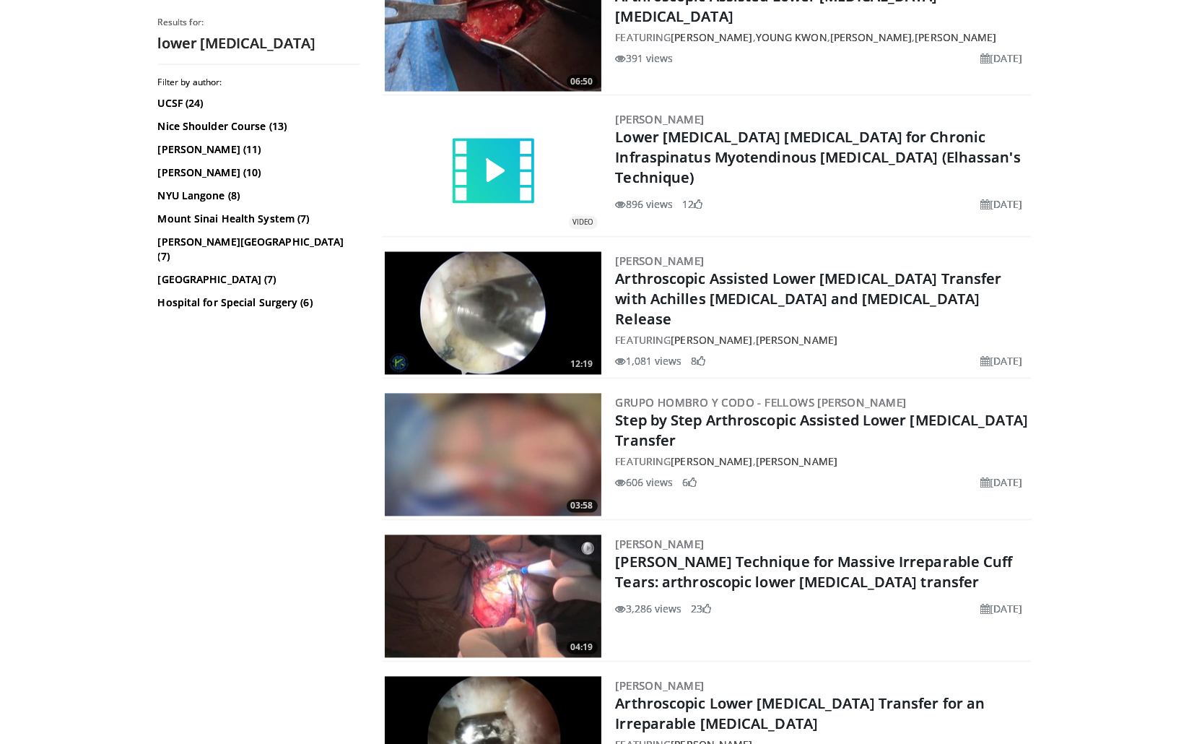
scroll to position [2887, 0]
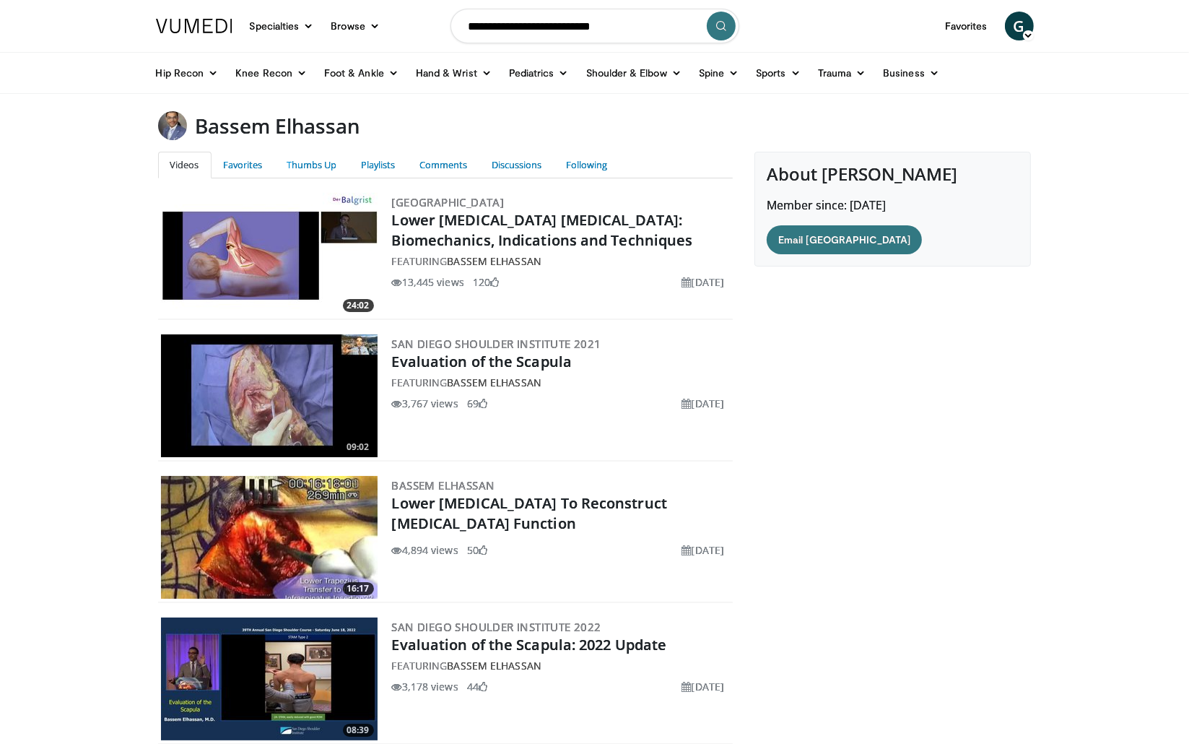
click at [613, 22] on input "Search topics, interventions" at bounding box center [594, 26] width 289 height 35
type input "**********"
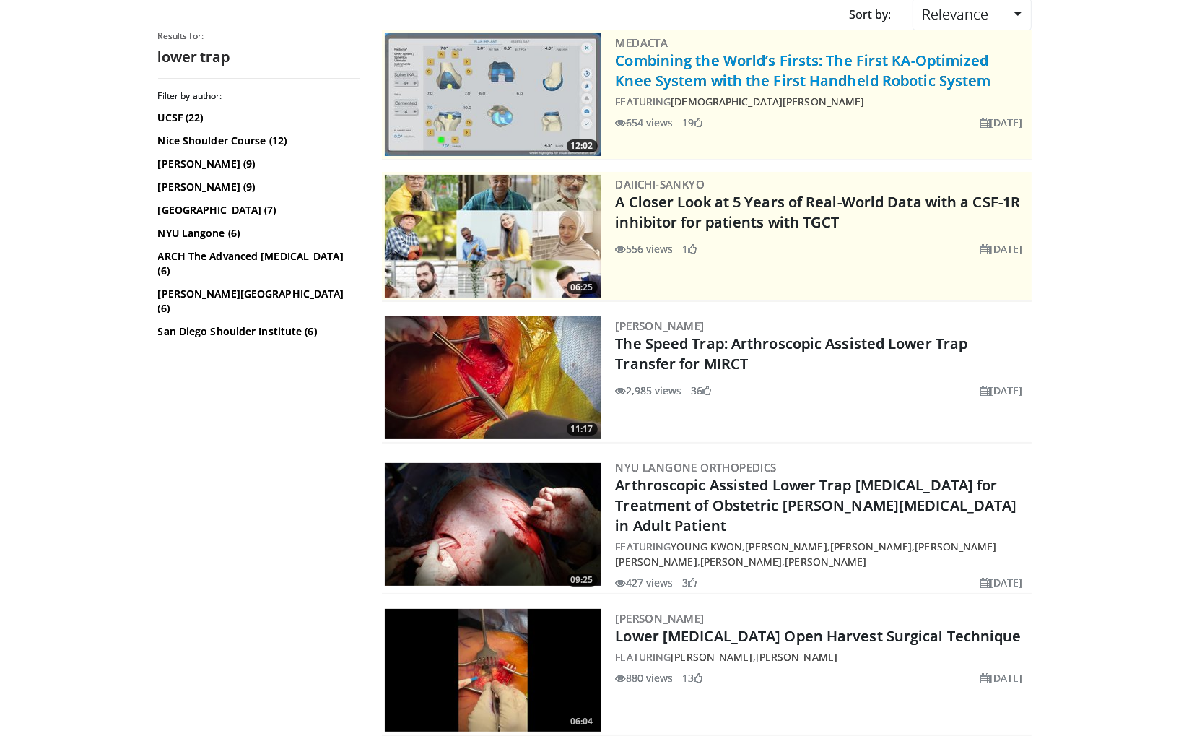
scroll to position [144, 0]
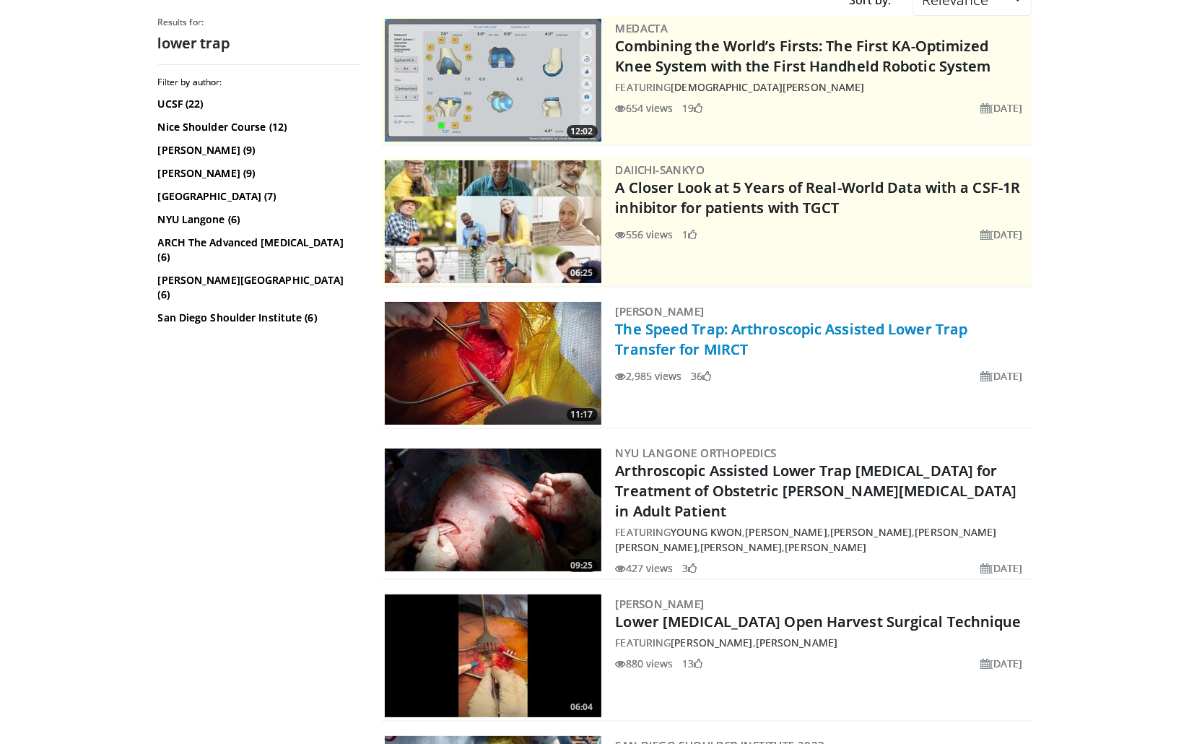
click at [760, 323] on link "The Speed Trap: Arthroscopic Assisted Lower Trap Transfer for MIRCT" at bounding box center [792, 339] width 352 height 40
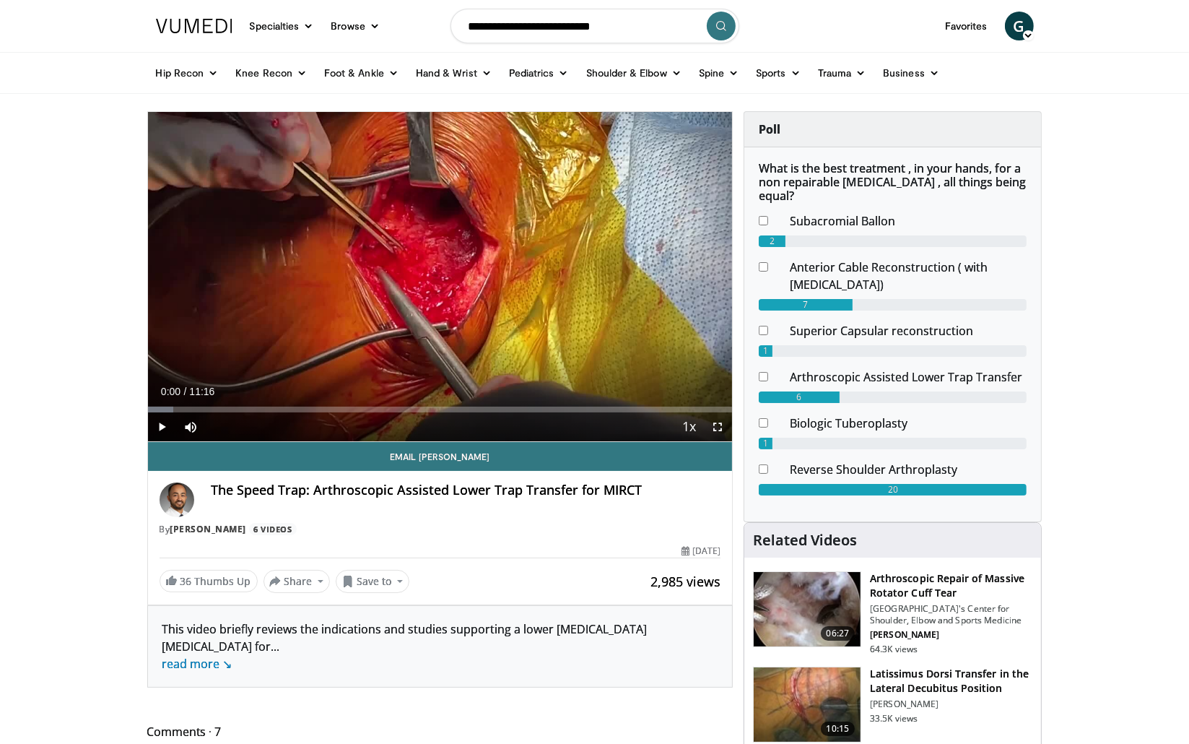
click at [575, 22] on input "Search topics, interventions" at bounding box center [594, 26] width 289 height 35
type input "**********"
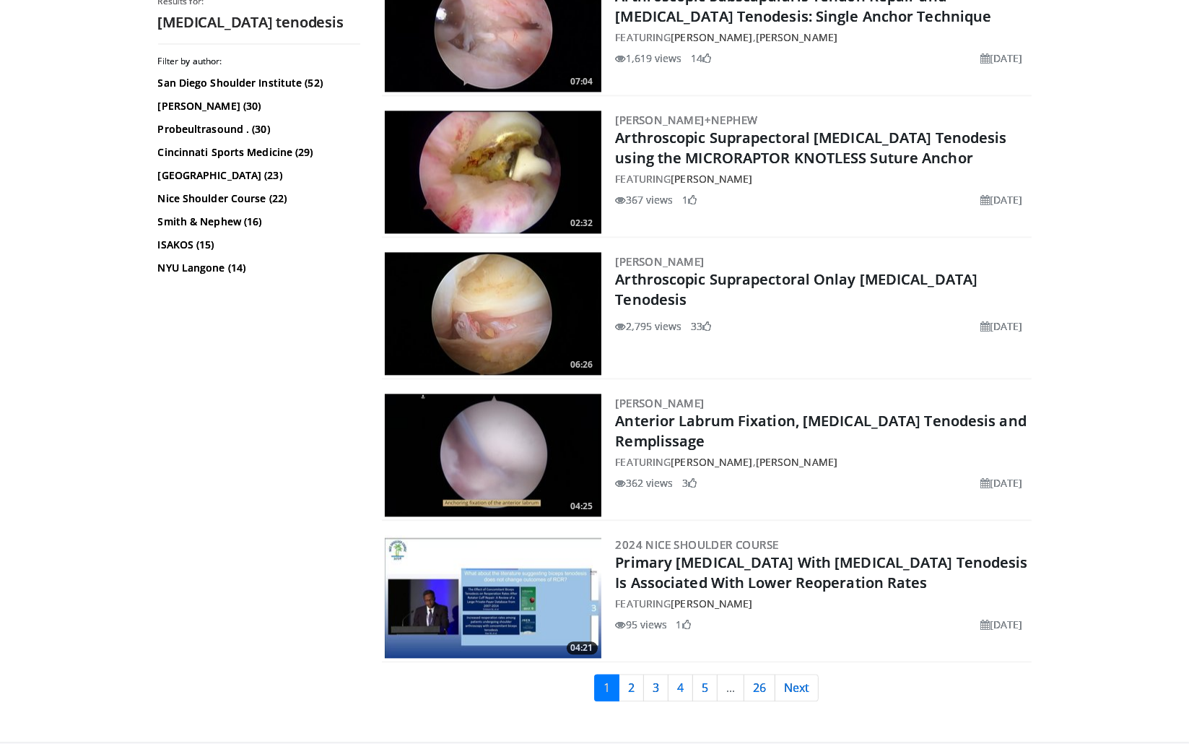
scroll to position [3320, 0]
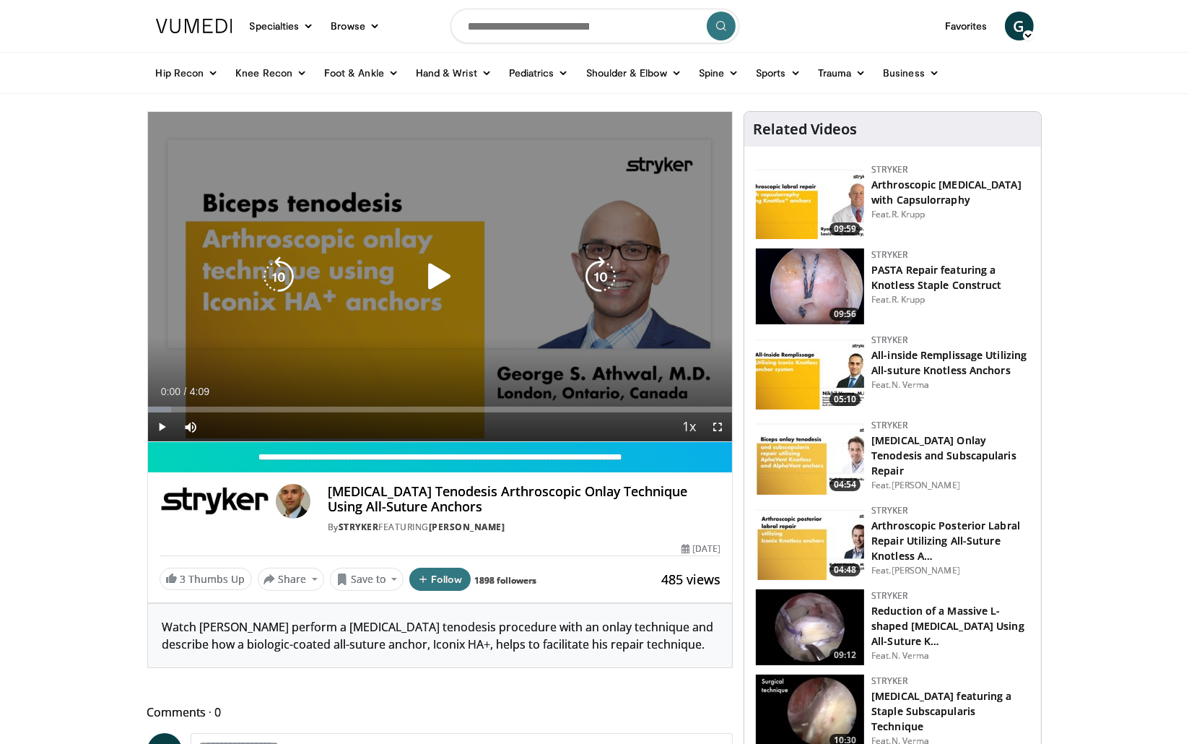
click at [440, 276] on icon "Video Player" at bounding box center [439, 276] width 40 height 40
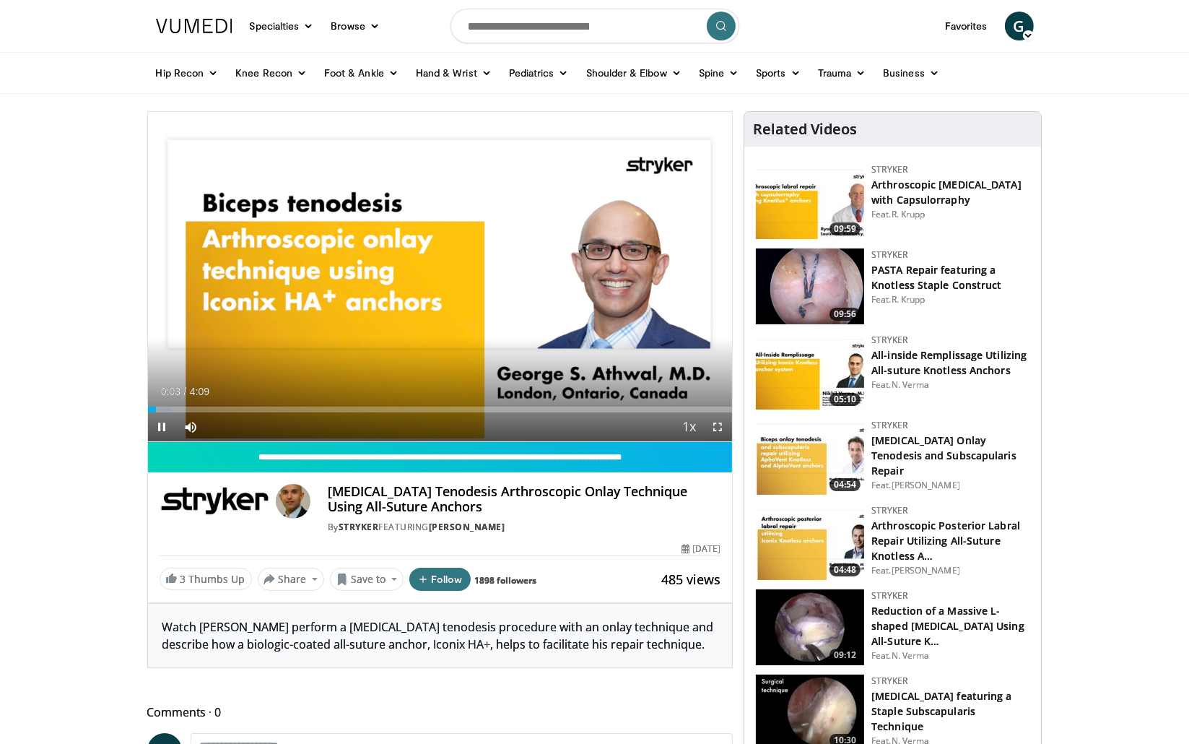
click at [715, 428] on span "Video Player" at bounding box center [717, 426] width 29 height 29
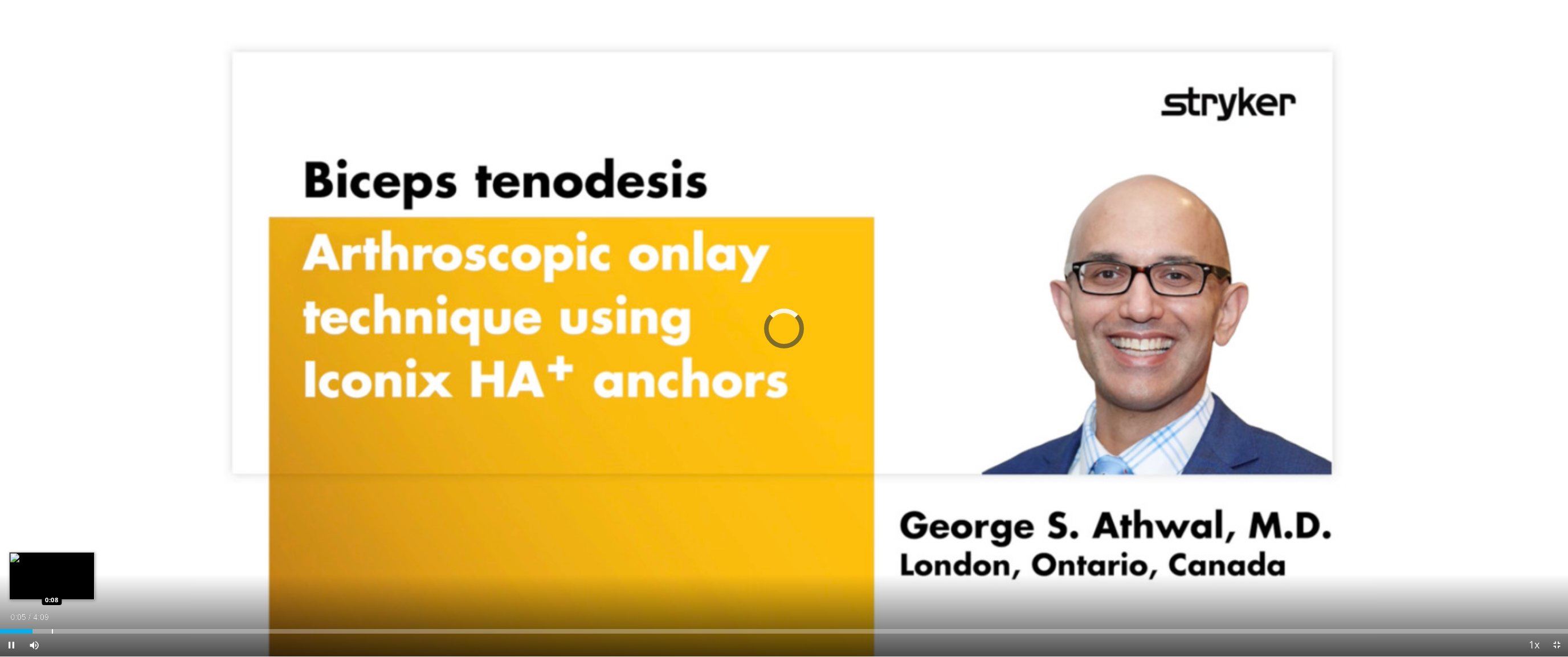
click at [52, 587] on div "Progress Bar" at bounding box center [52, 631] width 1 height 5
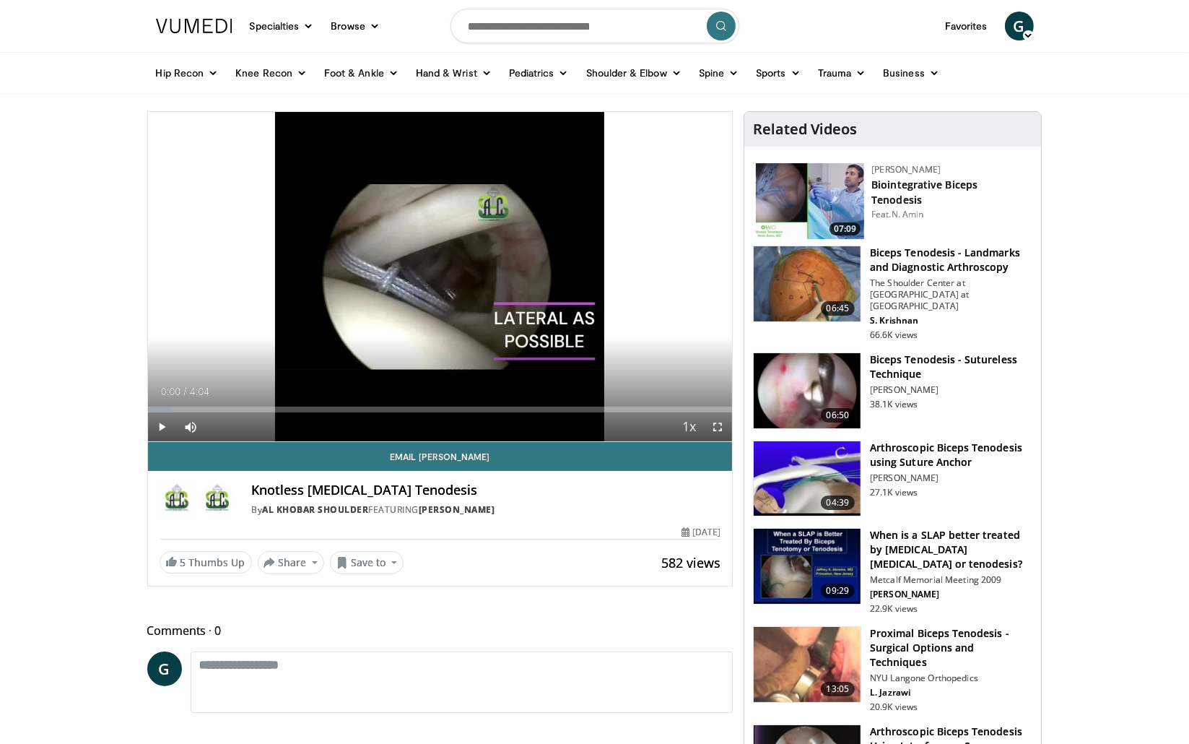
click at [159, 421] on span "Video Player" at bounding box center [162, 426] width 29 height 29
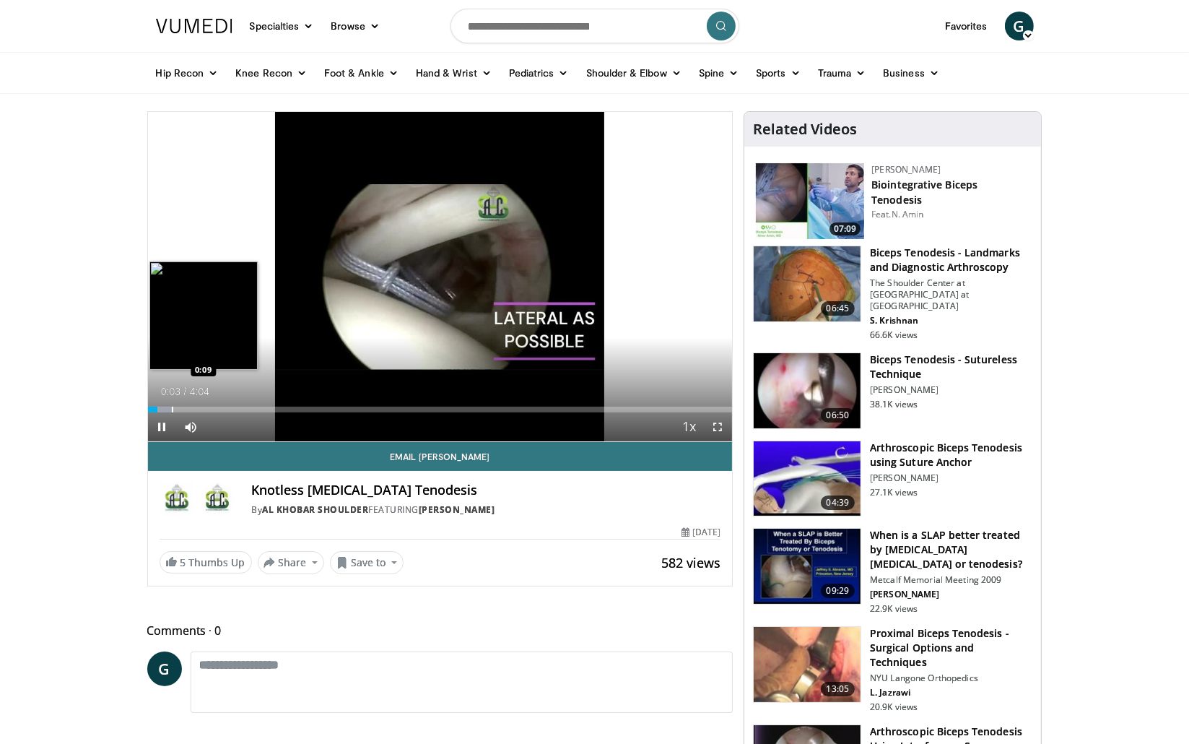
click at [172, 409] on div "Progress Bar" at bounding box center [172, 409] width 1 height 6
click at [193, 410] on div "Progress Bar" at bounding box center [172, 409] width 48 height 6
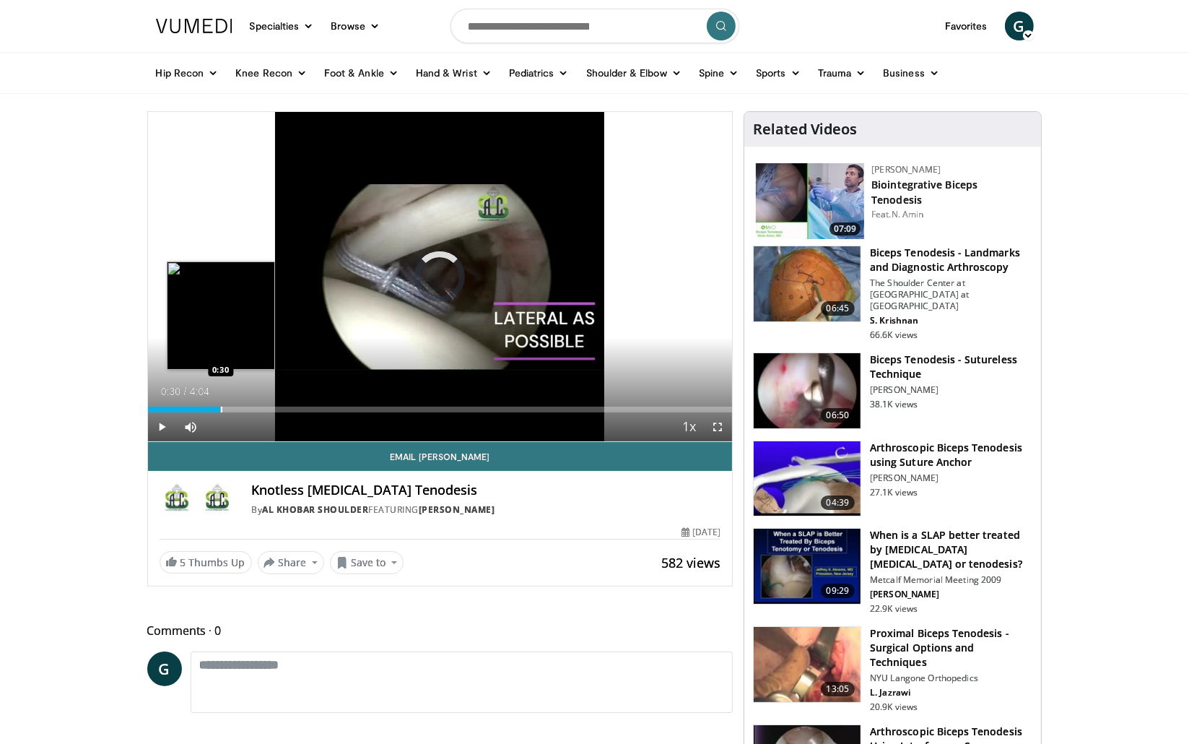
click at [221, 410] on div "Progress Bar" at bounding box center [221, 409] width 1 height 6
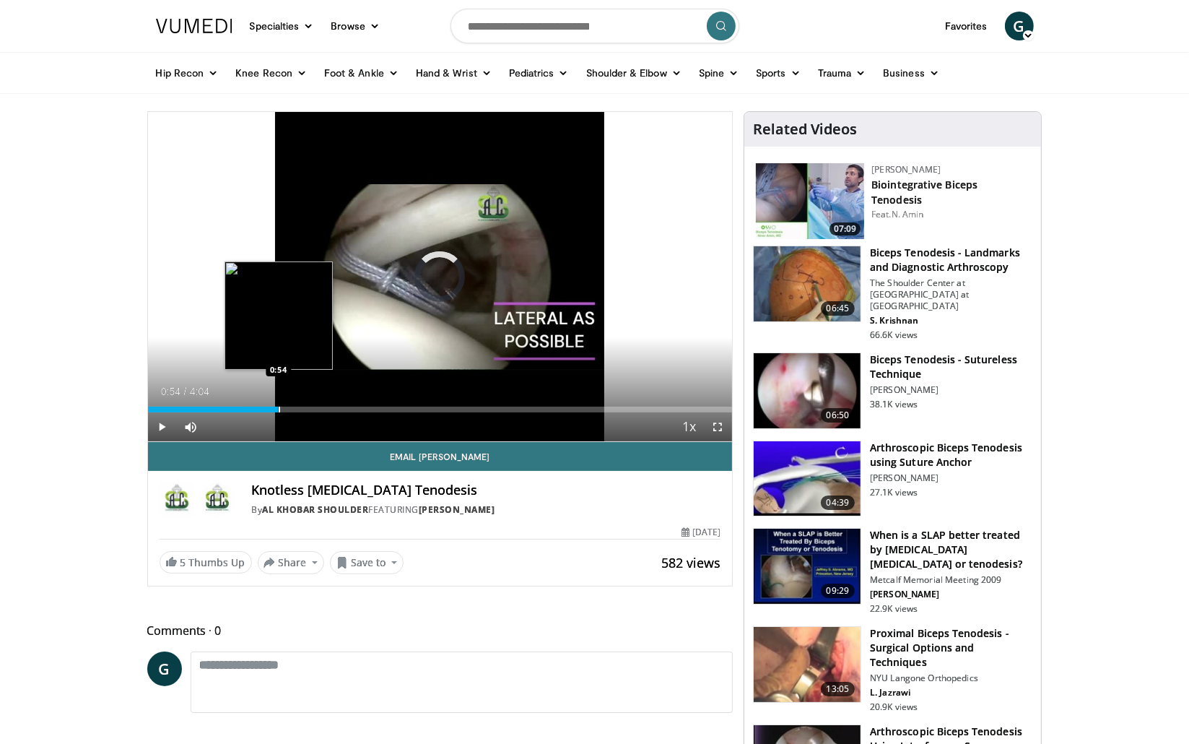
click at [279, 409] on div "Progress Bar" at bounding box center [279, 409] width 1 height 6
click at [720, 432] on video-js "**********" at bounding box center [440, 277] width 585 height 330
click at [719, 426] on span "Video Player" at bounding box center [717, 426] width 29 height 29
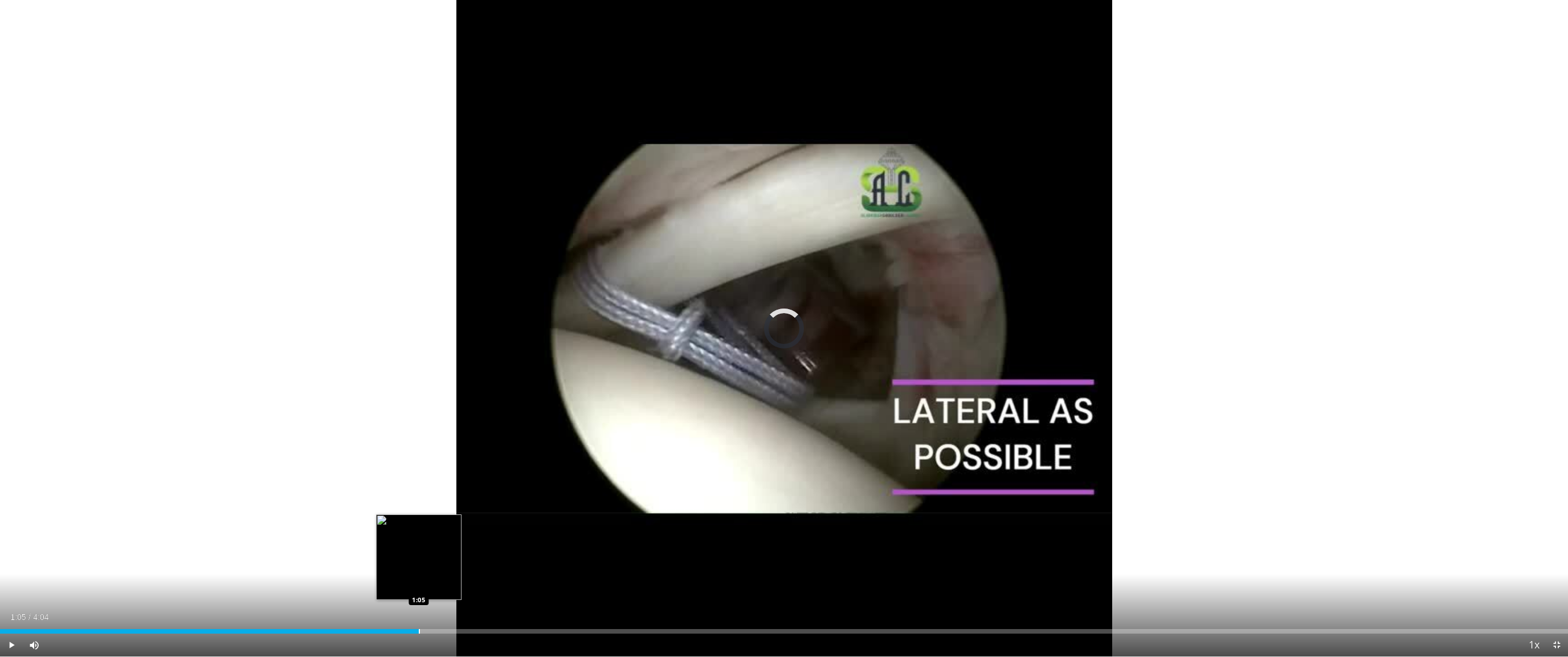
click at [419, 587] on div "Progress Bar" at bounding box center [419, 631] width 1 height 5
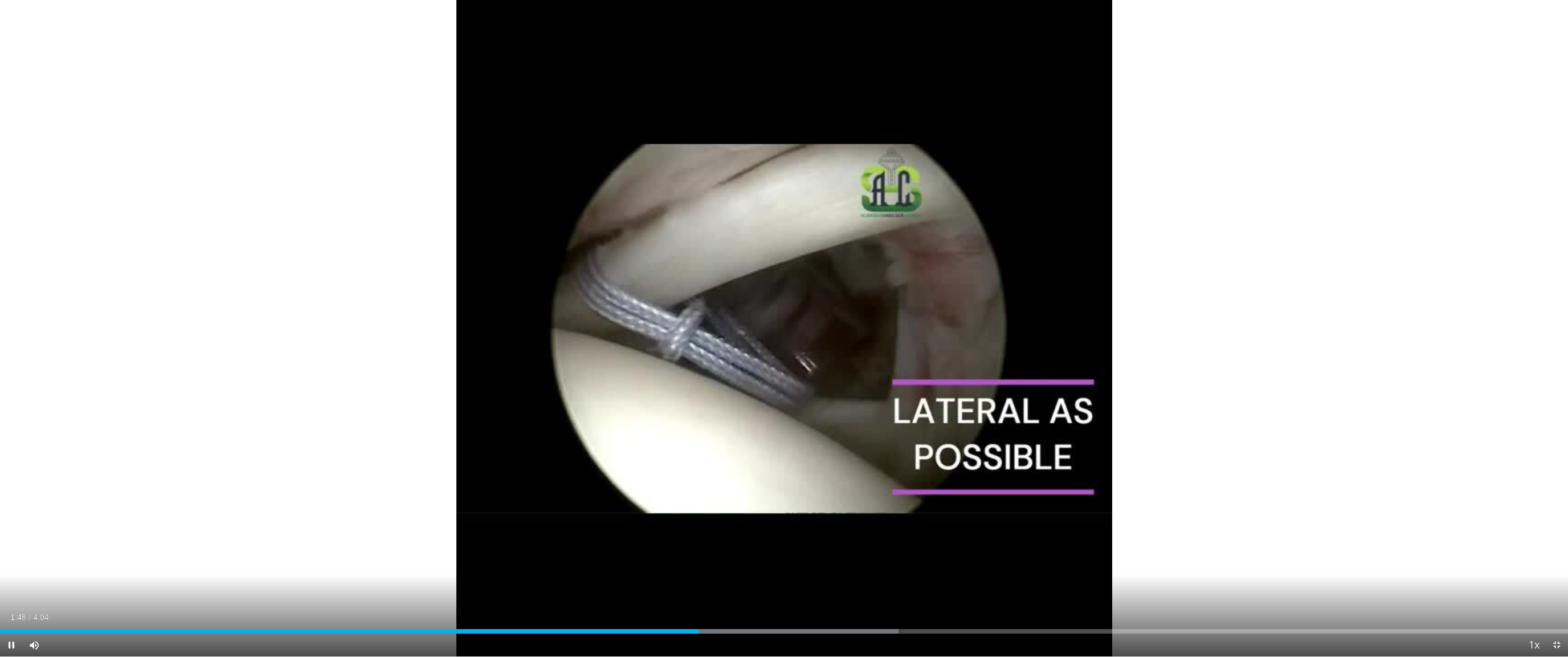
click at [422, 587] on div "Current Time 1:48 / Duration 4:04 Pause Skip Backward Skip Forward Mute Loaded …" at bounding box center [784, 644] width 1568 height 23
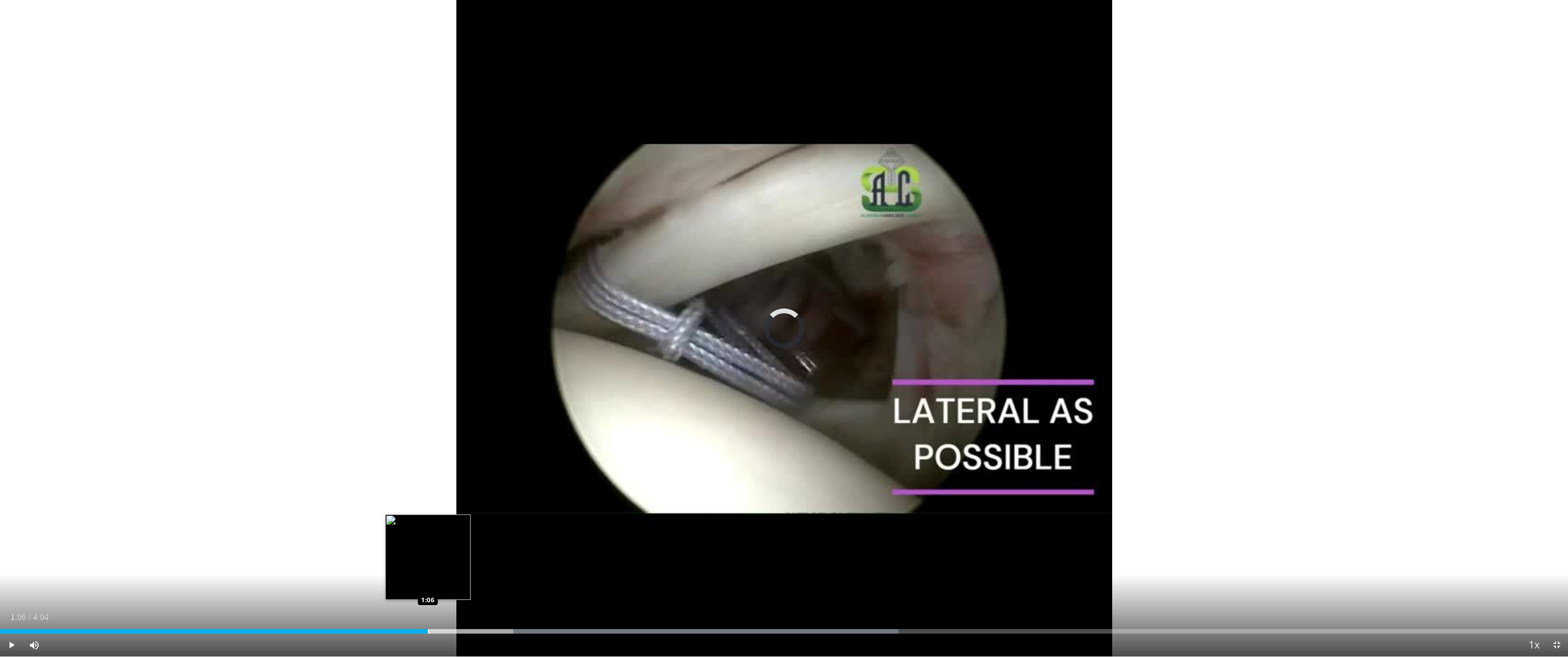
click at [428, 587] on div "Progress Bar" at bounding box center [428, 631] width 1 height 5
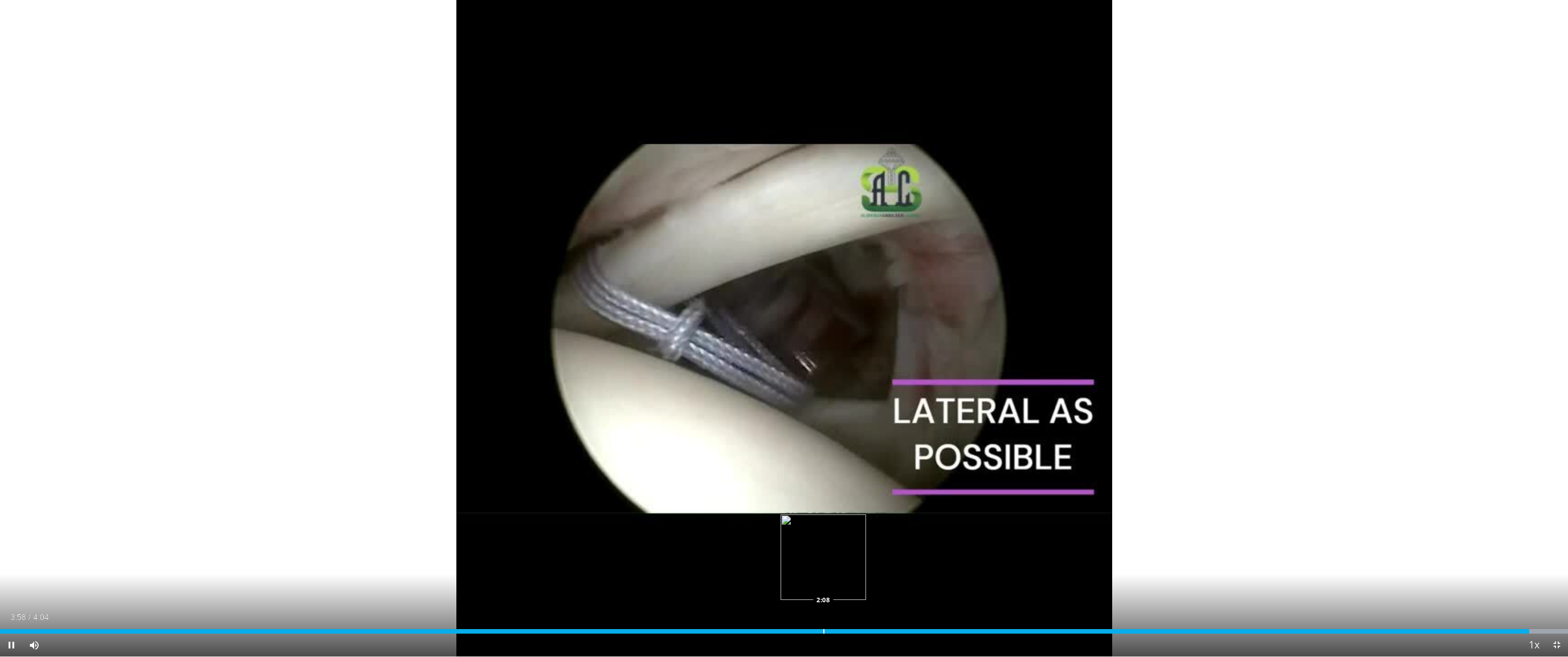
click at [823, 587] on div "Progress Bar" at bounding box center [823, 631] width 1 height 5
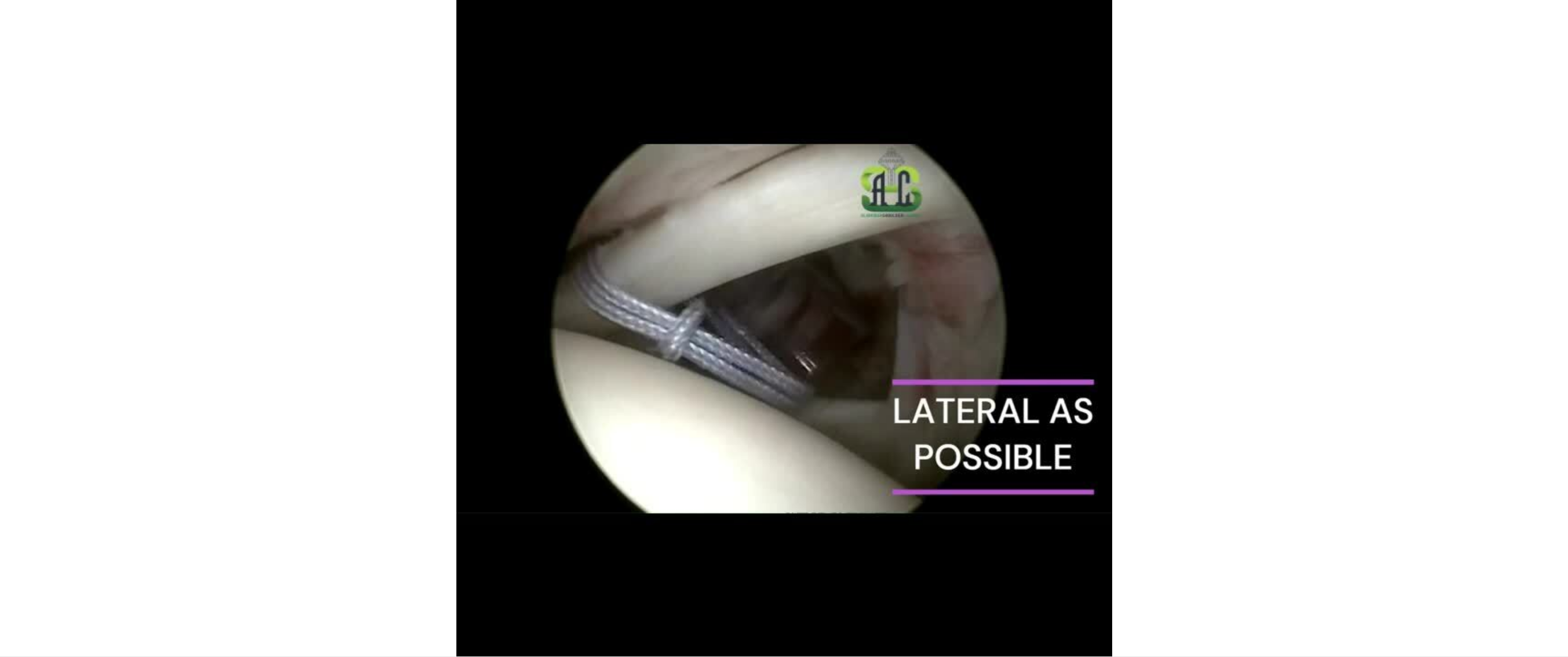
click at [810, 587] on video-js "**********" at bounding box center [784, 328] width 1568 height 657
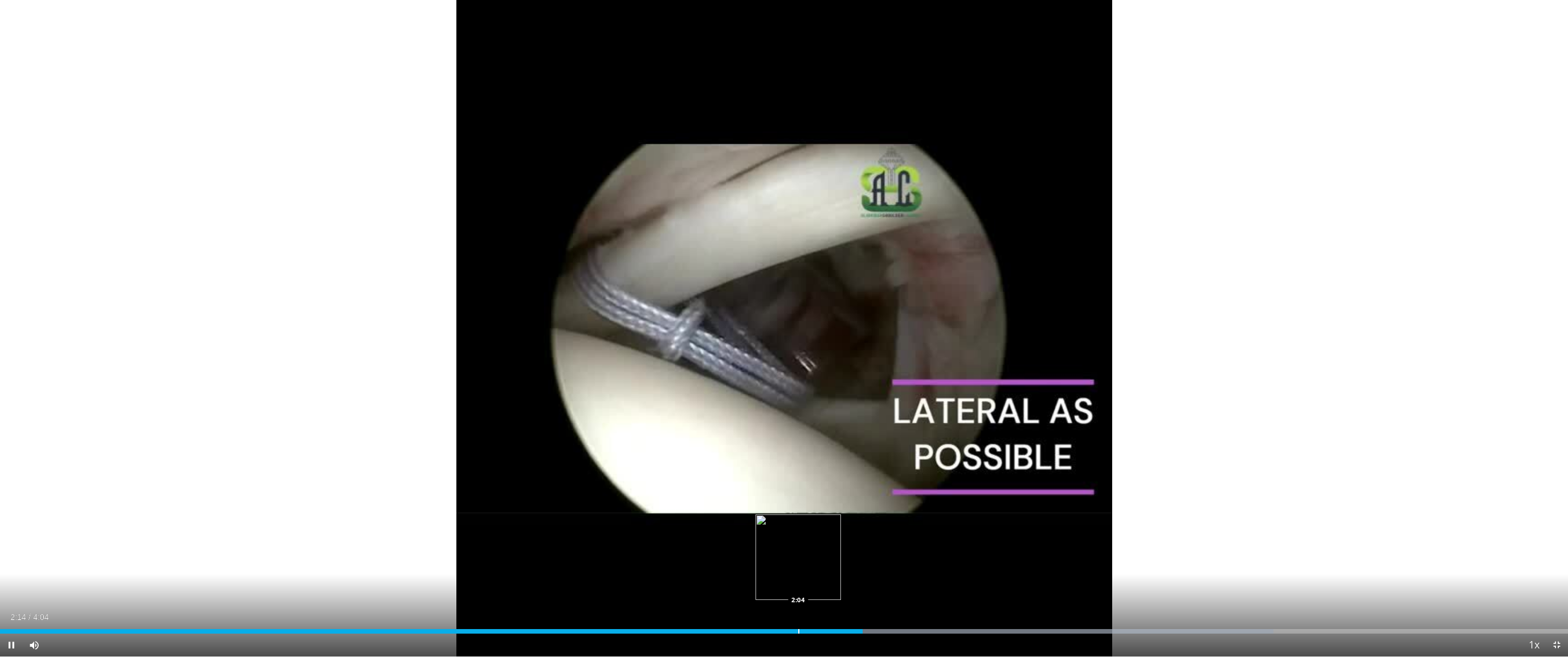
click at [798, 587] on div "Progress Bar" at bounding box center [798, 631] width 1 height 5
click at [723, 587] on div "Progress Bar" at bounding box center [723, 631] width 1 height 5
click at [685, 587] on div "Progress Bar" at bounding box center [684, 631] width 1 height 5
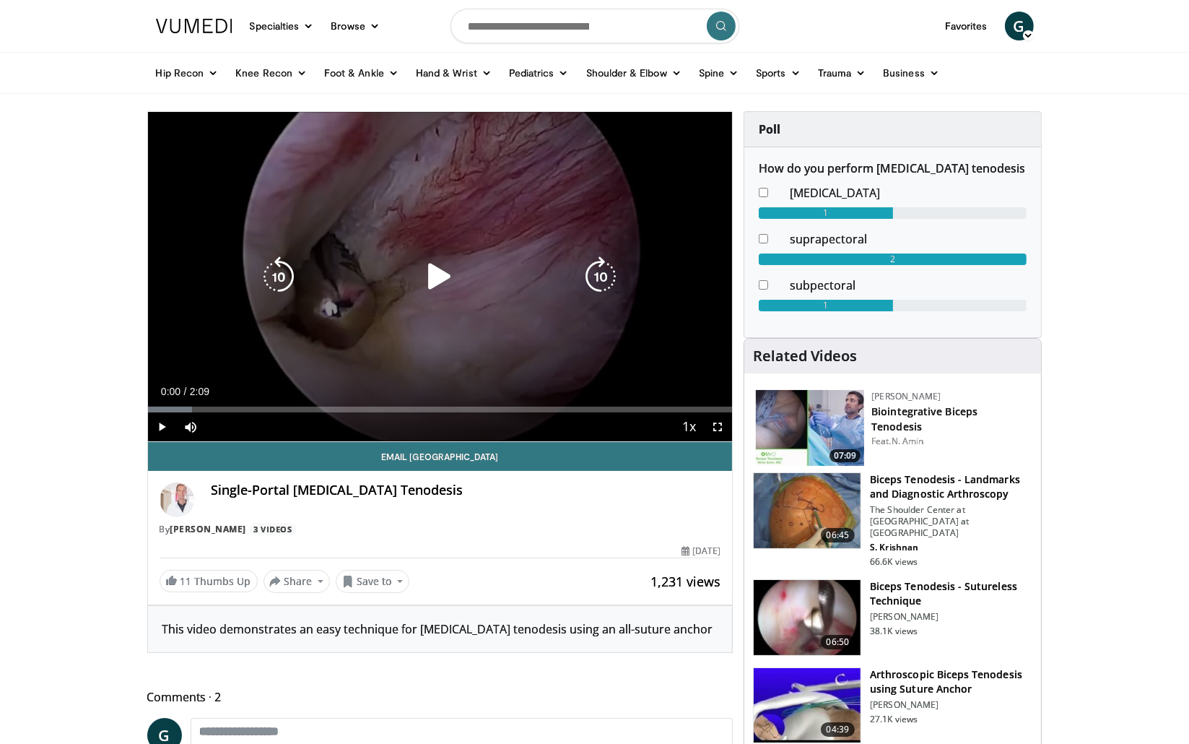
click at [440, 269] on icon "Video Player" at bounding box center [439, 276] width 40 height 40
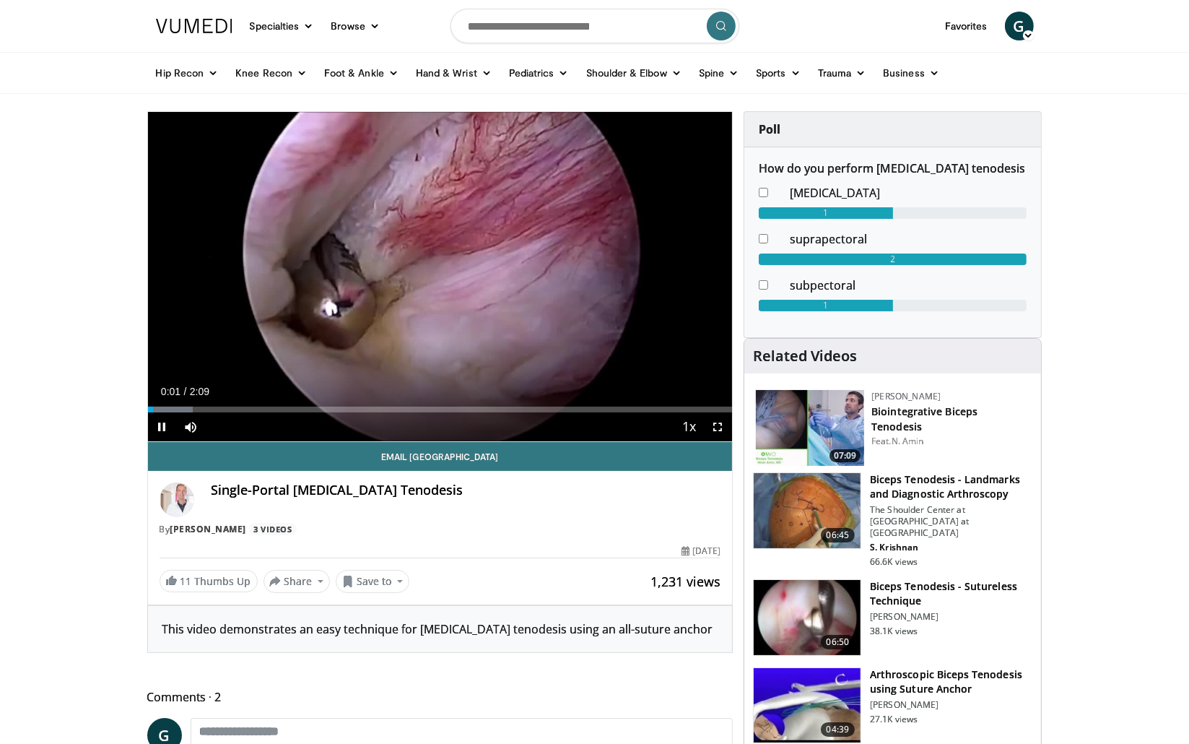
click at [719, 426] on span "Video Player" at bounding box center [717, 426] width 29 height 29
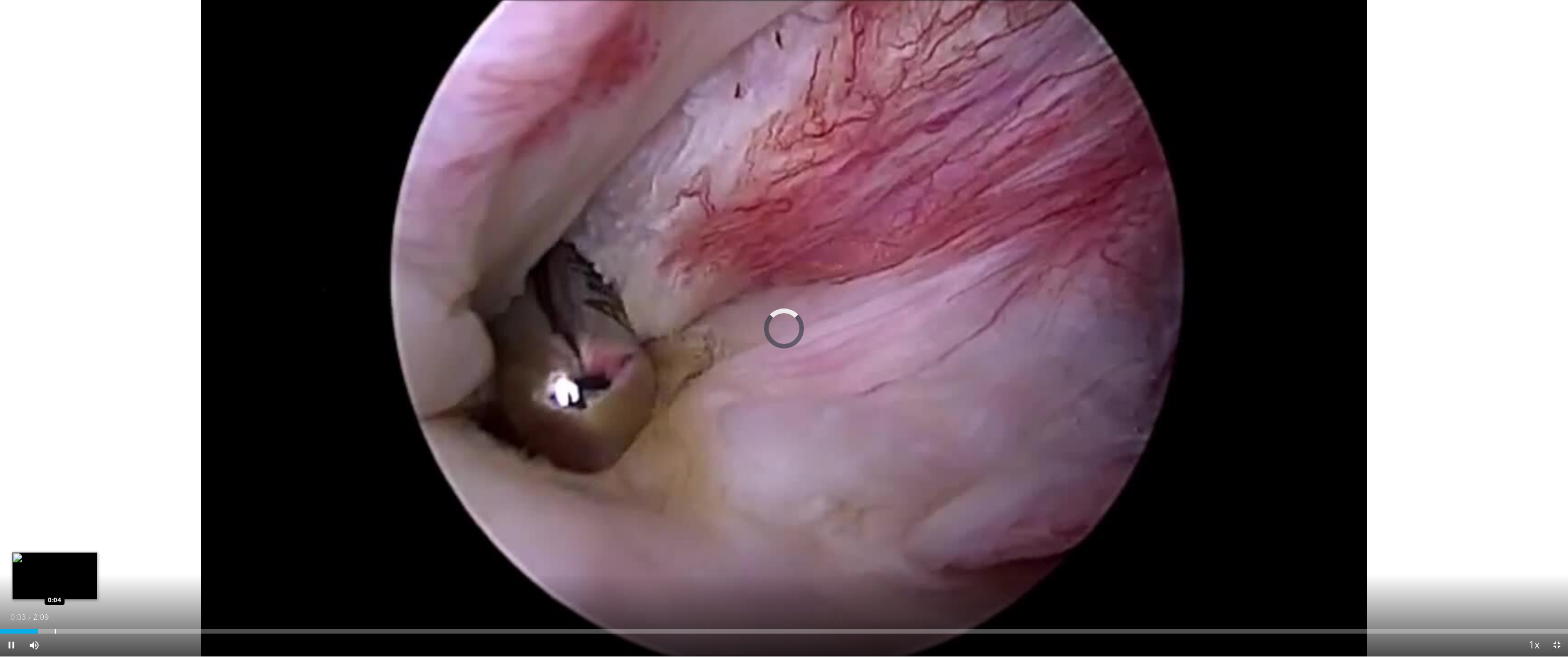
click at [54, 587] on div "Progress Bar" at bounding box center [54, 631] width 1 height 5
click at [77, 587] on div "Progress Bar" at bounding box center [77, 631] width 1 height 5
click at [103, 587] on div "Progress Bar" at bounding box center [102, 631] width 1 height 5
click at [128, 587] on div "Loaded : 0.00% 0:08 0:10" at bounding box center [784, 631] width 1568 height 5
click at [165, 587] on div "Current Time 0:10 / Duration 2:09 Pause Skip Backward Skip Forward Mute Loaded …" at bounding box center [784, 644] width 1568 height 23
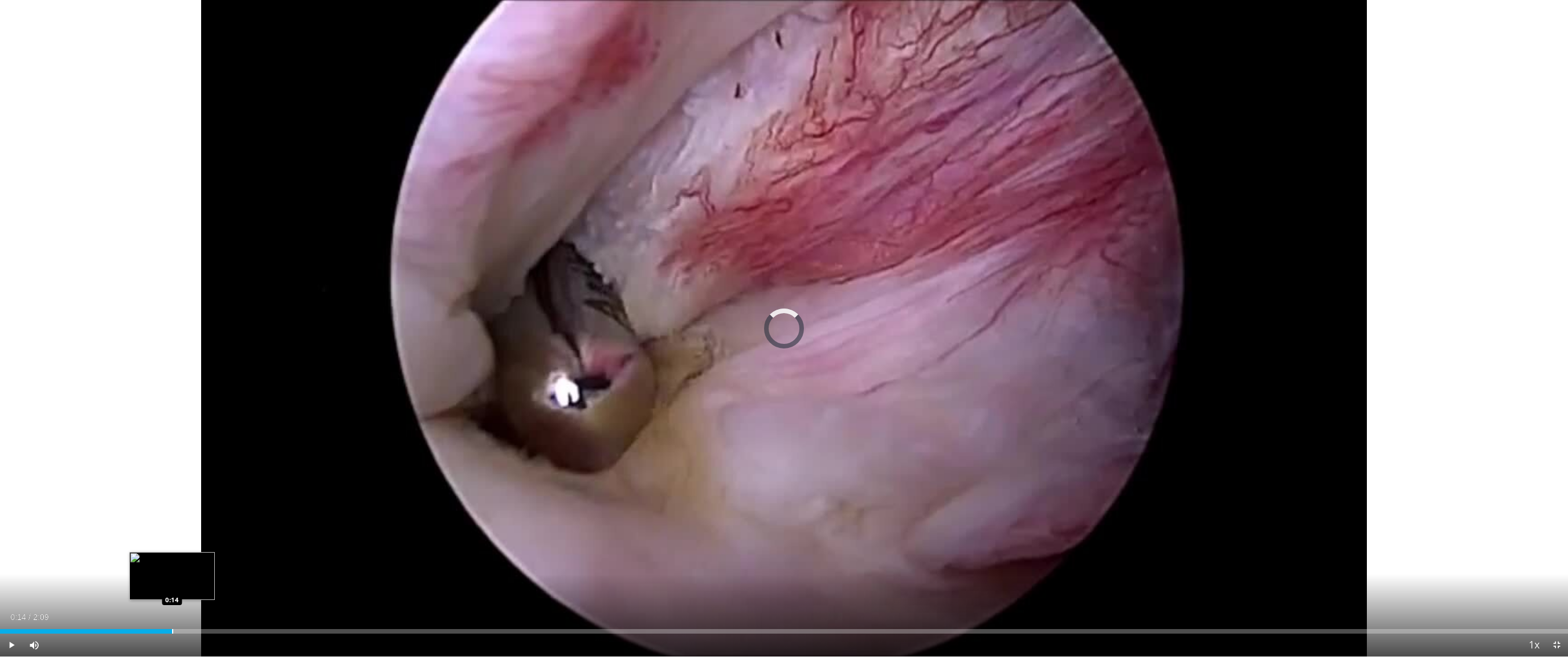
click at [172, 587] on div "Progress Bar" at bounding box center [172, 631] width 1 height 5
click at [228, 587] on div "Loaded : 0.00% 0:18 0:18" at bounding box center [784, 631] width 1568 height 5
click at [215, 587] on div "Progress Bar" at bounding box center [215, 631] width 1 height 5
click at [198, 587] on div "Progress Bar" at bounding box center [198, 631] width 1 height 5
click at [171, 587] on div "0:16" at bounding box center [101, 631] width 203 height 5
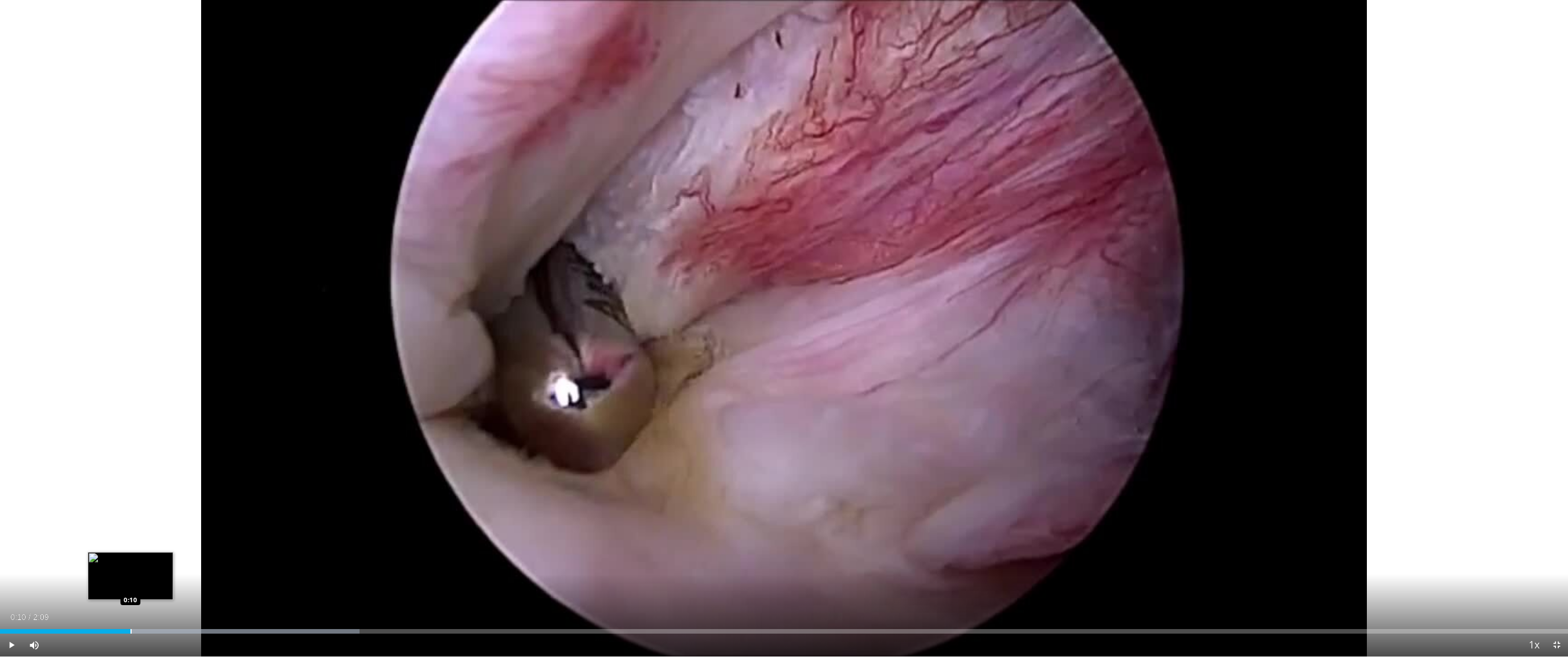
click at [130, 587] on div "Progress Bar" at bounding box center [130, 631] width 1 height 5
click at [97, 587] on div "Progress Bar" at bounding box center [97, 631] width 1 height 5
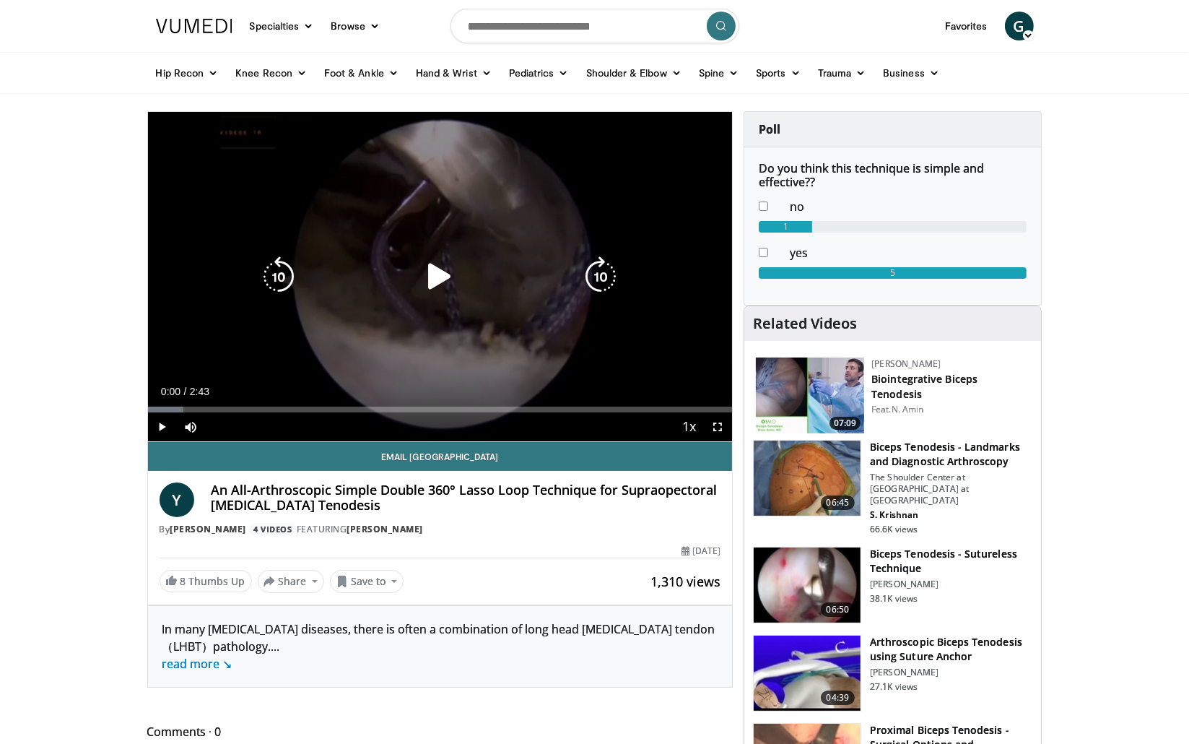
click at [439, 264] on icon "Video Player" at bounding box center [439, 276] width 40 height 40
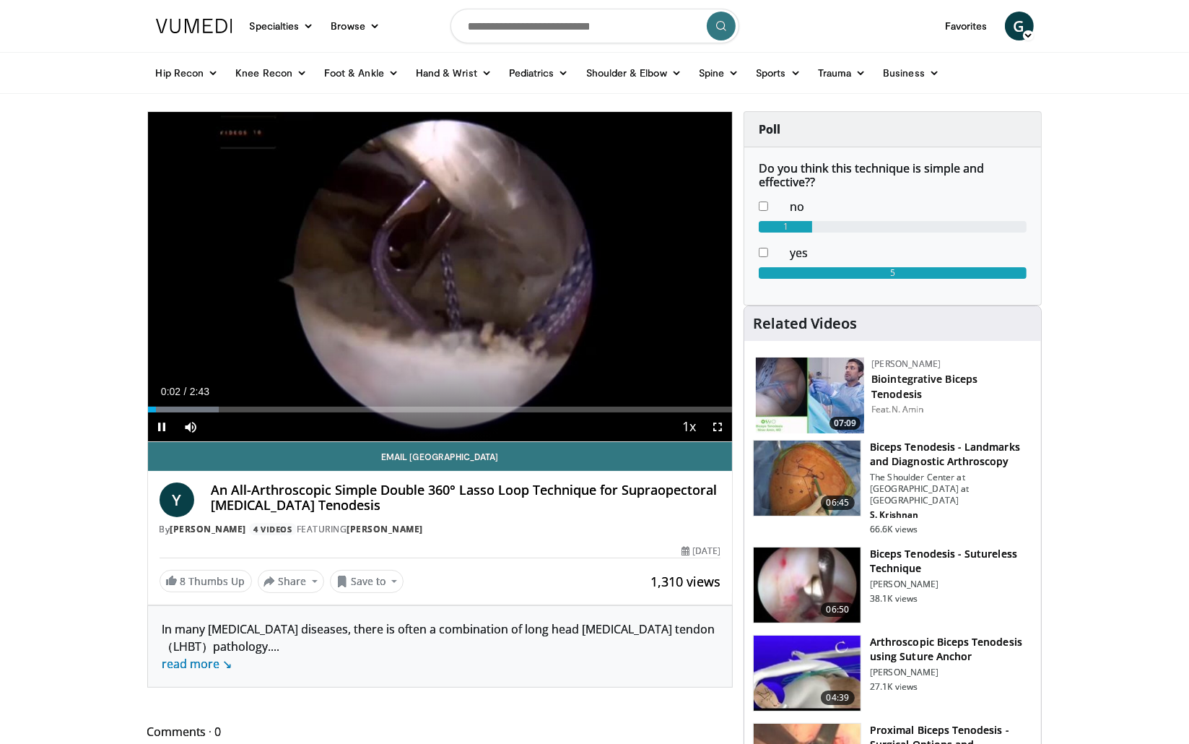
click at [725, 430] on span "Video Player" at bounding box center [717, 426] width 29 height 29
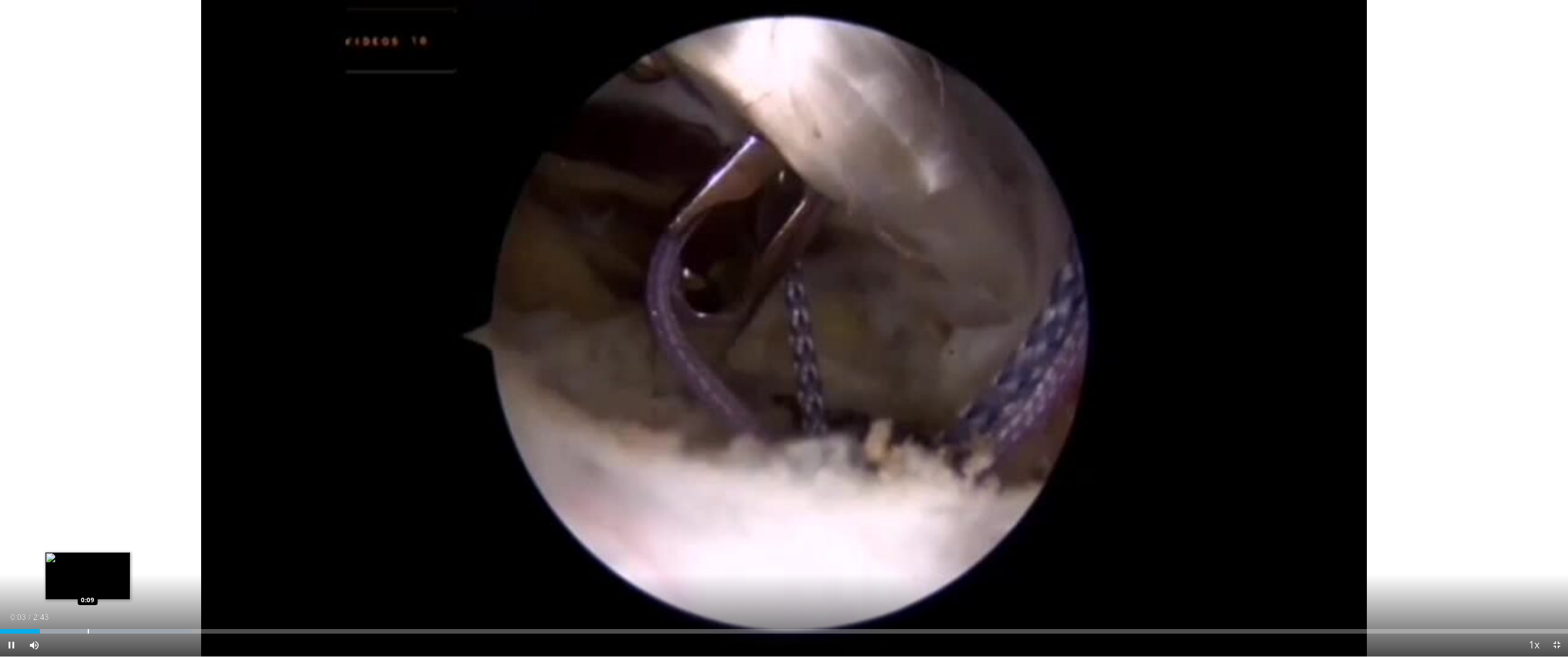
click at [88, 587] on div "Progress Bar" at bounding box center [88, 631] width 1 height 5
click at [81, 587] on div "Progress Bar" at bounding box center [81, 631] width 1 height 5
click at [68, 587] on div "Progress Bar" at bounding box center [68, 631] width 1 height 5
click at [122, 587] on div "Progress Bar" at bounding box center [122, 631] width 1 height 5
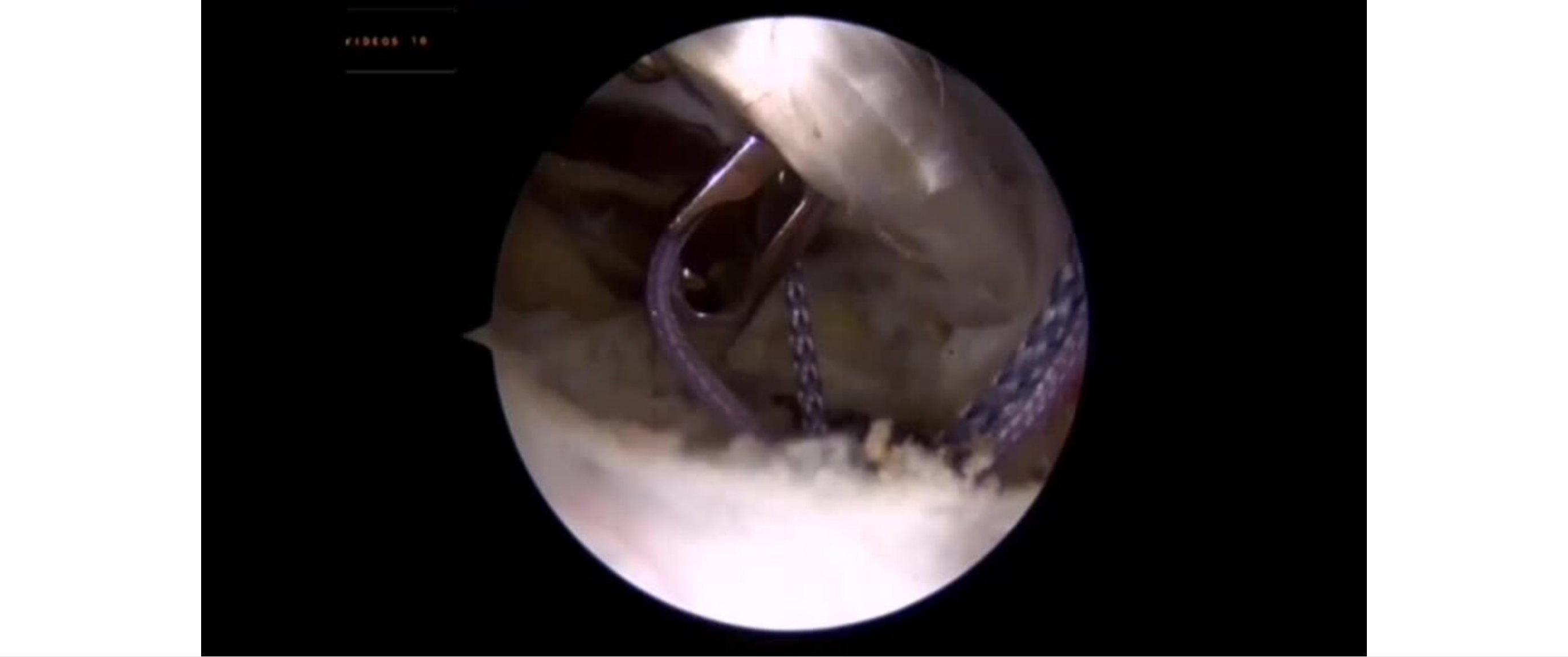
click at [193, 587] on div "10 seconds Tap to unmute" at bounding box center [784, 328] width 1568 height 656
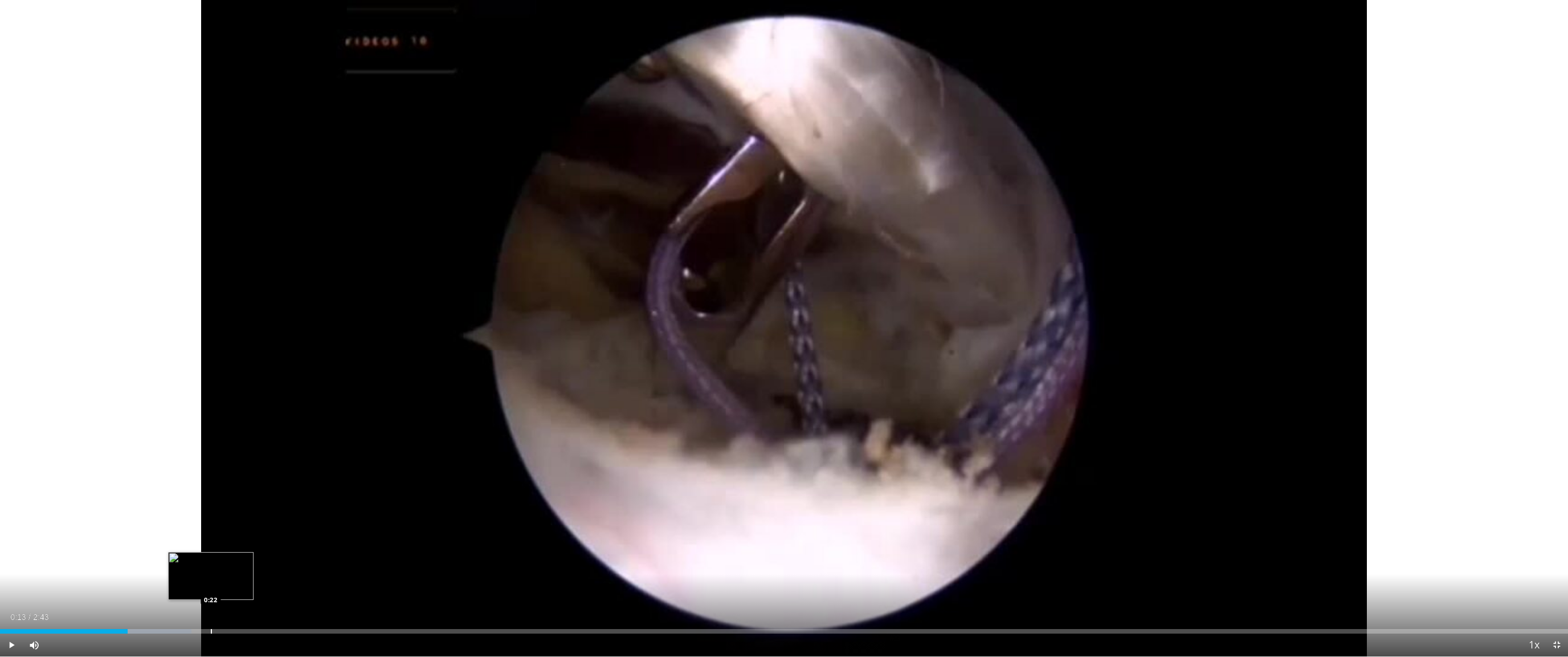
click at [211, 587] on div "Progress Bar" at bounding box center [211, 631] width 1 height 5
click at [316, 587] on div "Loaded : 0.00% 0:22 0:32" at bounding box center [784, 631] width 1568 height 5
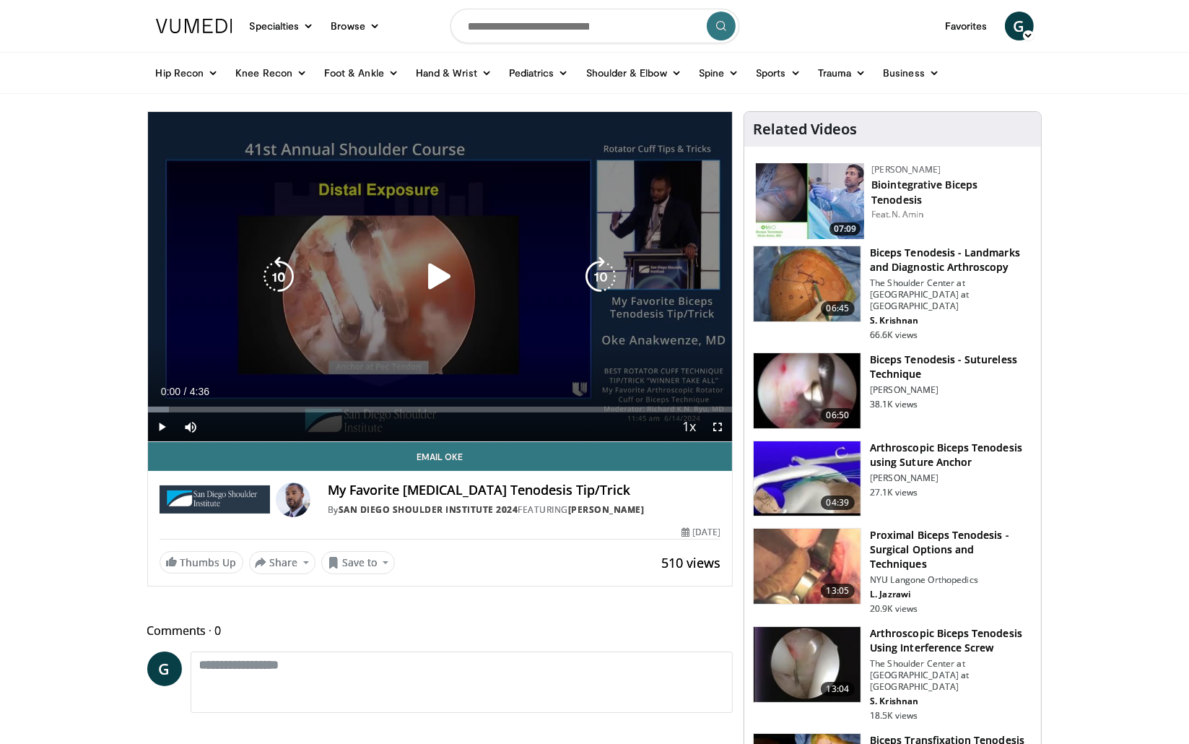
click at [439, 282] on icon "Video Player" at bounding box center [439, 276] width 40 height 40
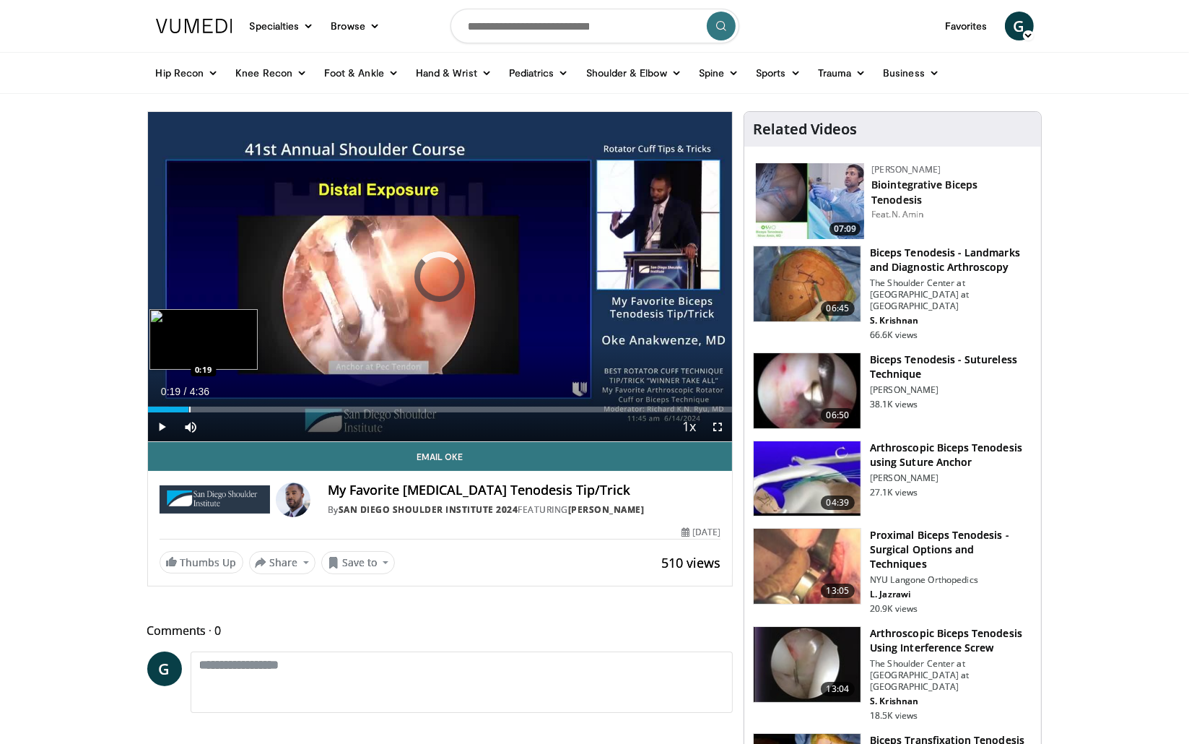
click at [189, 410] on div "Progress Bar" at bounding box center [189, 409] width 1 height 6
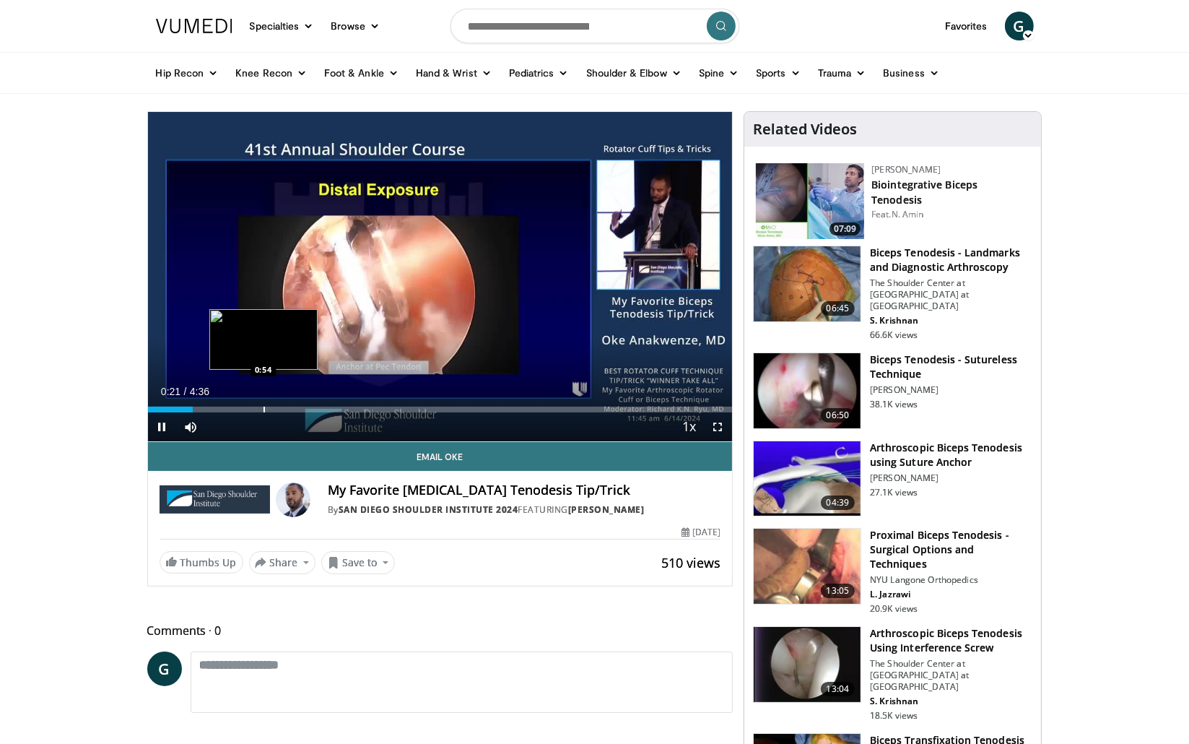
click at [263, 406] on div "Progress Bar" at bounding box center [263, 409] width 1 height 6
click at [721, 429] on span "Video Player" at bounding box center [717, 426] width 29 height 29
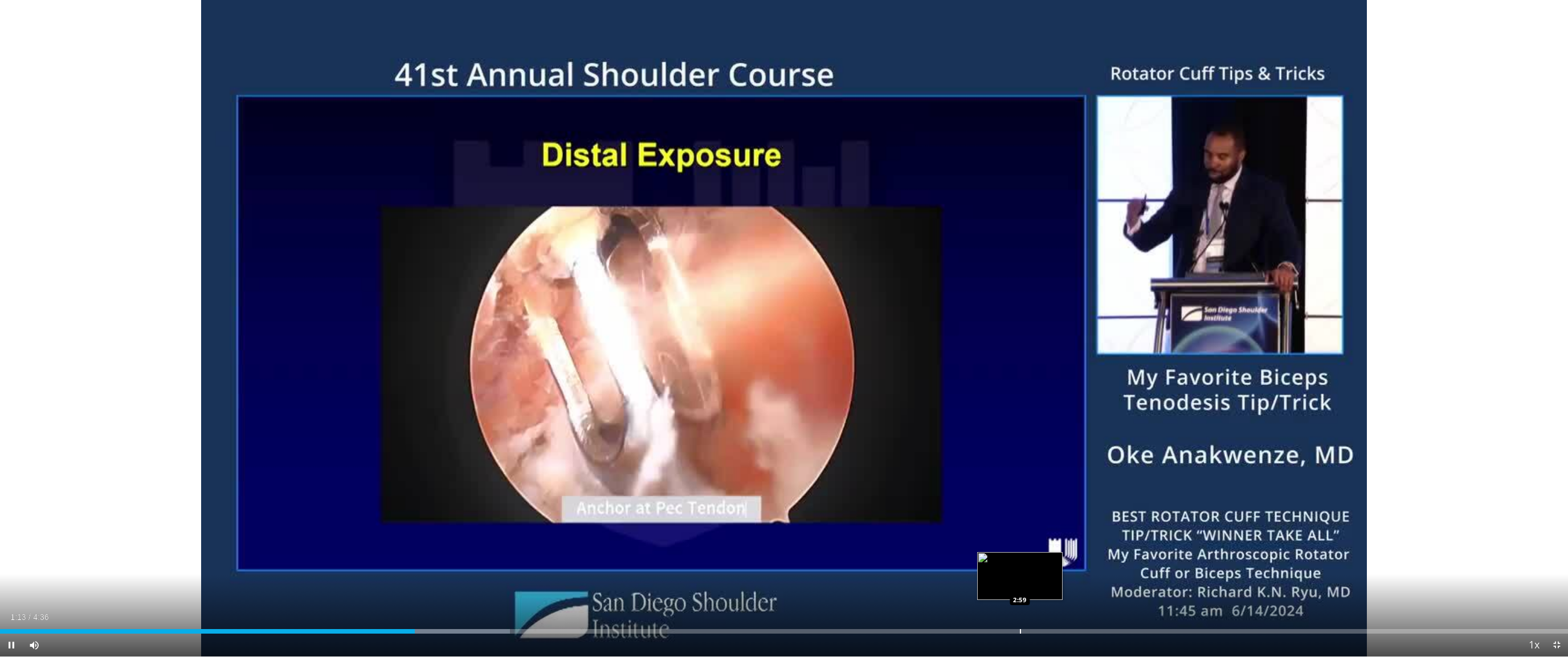
click at [937, 587] on div "Loaded : 32.53% 1:13 2:59" at bounding box center [784, 631] width 1568 height 5
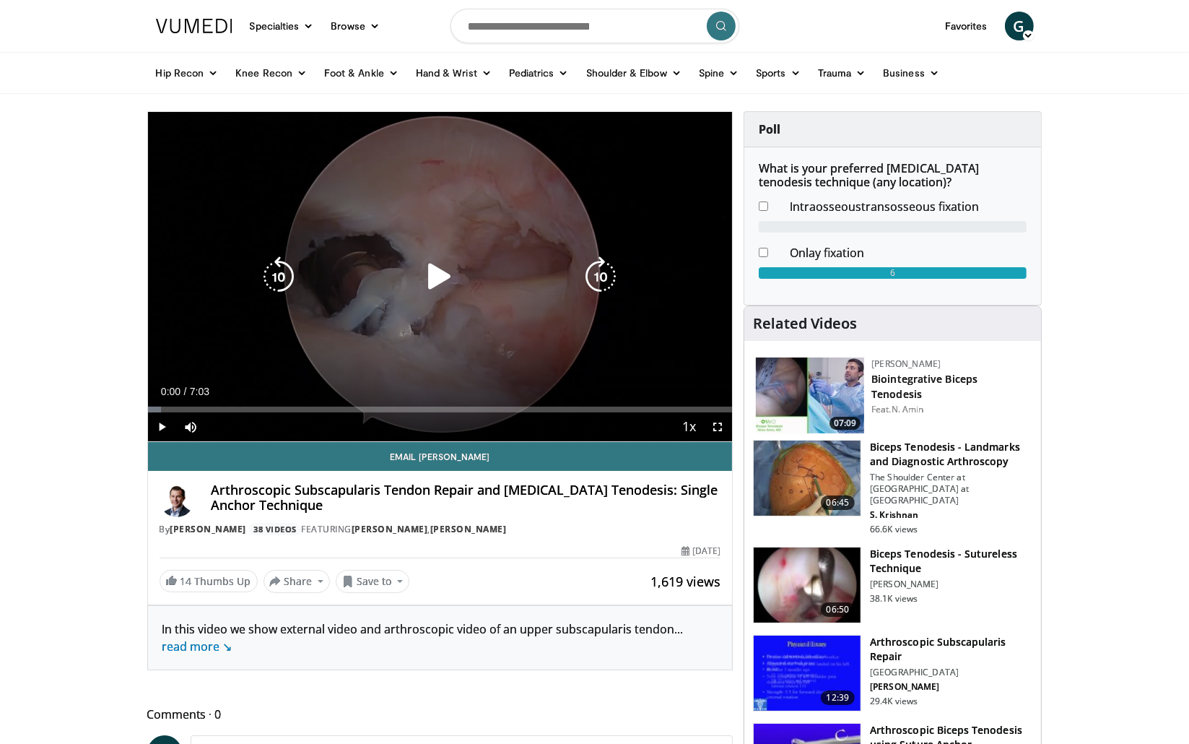
click at [432, 278] on icon "Video Player" at bounding box center [439, 276] width 40 height 40
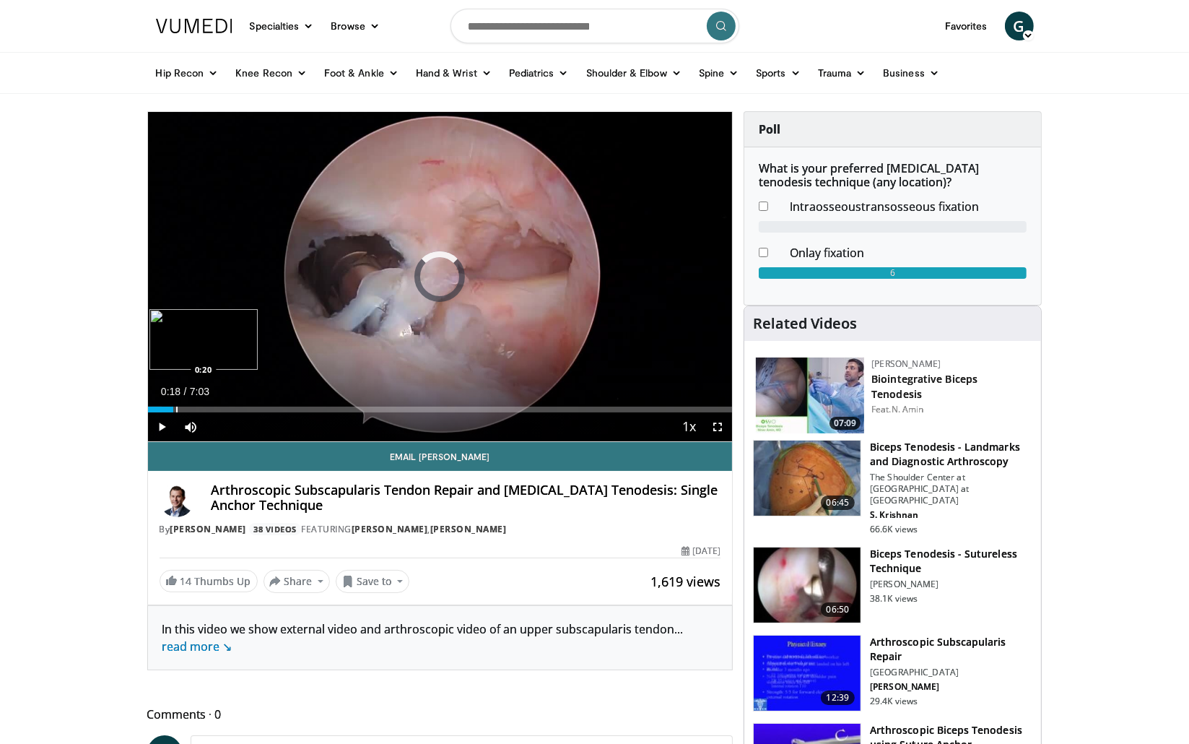
click at [173, 407] on div "Loaded : 2.37% 0:18 0:20" at bounding box center [440, 409] width 585 height 6
click at [715, 424] on span "Video Player" at bounding box center [717, 426] width 29 height 29
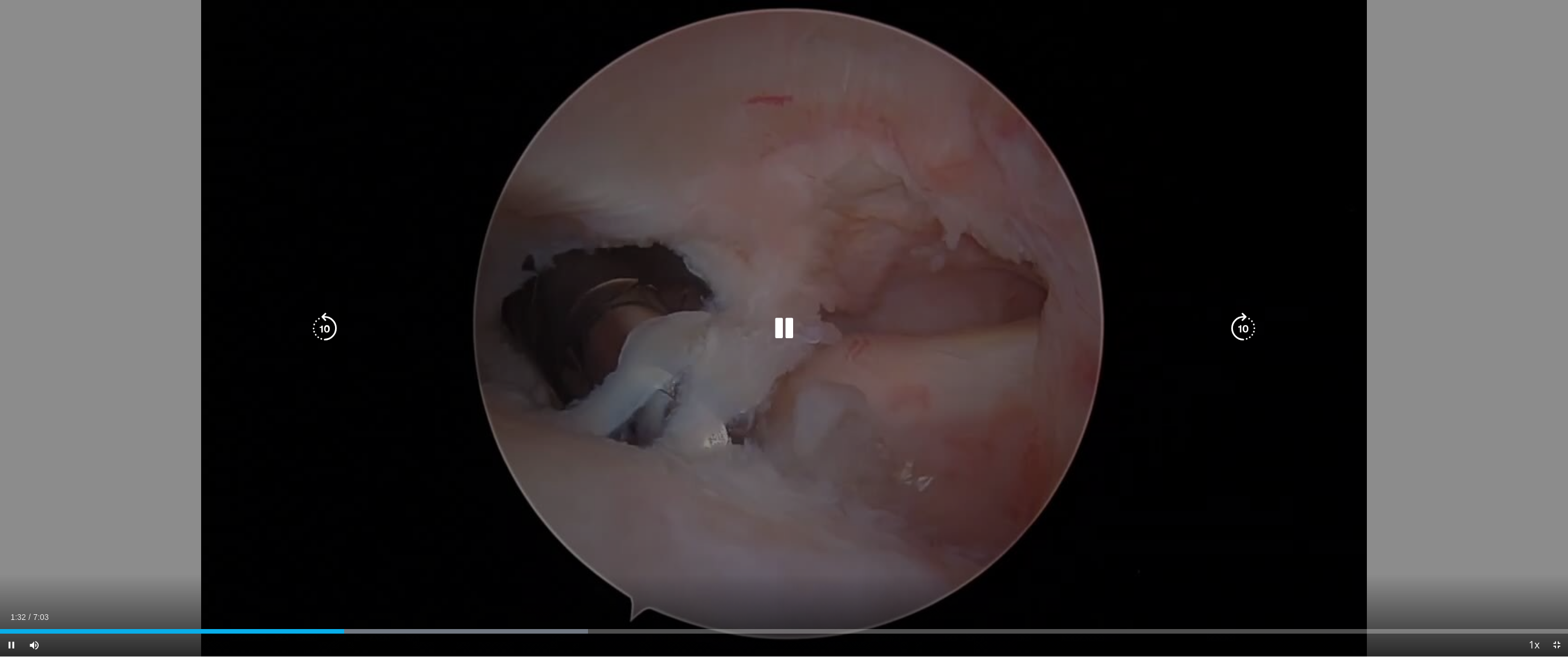
click at [784, 331] on icon "Video Player" at bounding box center [784, 328] width 32 height 32
click at [791, 321] on icon "Video Player" at bounding box center [784, 328] width 32 height 32
